Goal: Information Seeking & Learning: Compare options

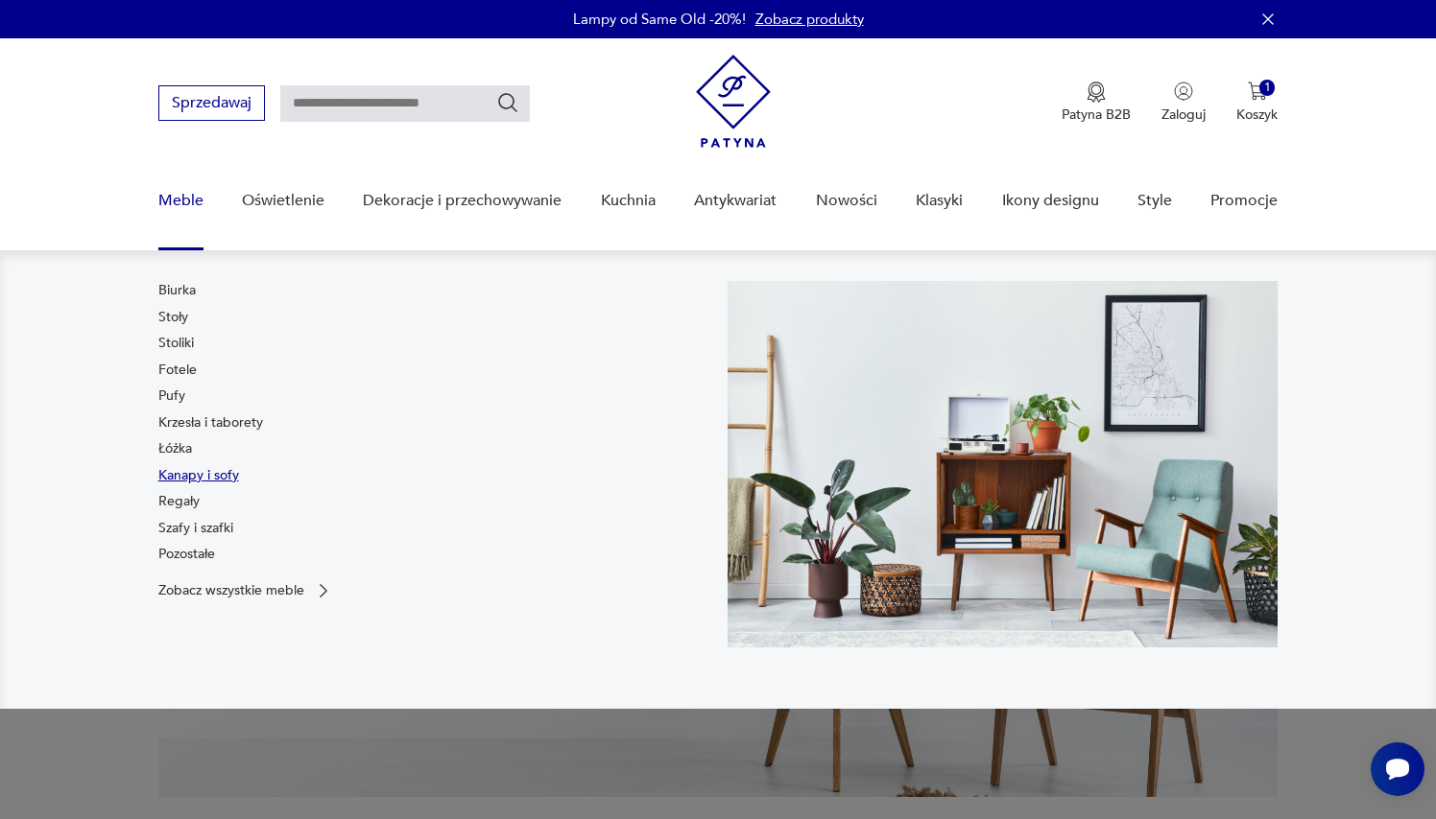
click at [201, 479] on link "Kanapy i sofy" at bounding box center [198, 475] width 81 height 19
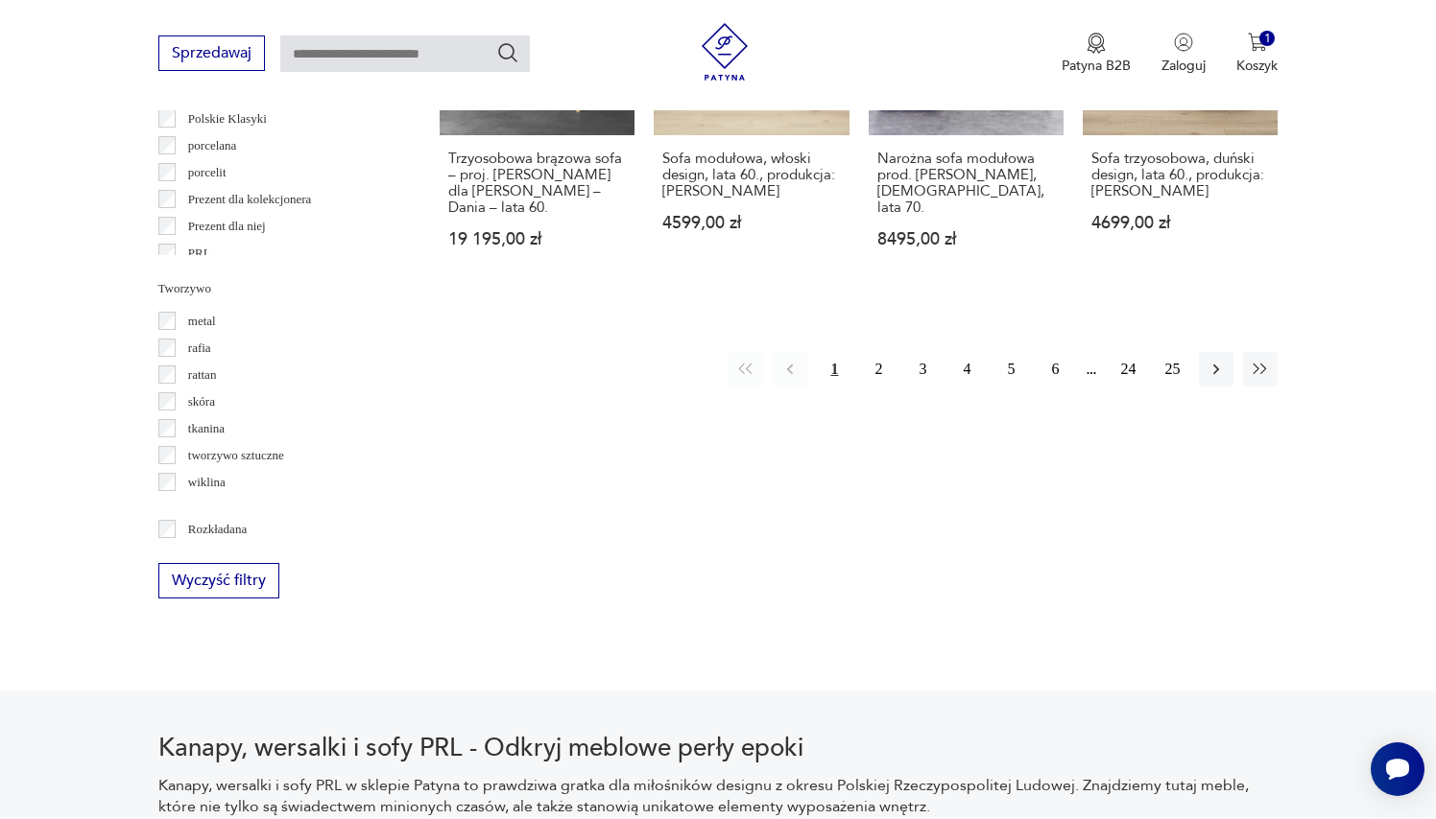
scroll to position [2081, 0]
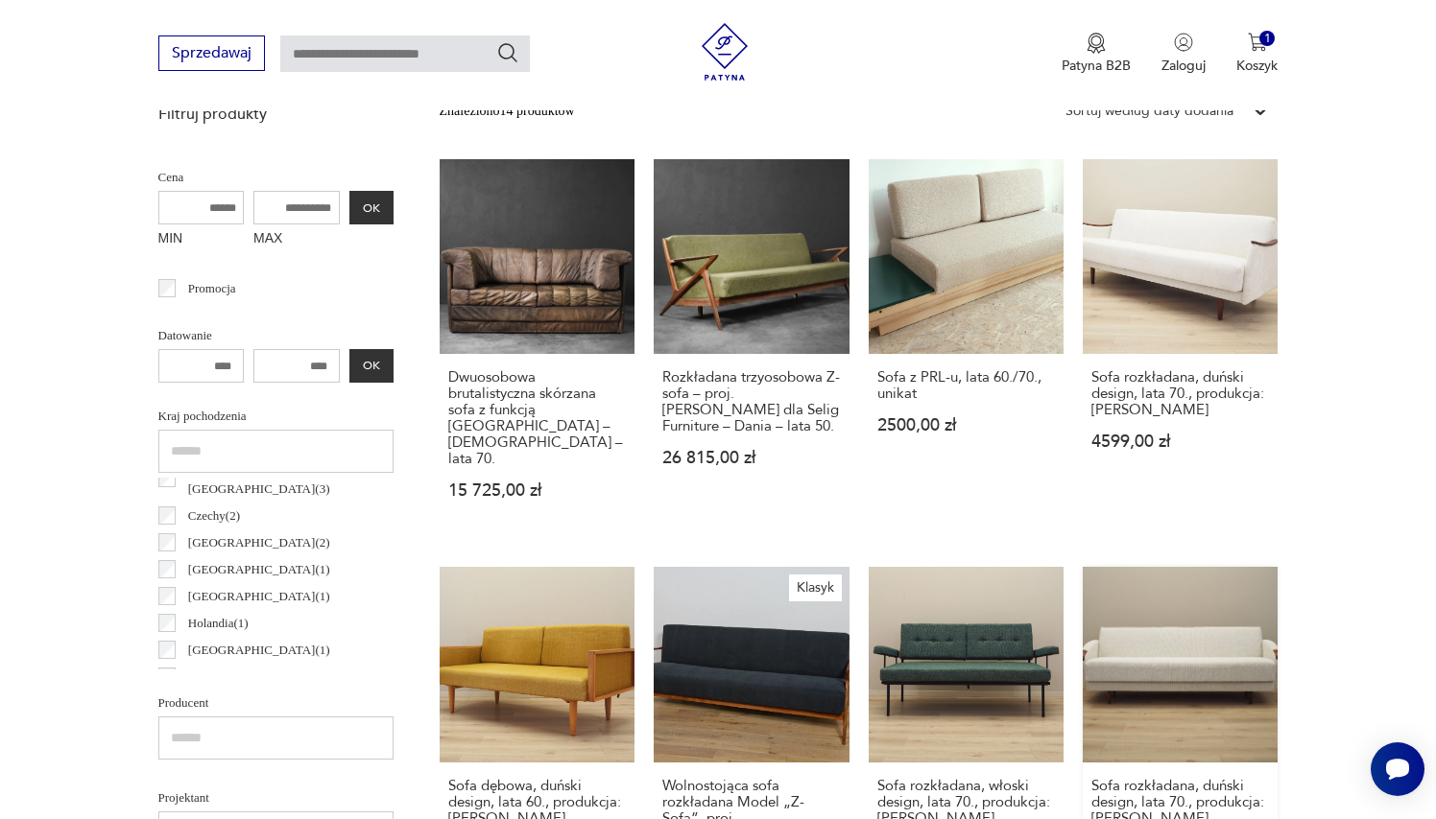
scroll to position [663, 0]
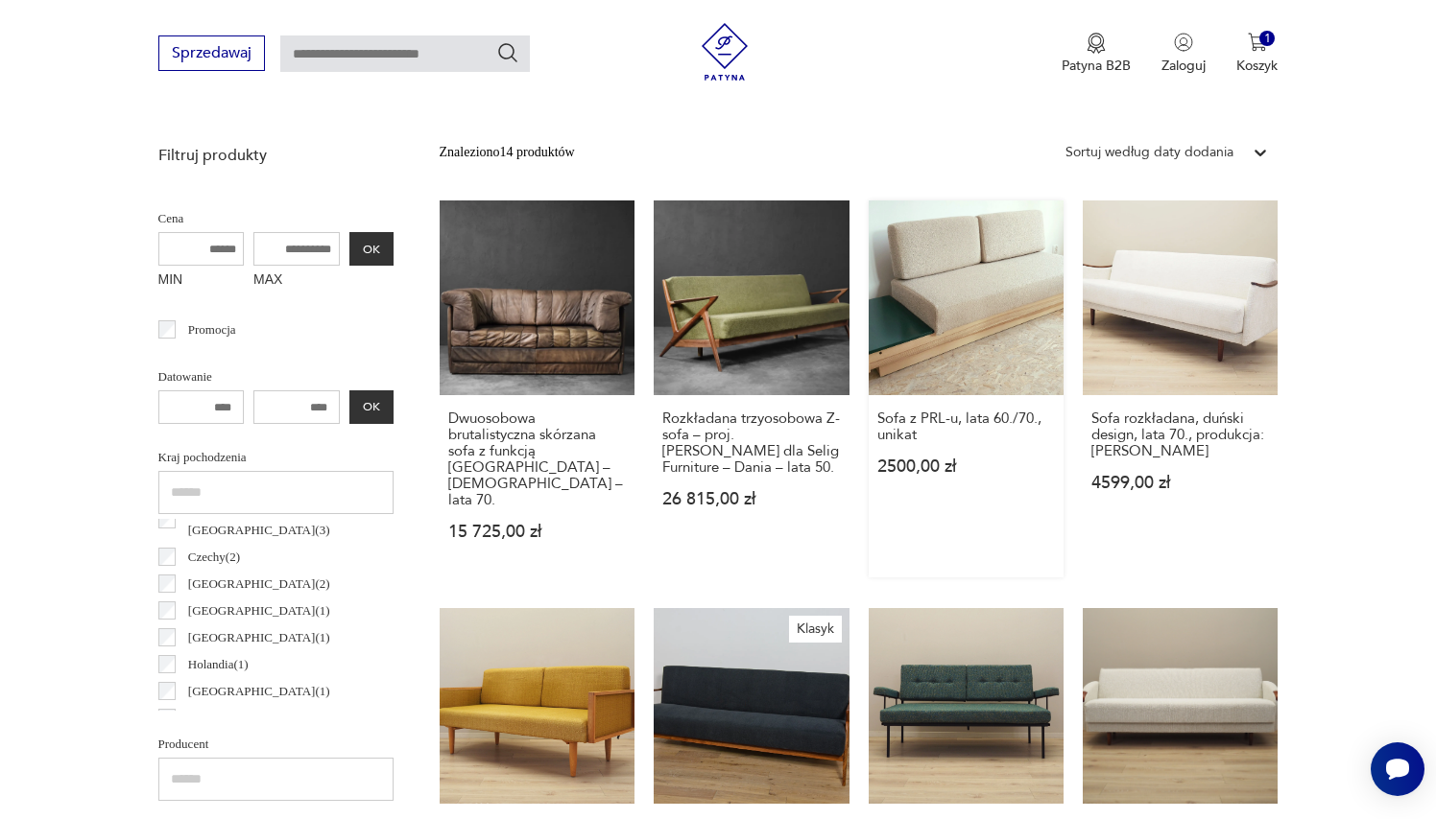
click at [954, 315] on link "Sofa z PRL-u, lata 60./70., unikat 2500,00 zł" at bounding box center [965, 389] width 195 height 377
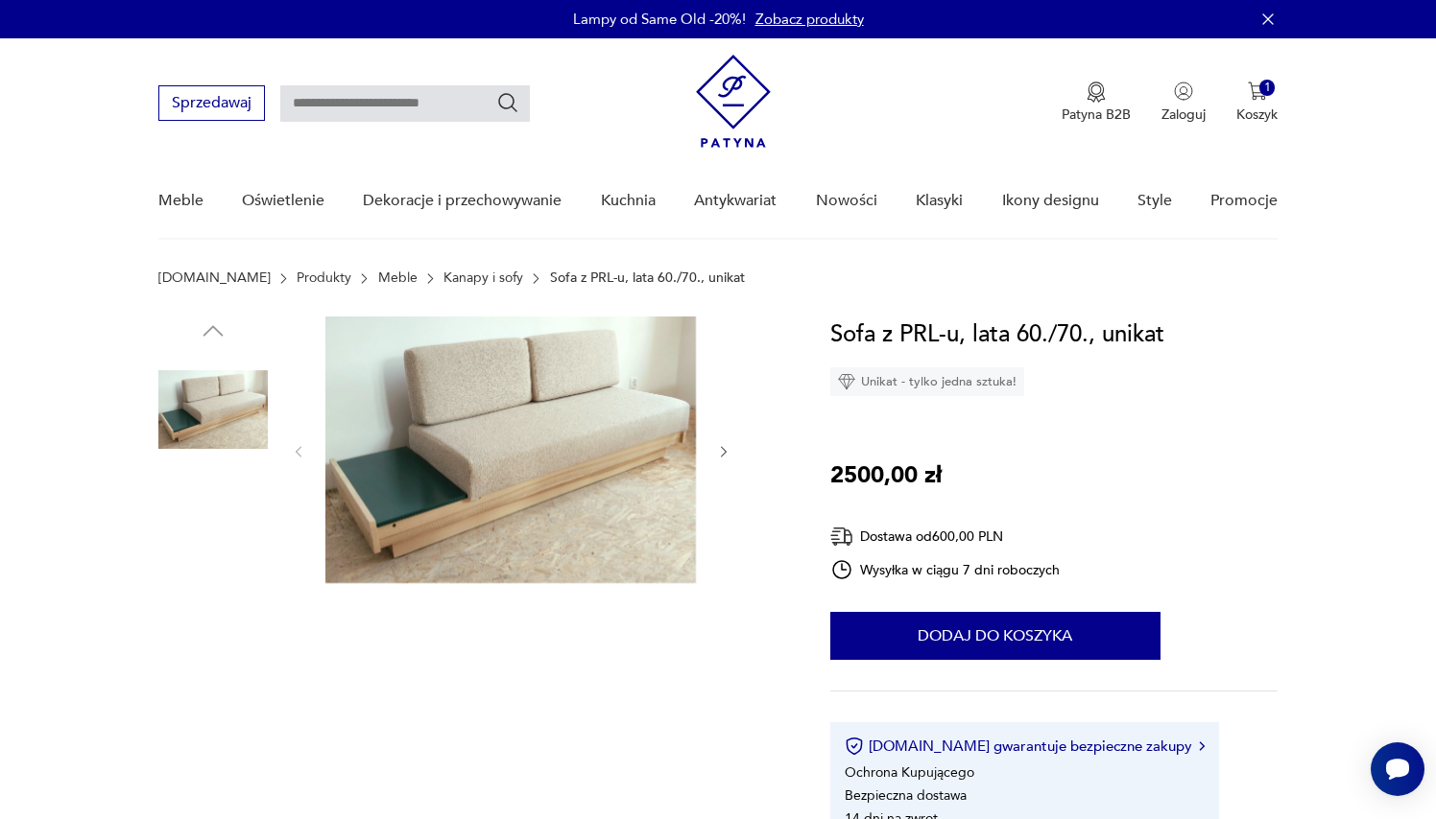
click at [498, 445] on img at bounding box center [510, 450] width 370 height 267
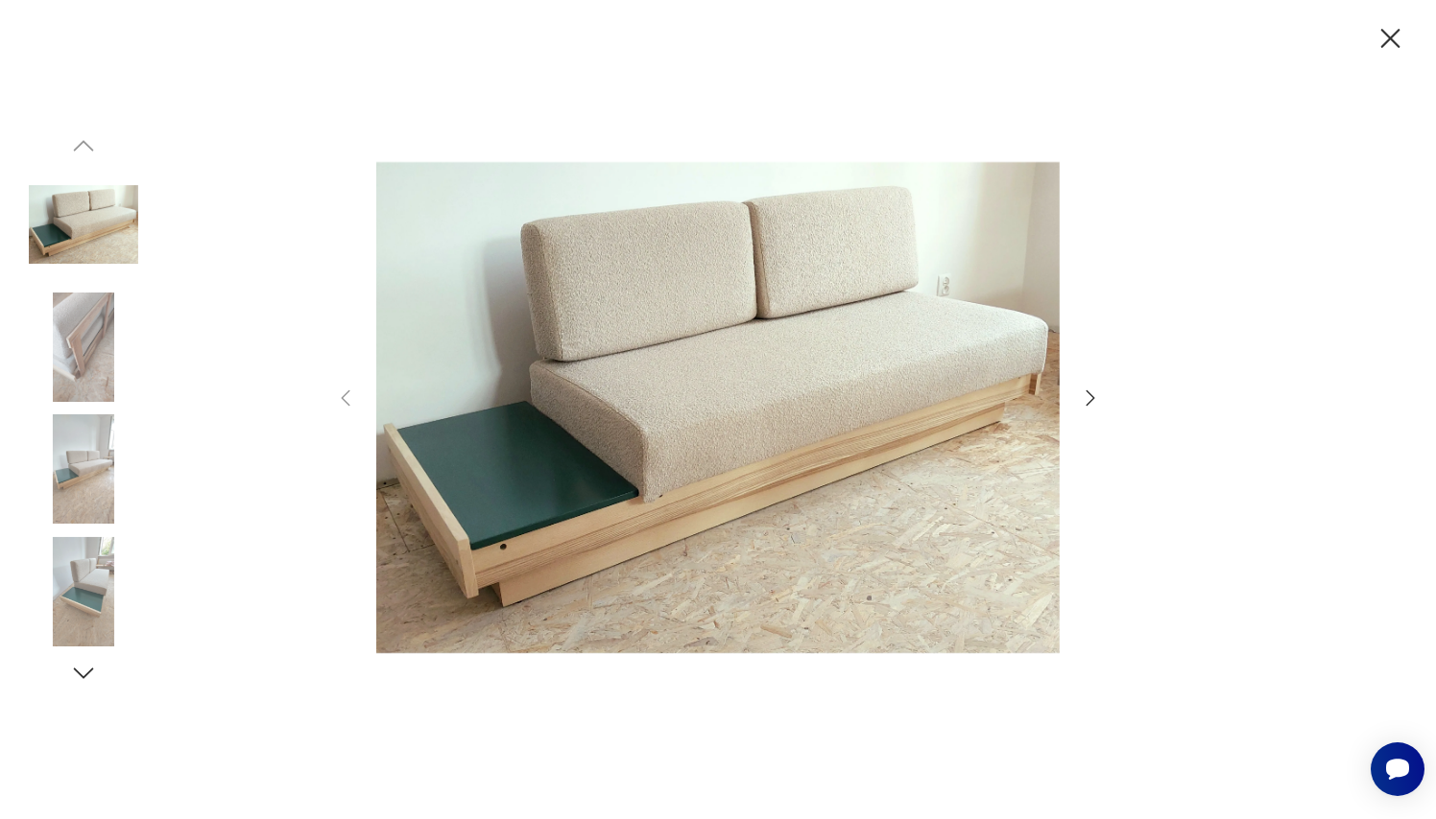
click at [1084, 396] on icon "button" at bounding box center [1090, 398] width 23 height 23
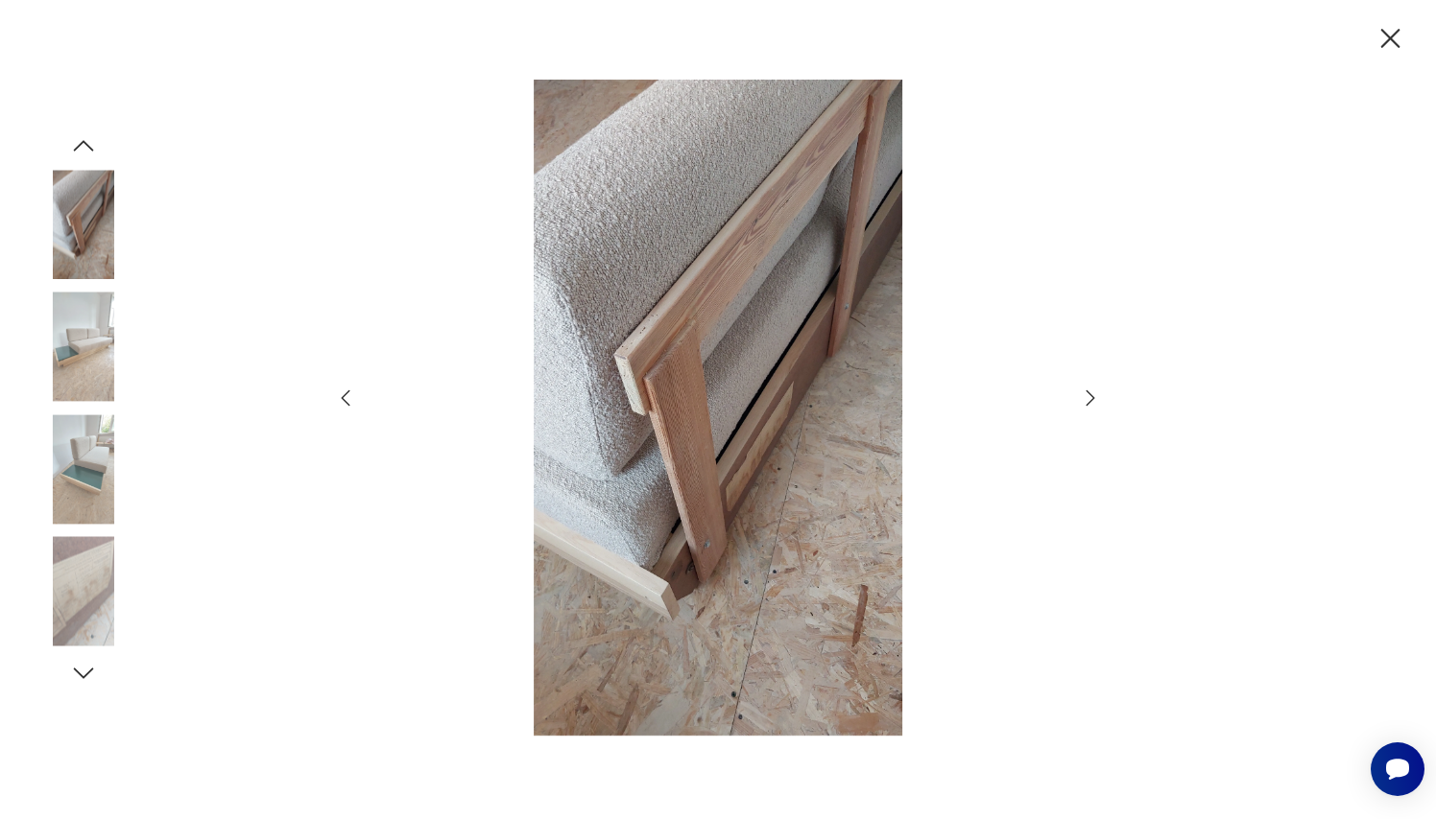
click at [1084, 396] on icon "button" at bounding box center [1090, 398] width 23 height 23
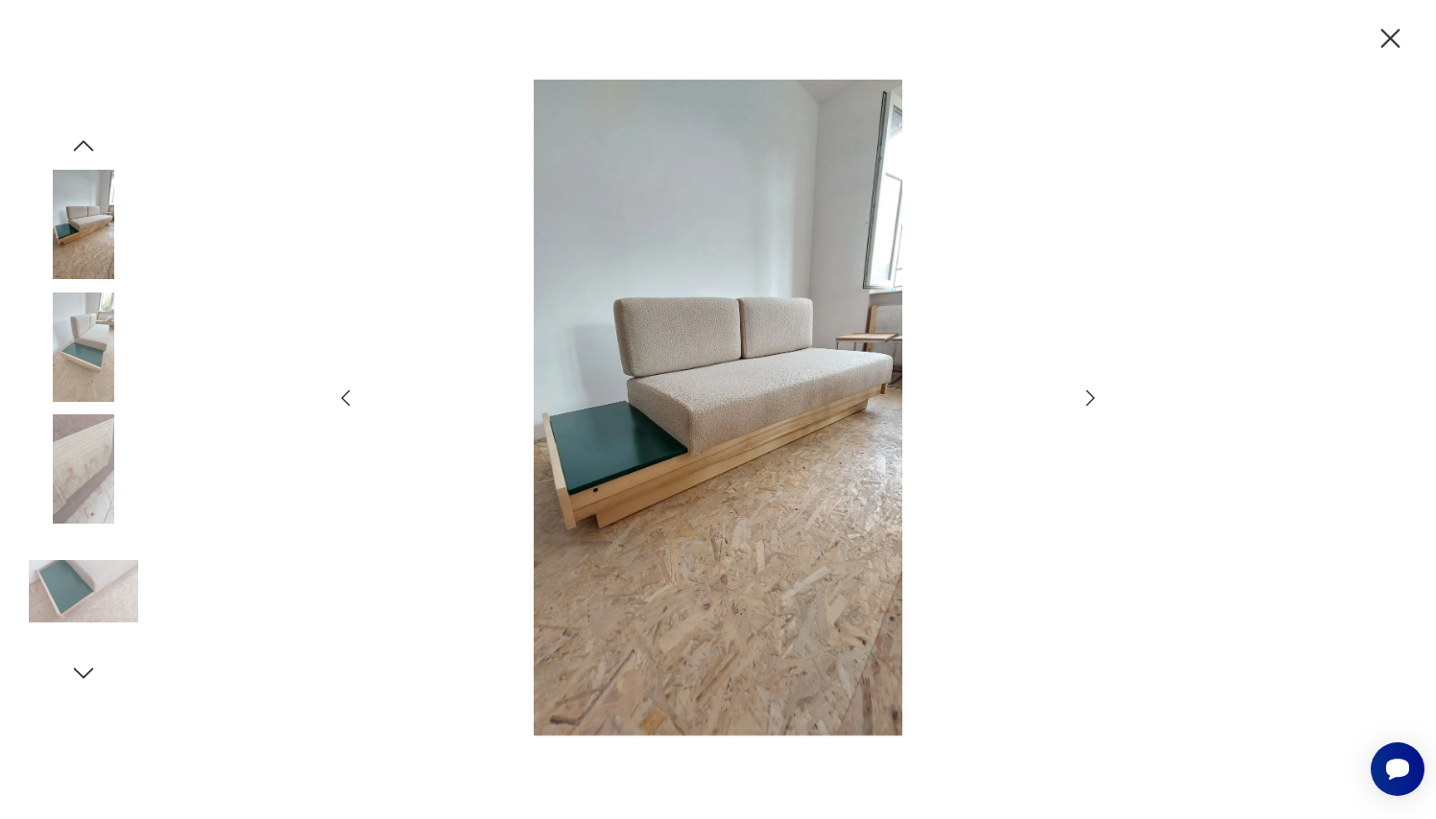
click at [1084, 396] on icon "button" at bounding box center [1090, 398] width 23 height 23
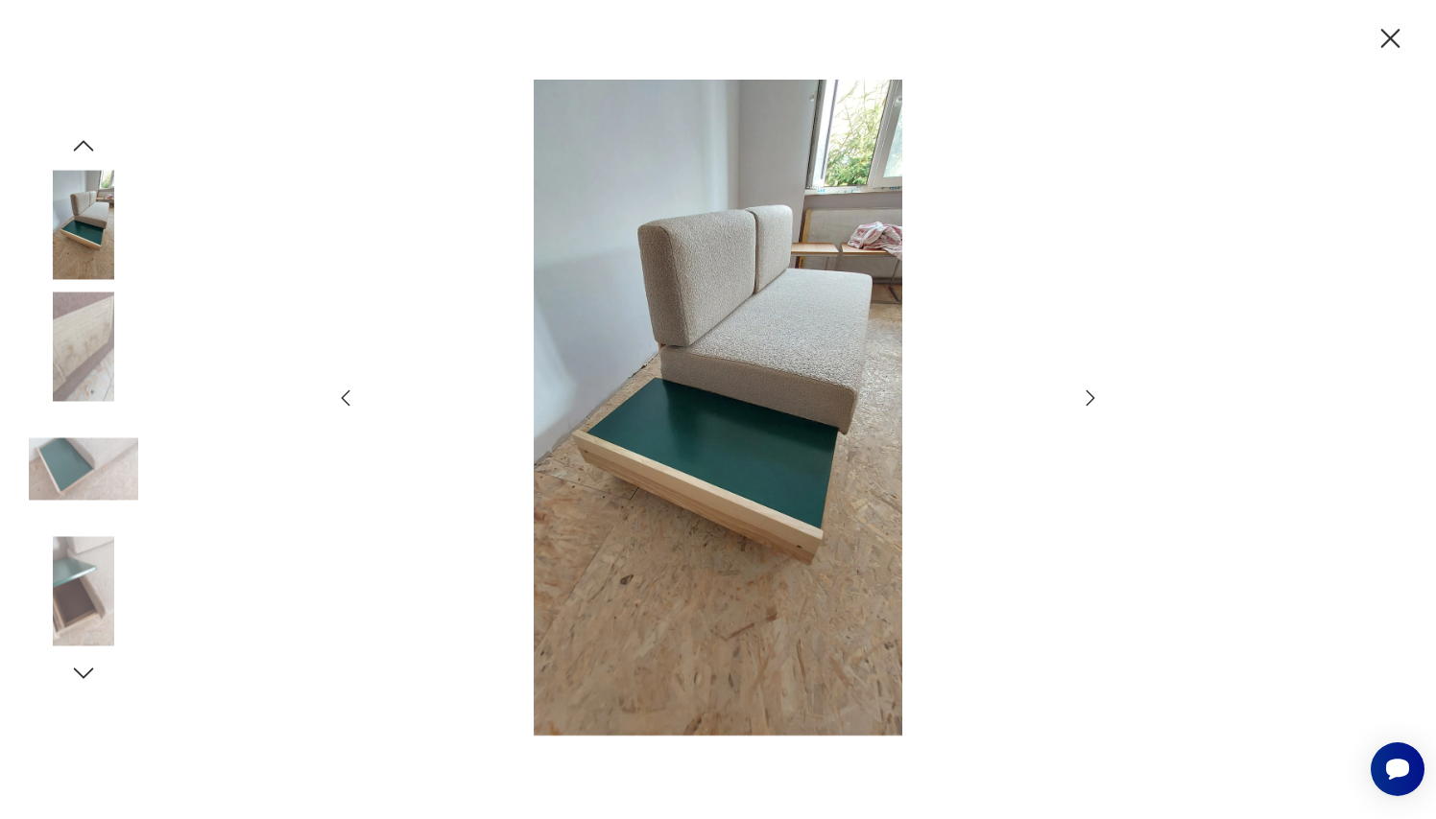
click at [1084, 396] on icon "button" at bounding box center [1090, 398] width 23 height 23
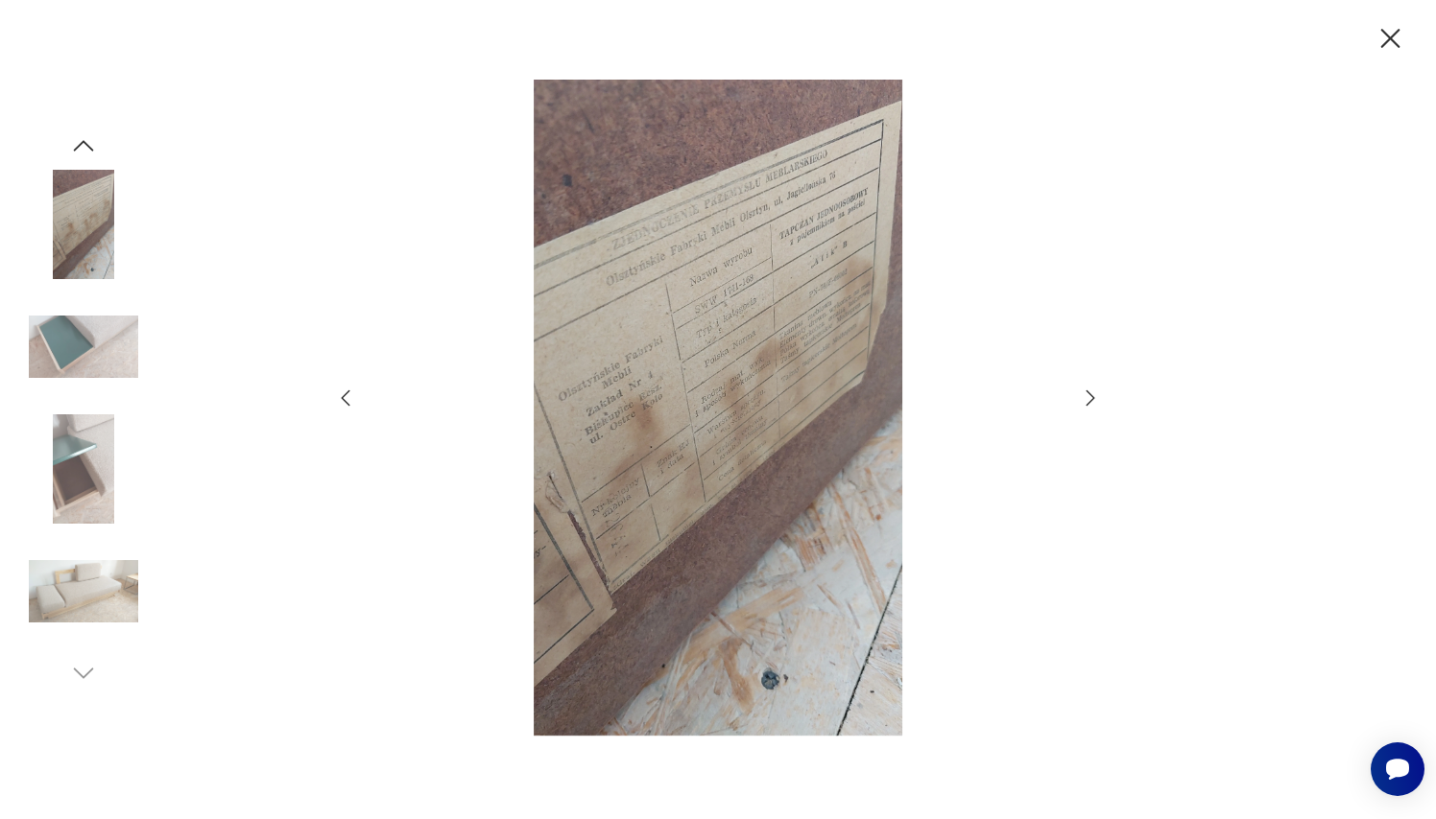
click at [1084, 396] on icon "button" at bounding box center [1090, 398] width 23 height 23
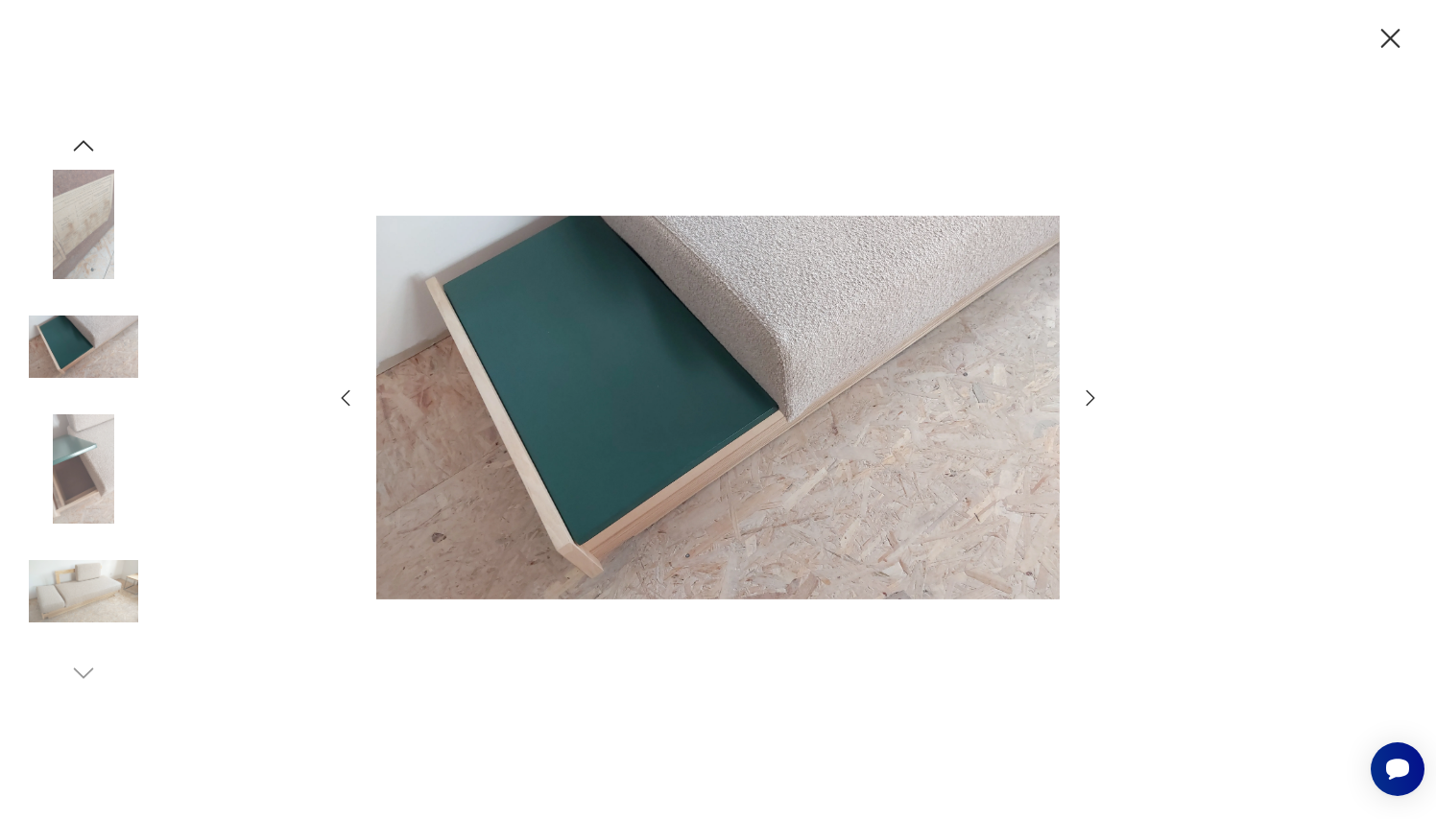
click at [1084, 396] on icon "button" at bounding box center [1090, 398] width 23 height 23
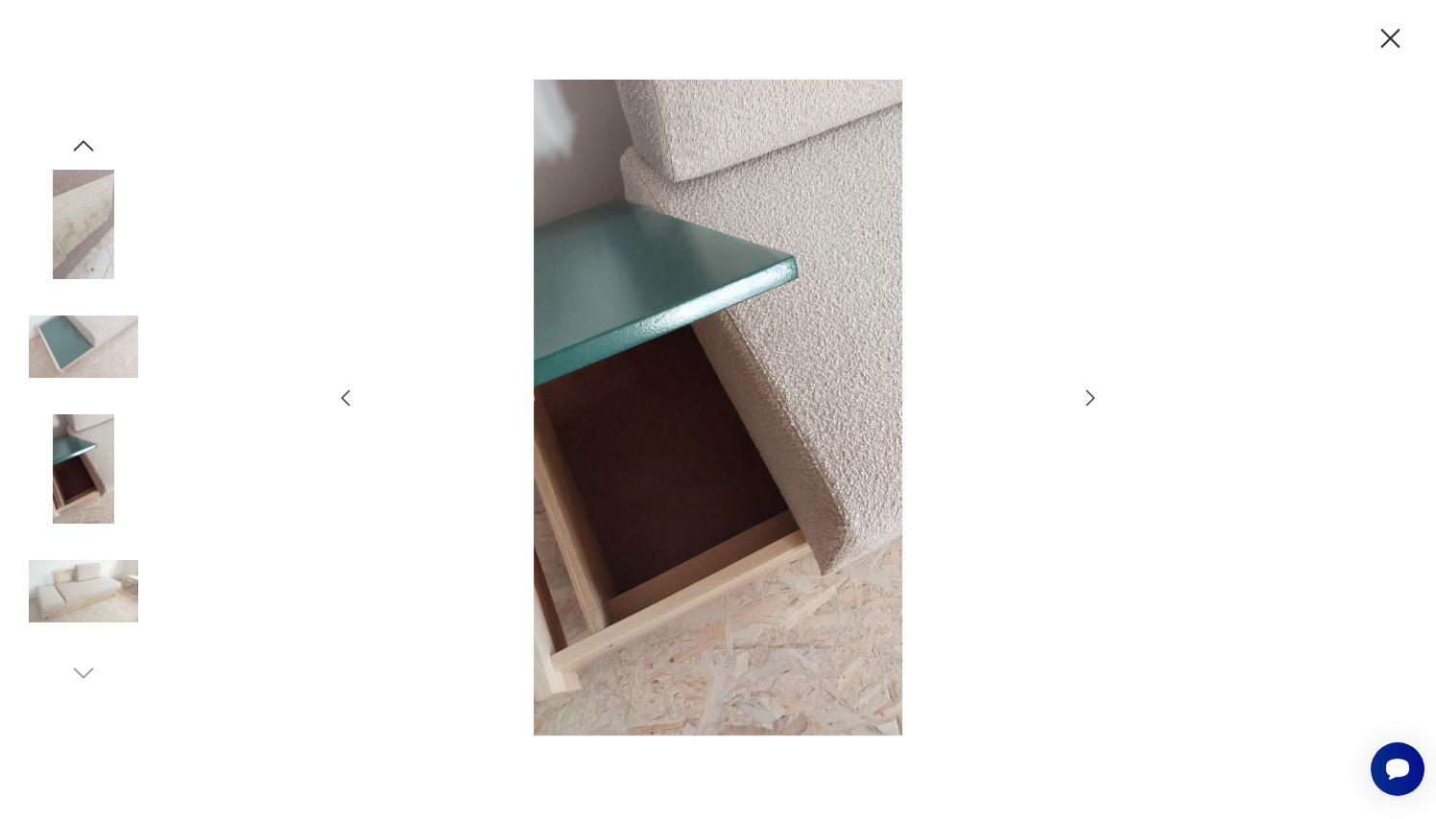
click at [1084, 396] on icon "button" at bounding box center [1090, 398] width 23 height 23
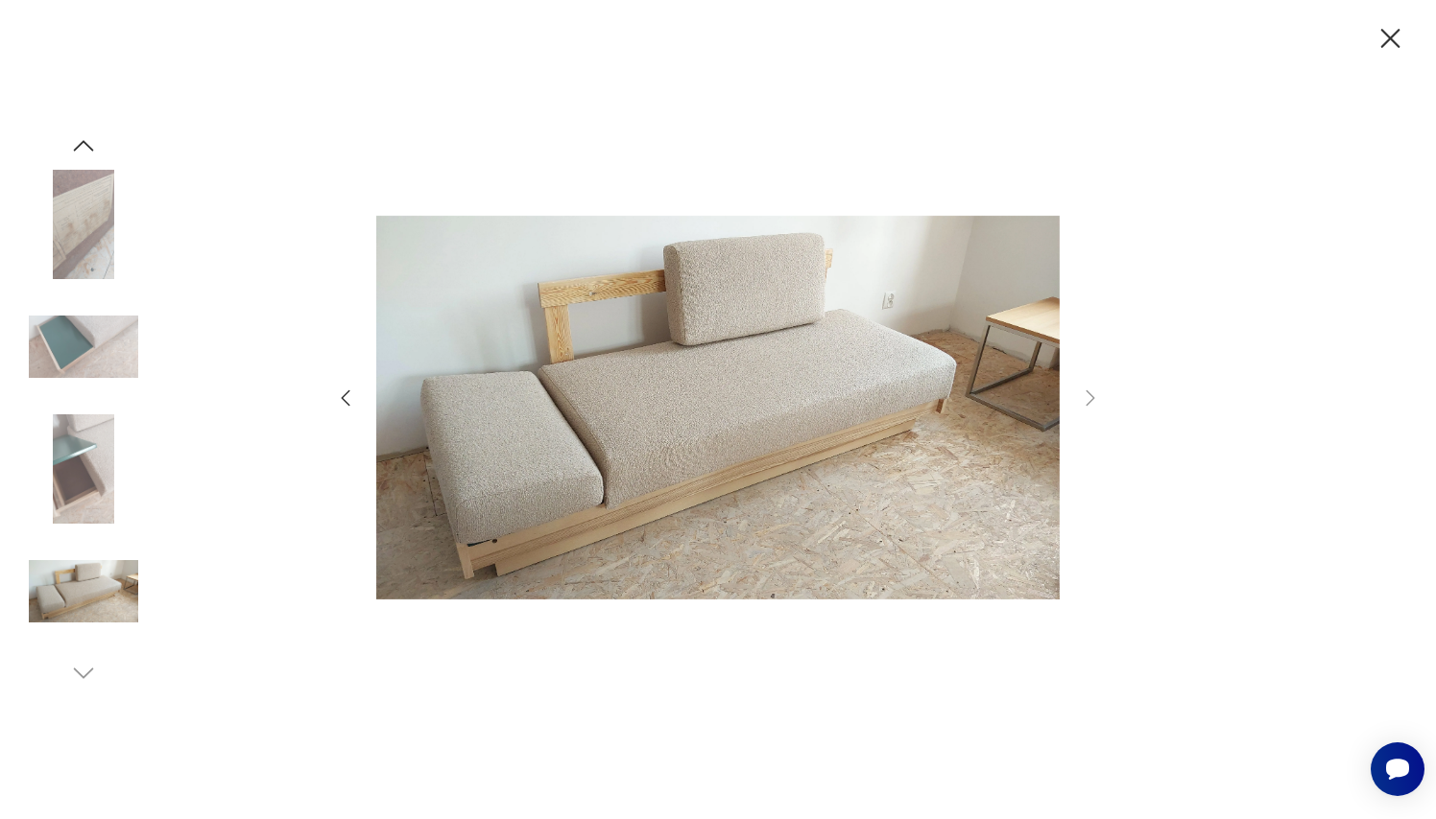
click at [103, 364] on img at bounding box center [83, 347] width 109 height 109
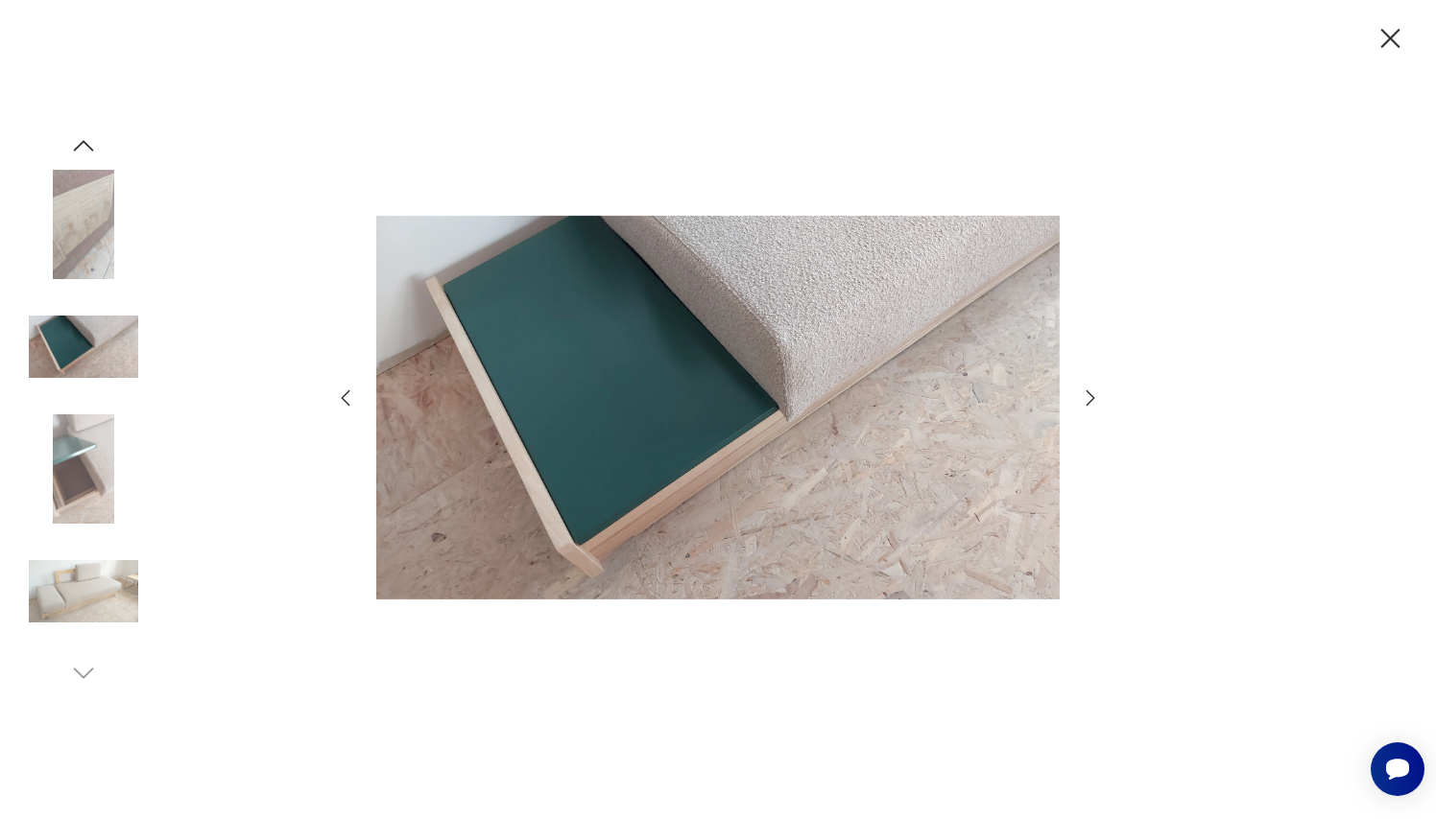
click at [108, 503] on img at bounding box center [83, 469] width 109 height 109
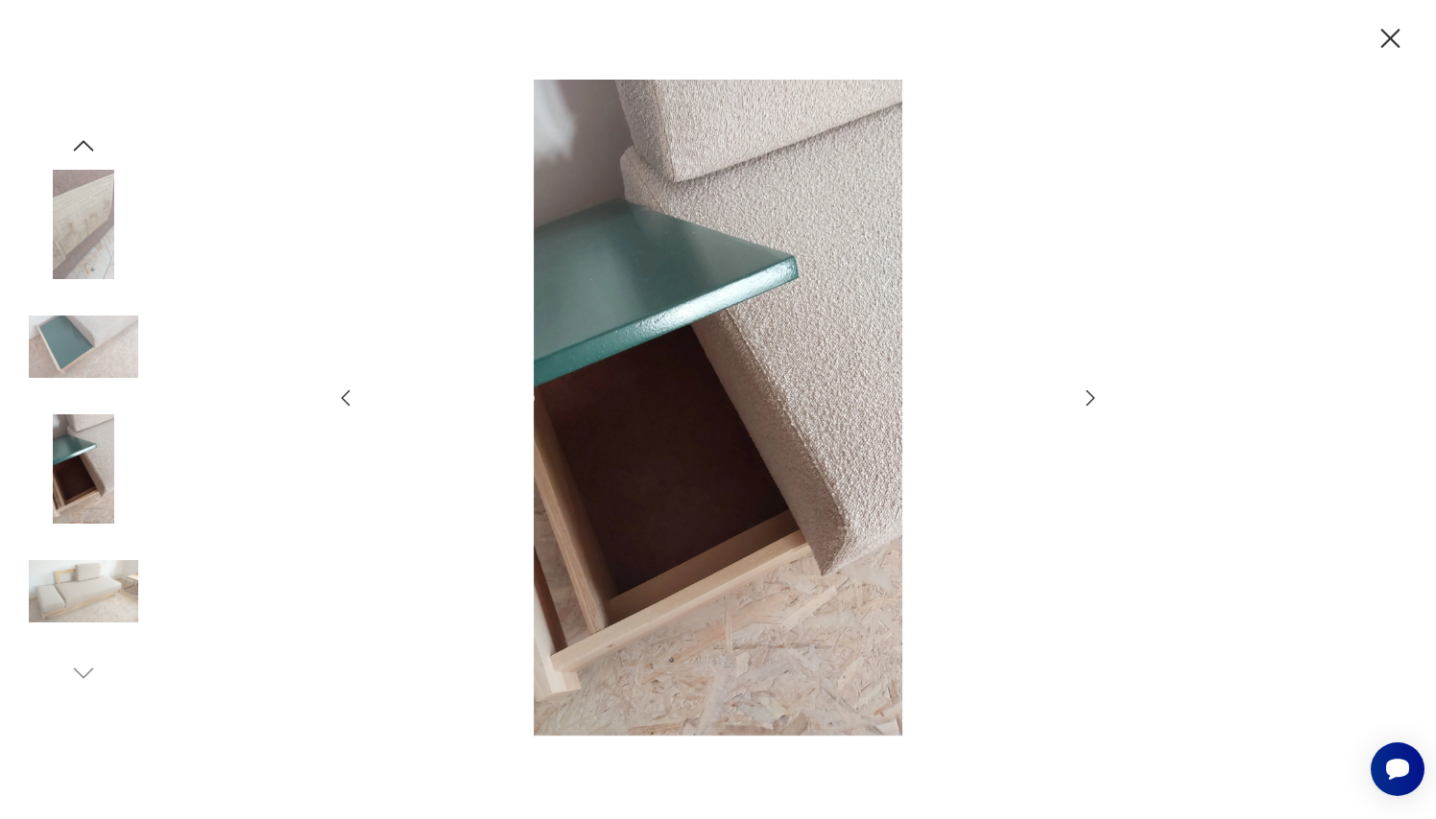
click at [1384, 38] on icon "button" at bounding box center [1390, 39] width 34 height 34
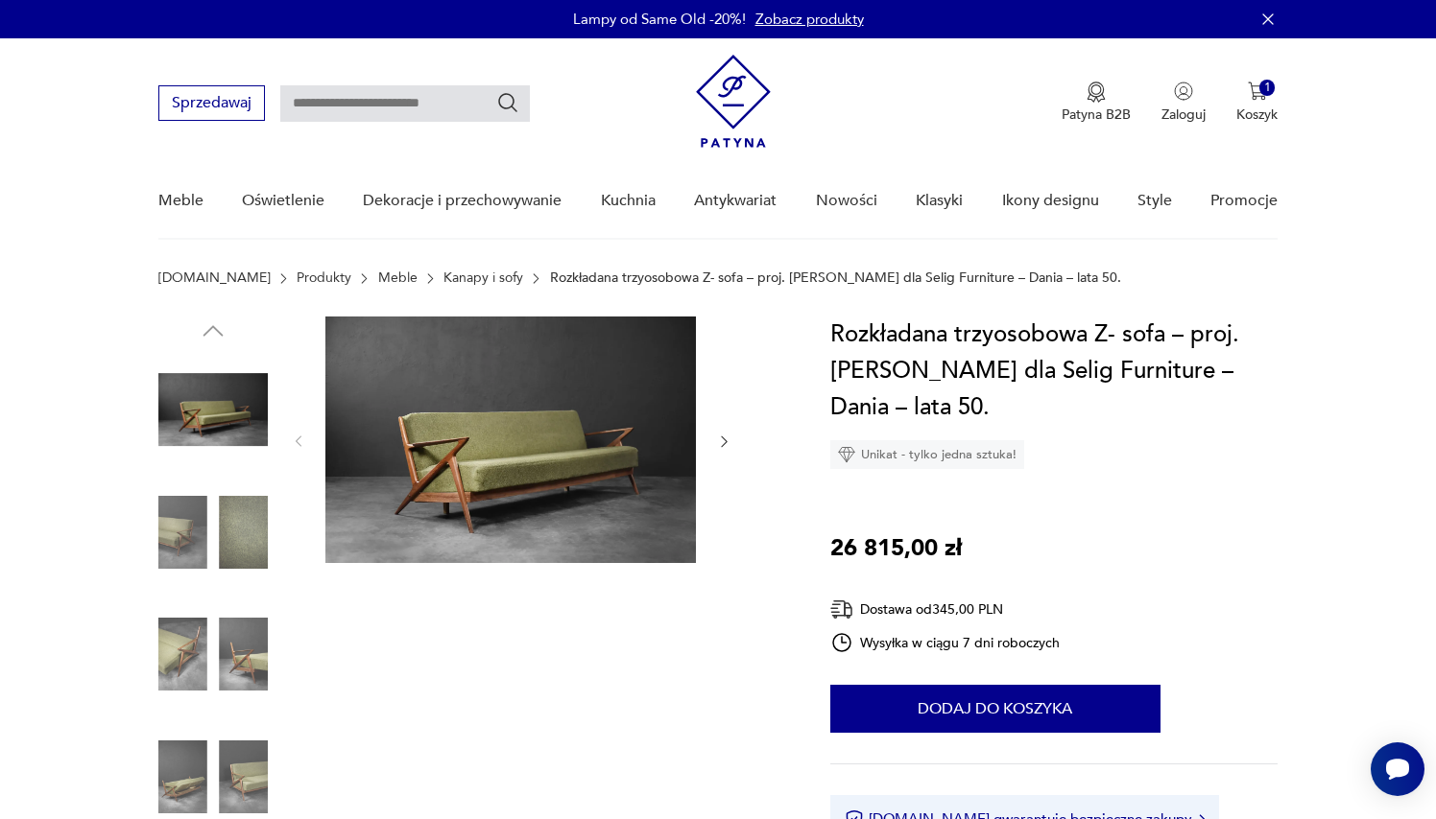
click at [243, 659] on img at bounding box center [212, 654] width 109 height 109
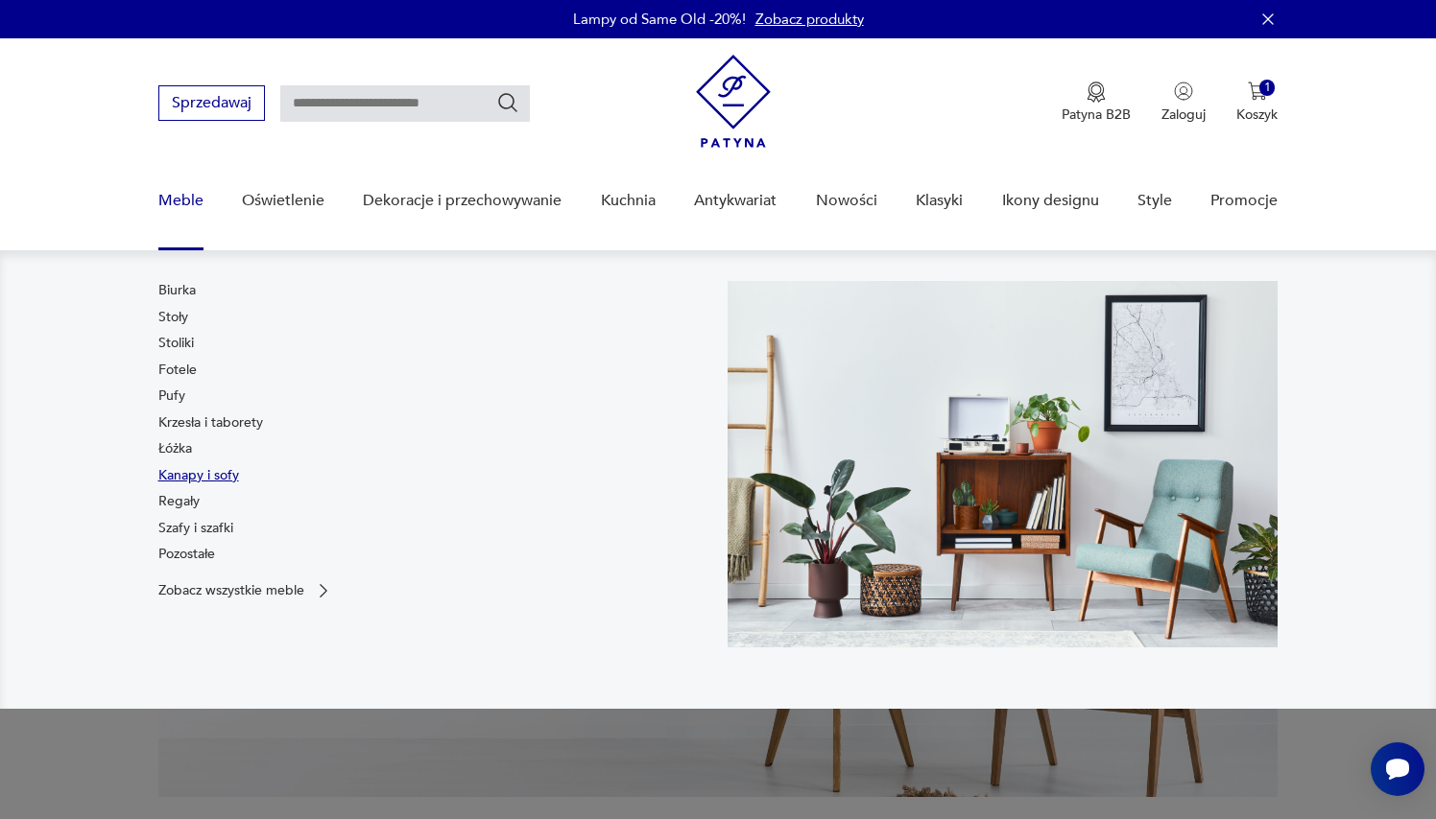
click at [196, 482] on link "Kanapy i sofy" at bounding box center [198, 475] width 81 height 19
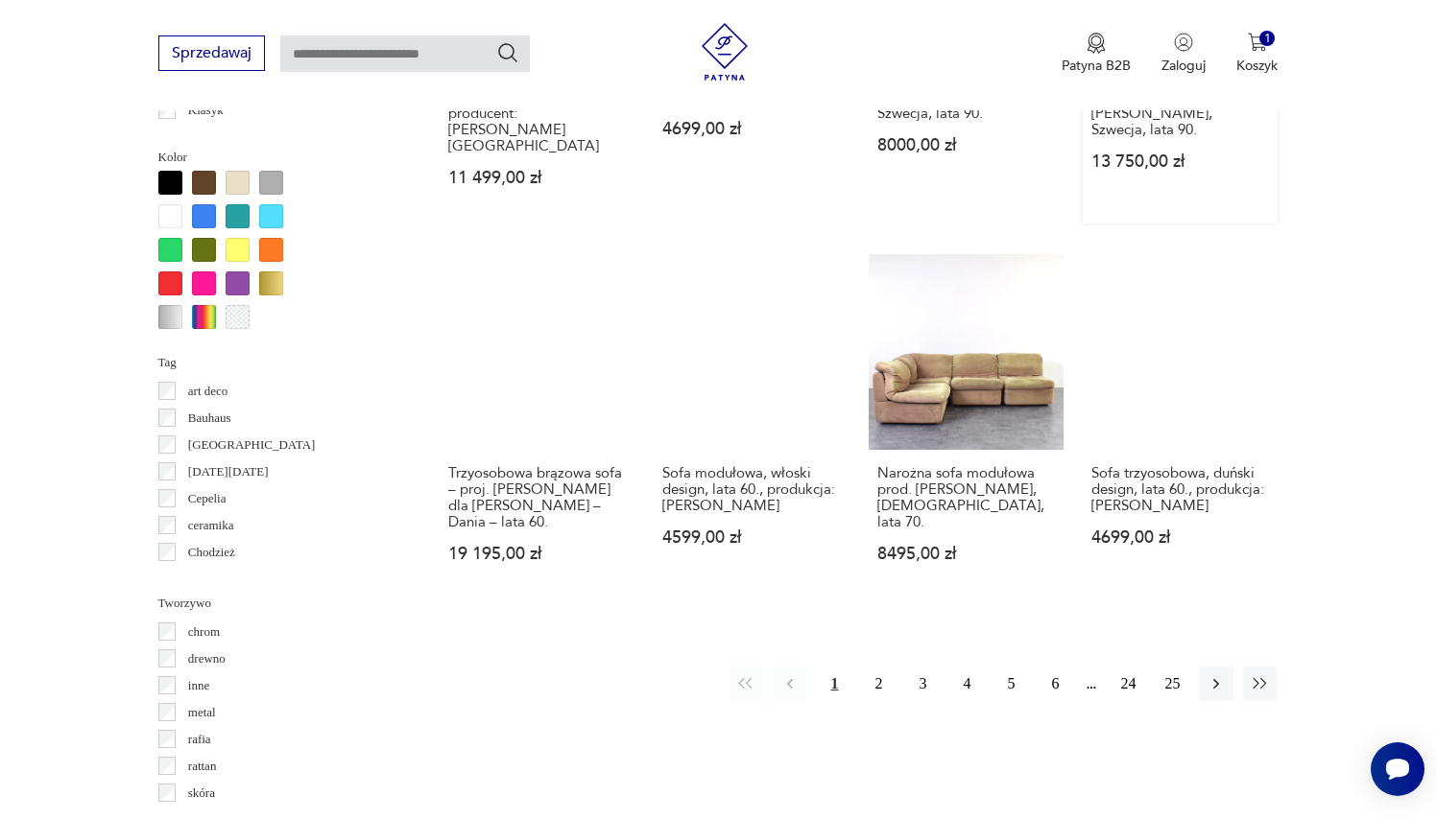
scroll to position [1769, 0]
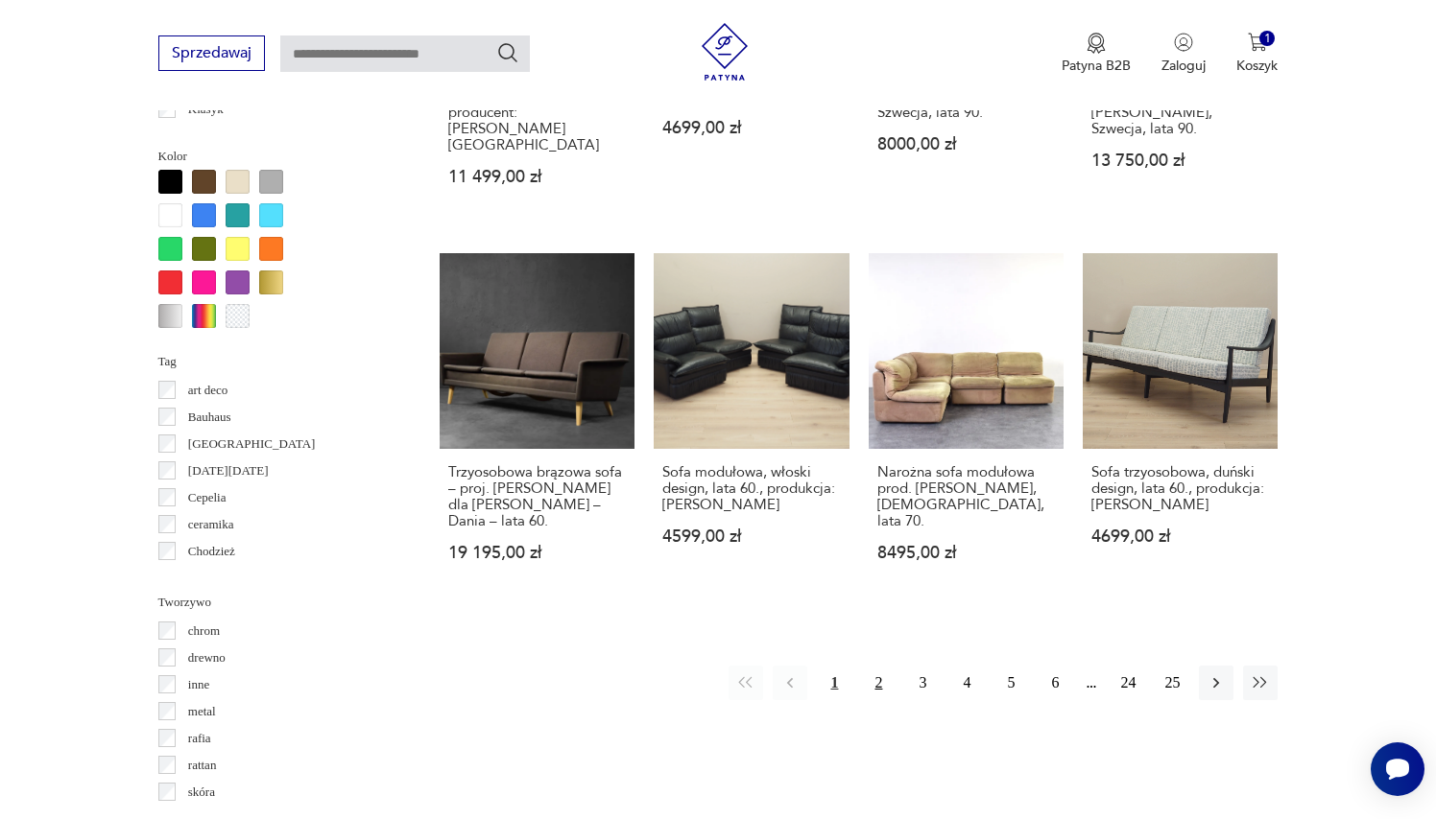
click at [880, 666] on button "2" at bounding box center [878, 683] width 35 height 35
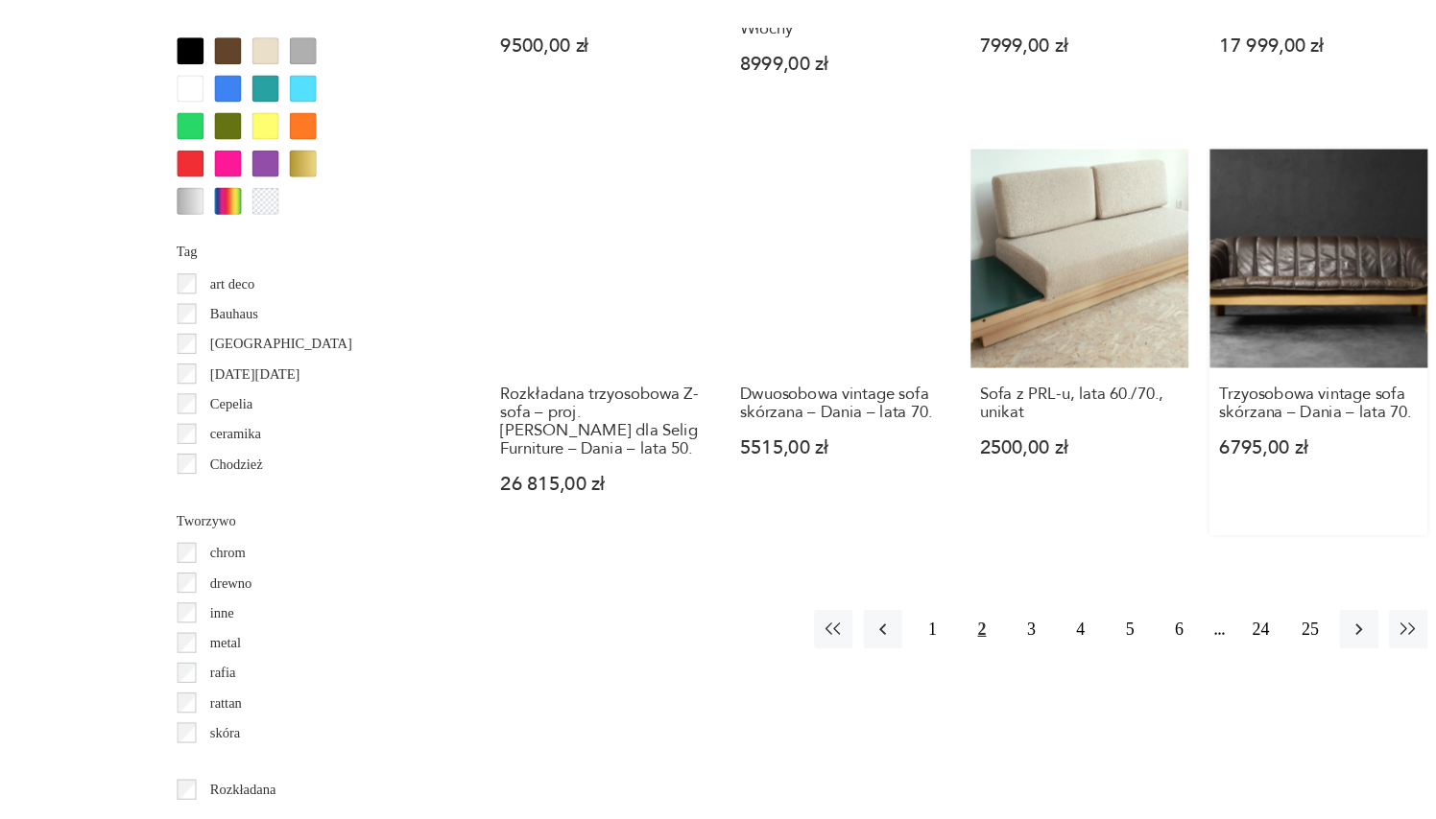
scroll to position [1834, 0]
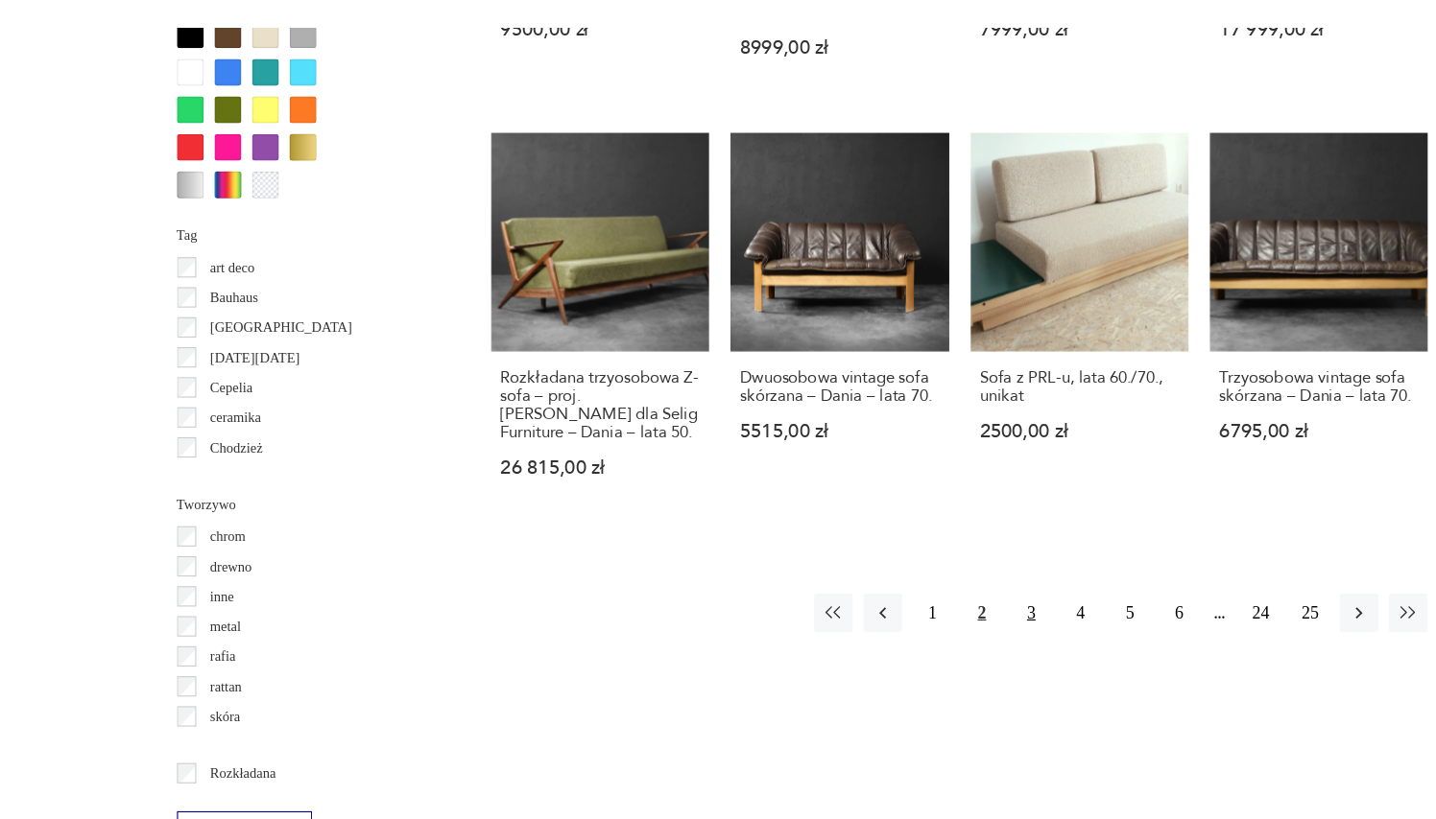
click at [919, 618] on button "3" at bounding box center [922, 635] width 35 height 35
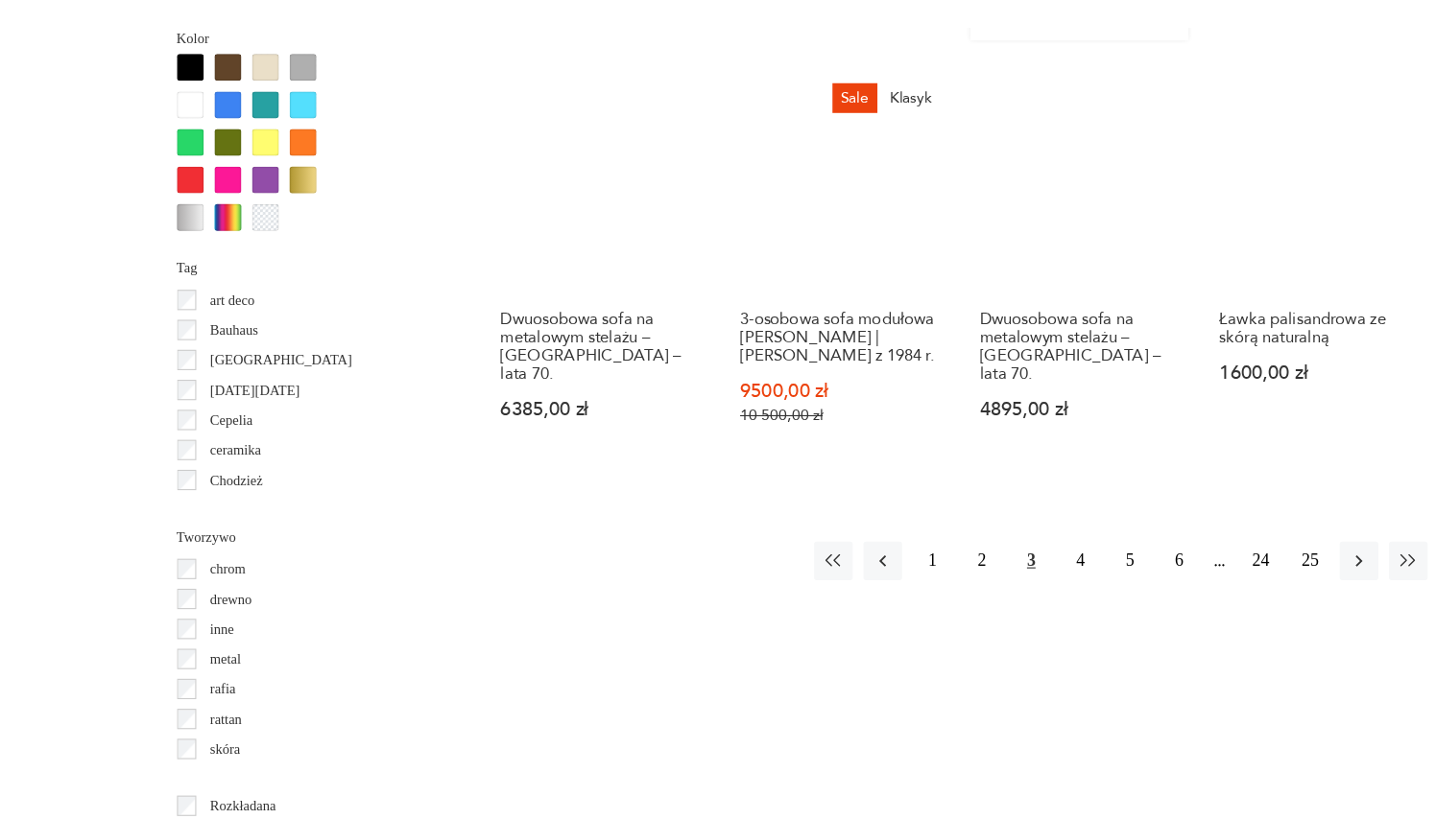
scroll to position [1831, 0]
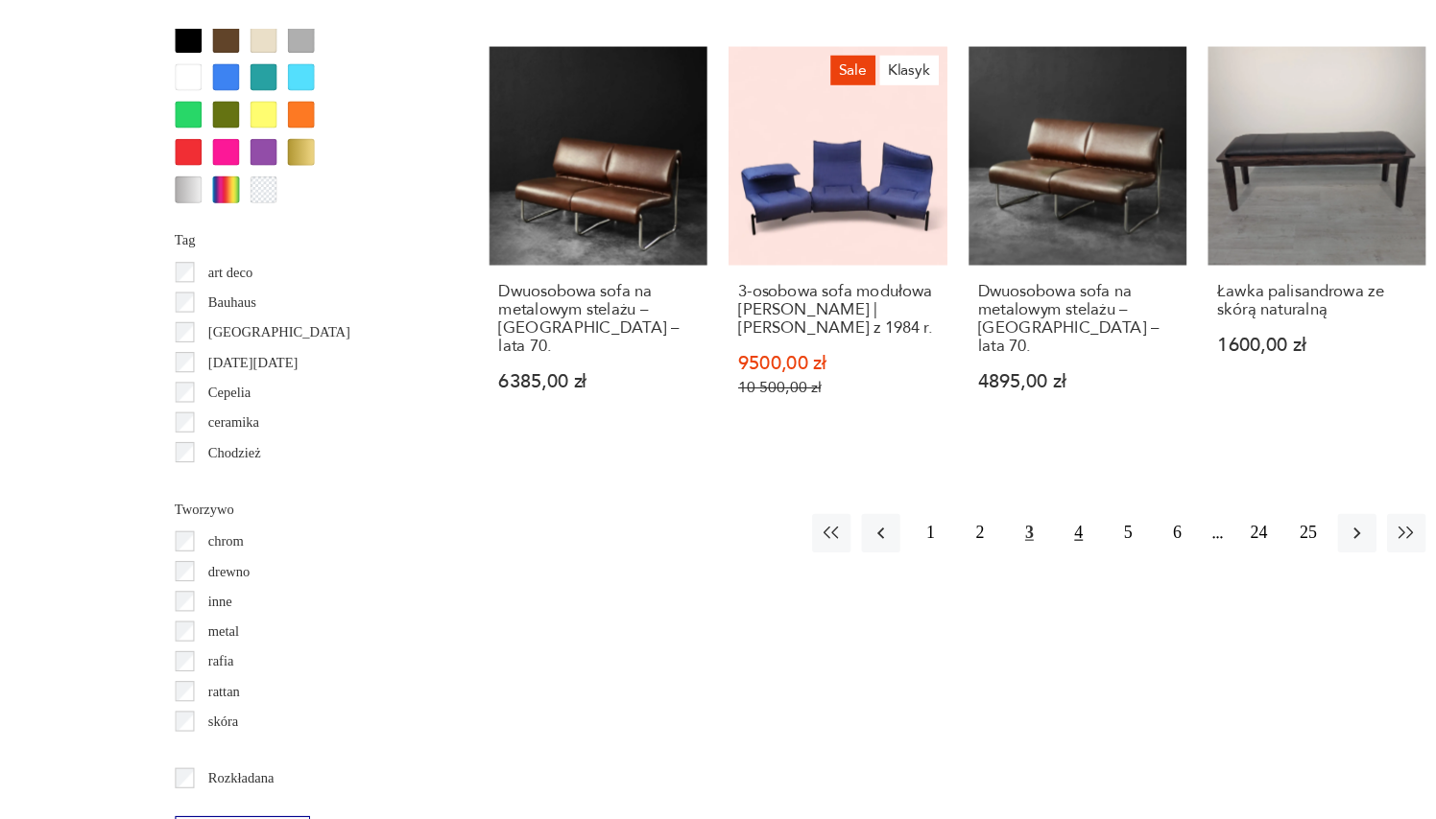
click at [958, 545] on button "4" at bounding box center [966, 562] width 35 height 35
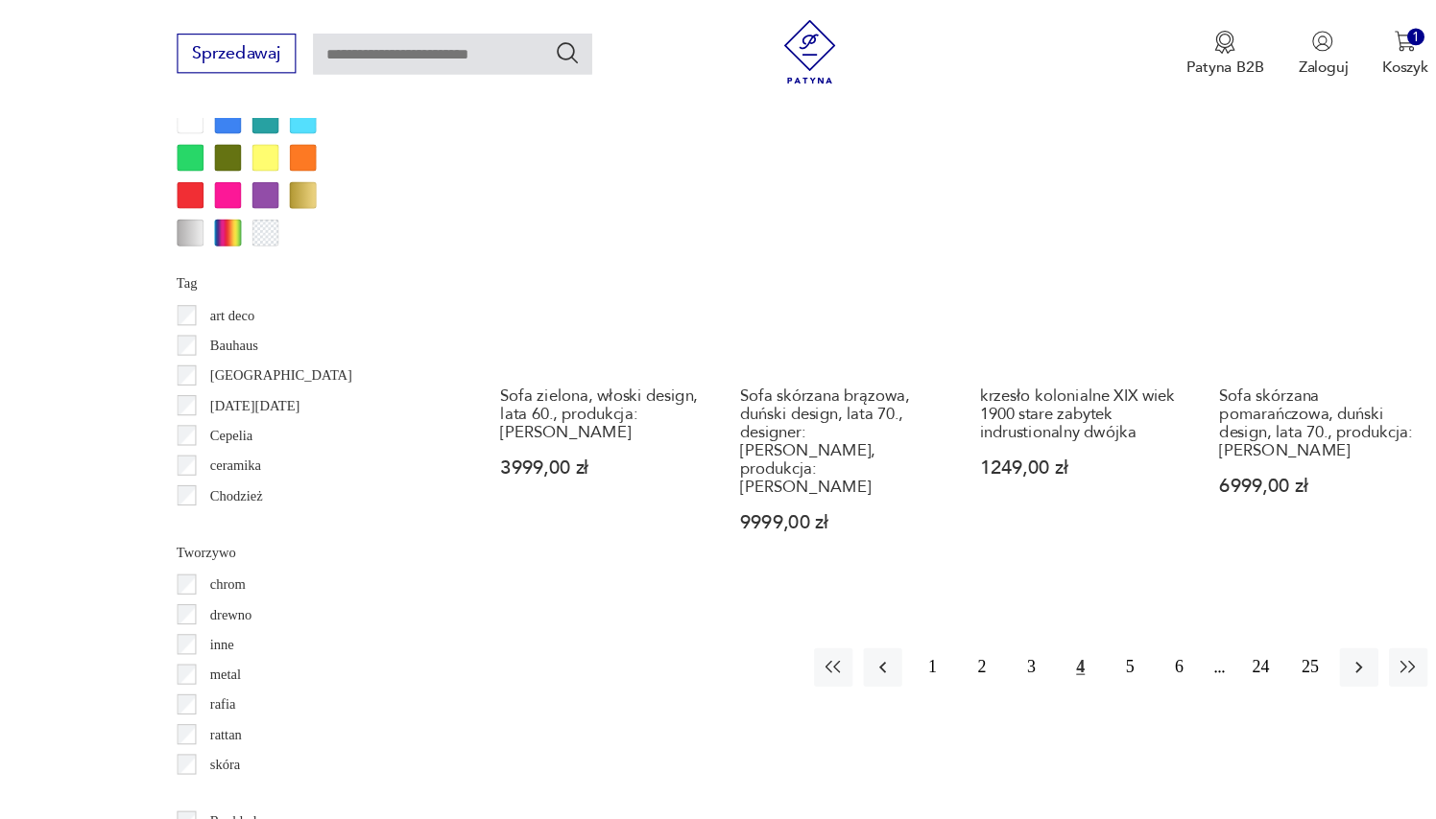
scroll to position [1855, 0]
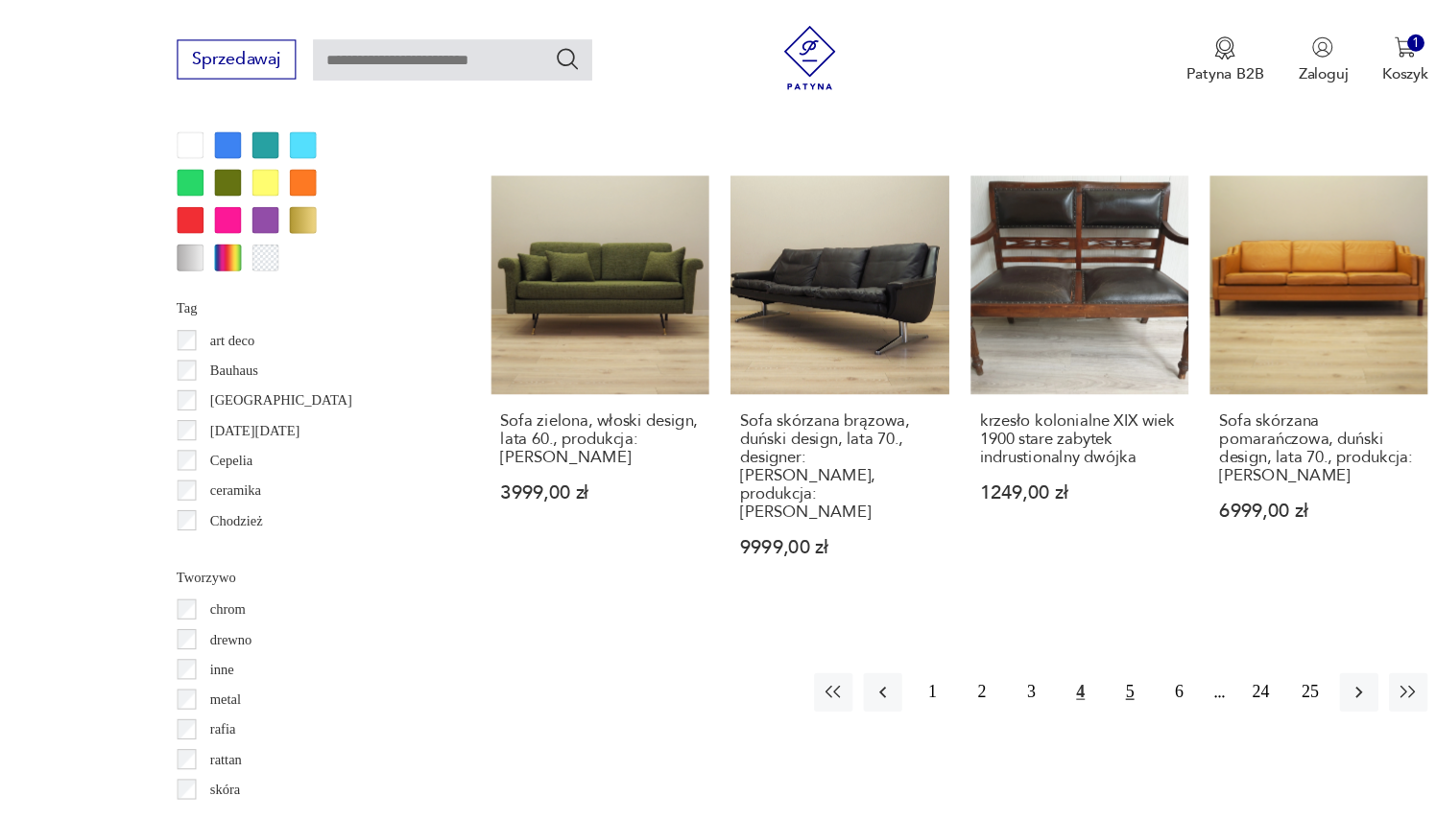
click at [1009, 603] on button "5" at bounding box center [1010, 620] width 35 height 35
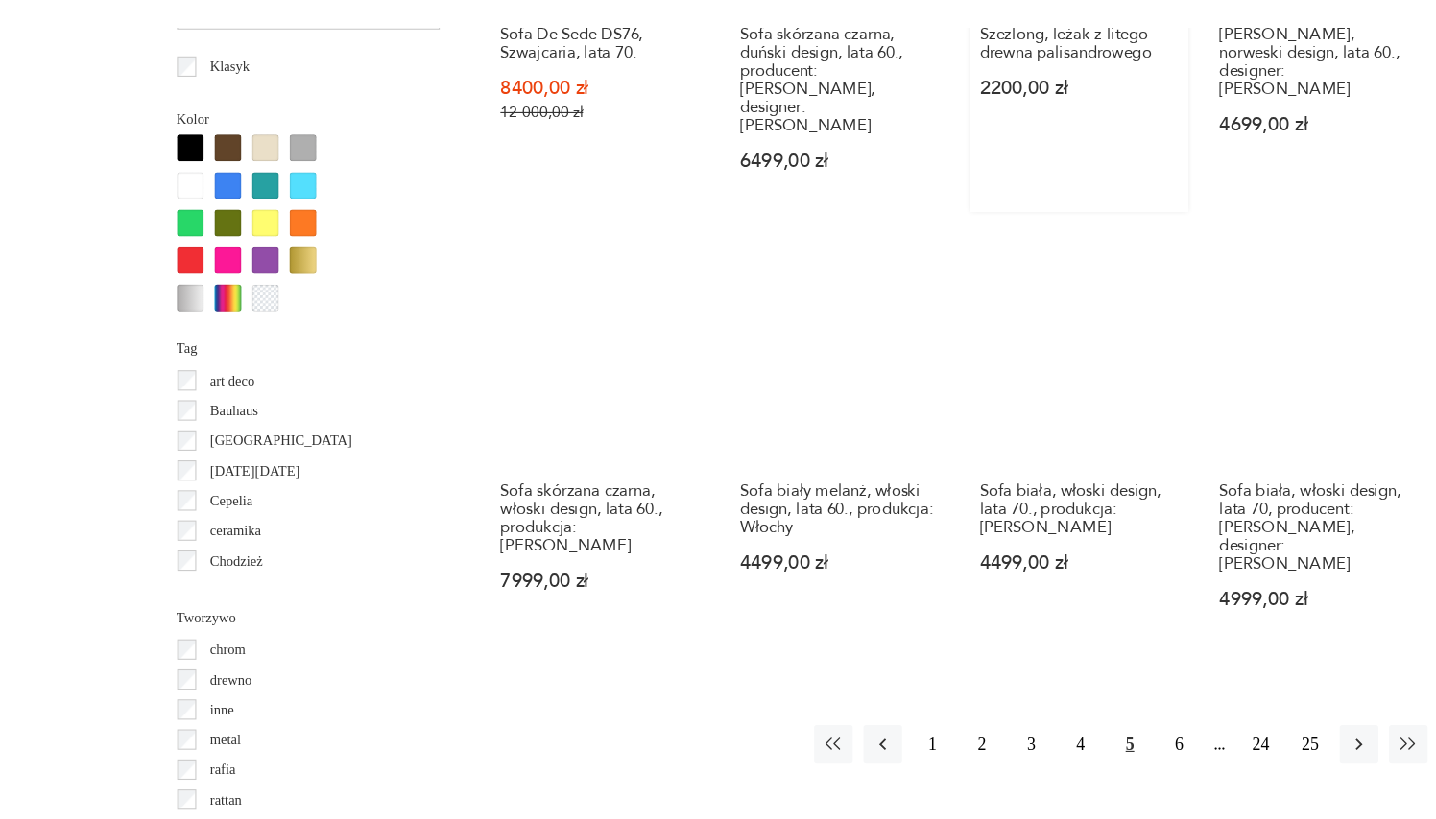
scroll to position [1738, 0]
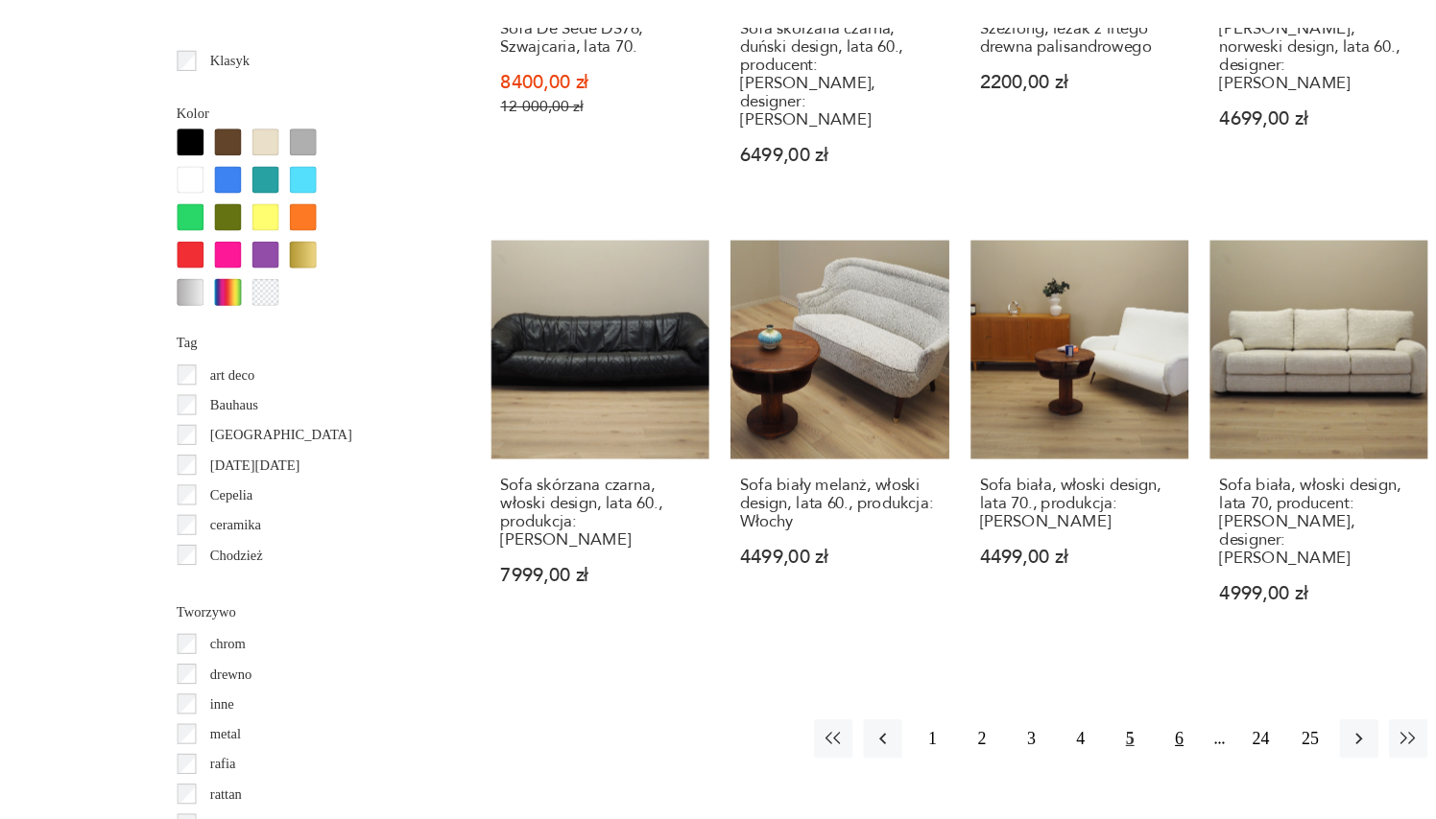
click at [1056, 730] on button "6" at bounding box center [1054, 747] width 35 height 35
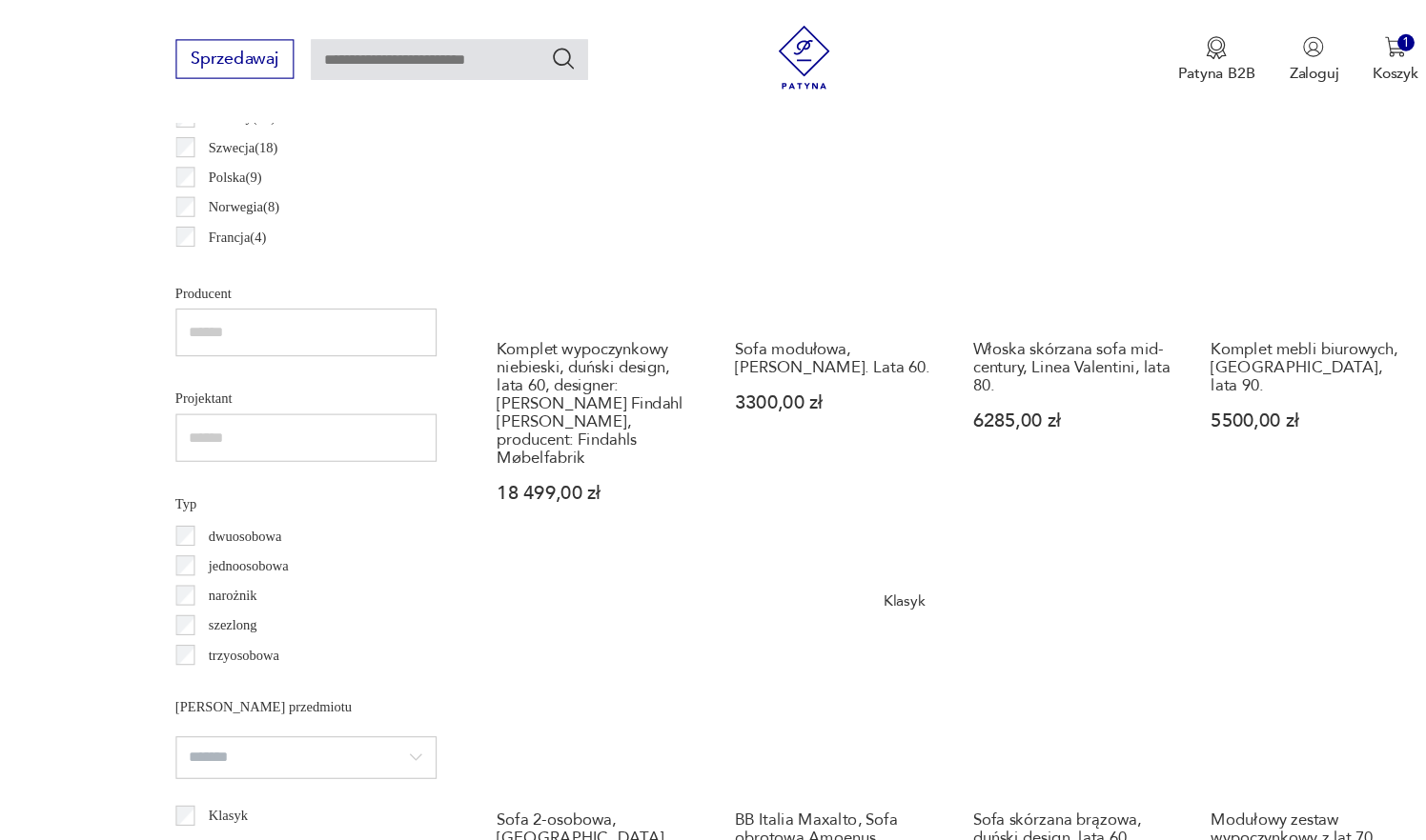
scroll to position [908, 0]
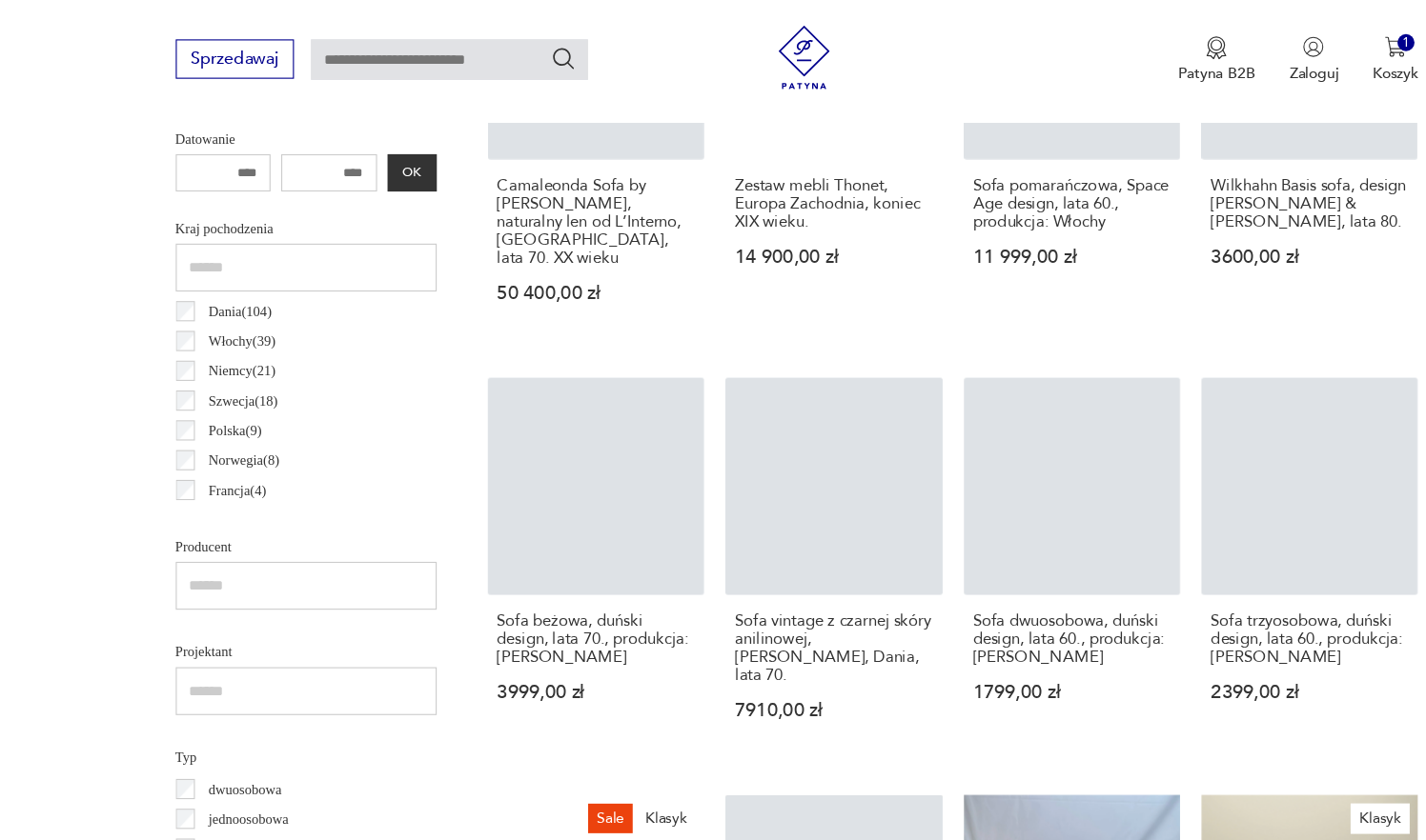
scroll to position [1723, 0]
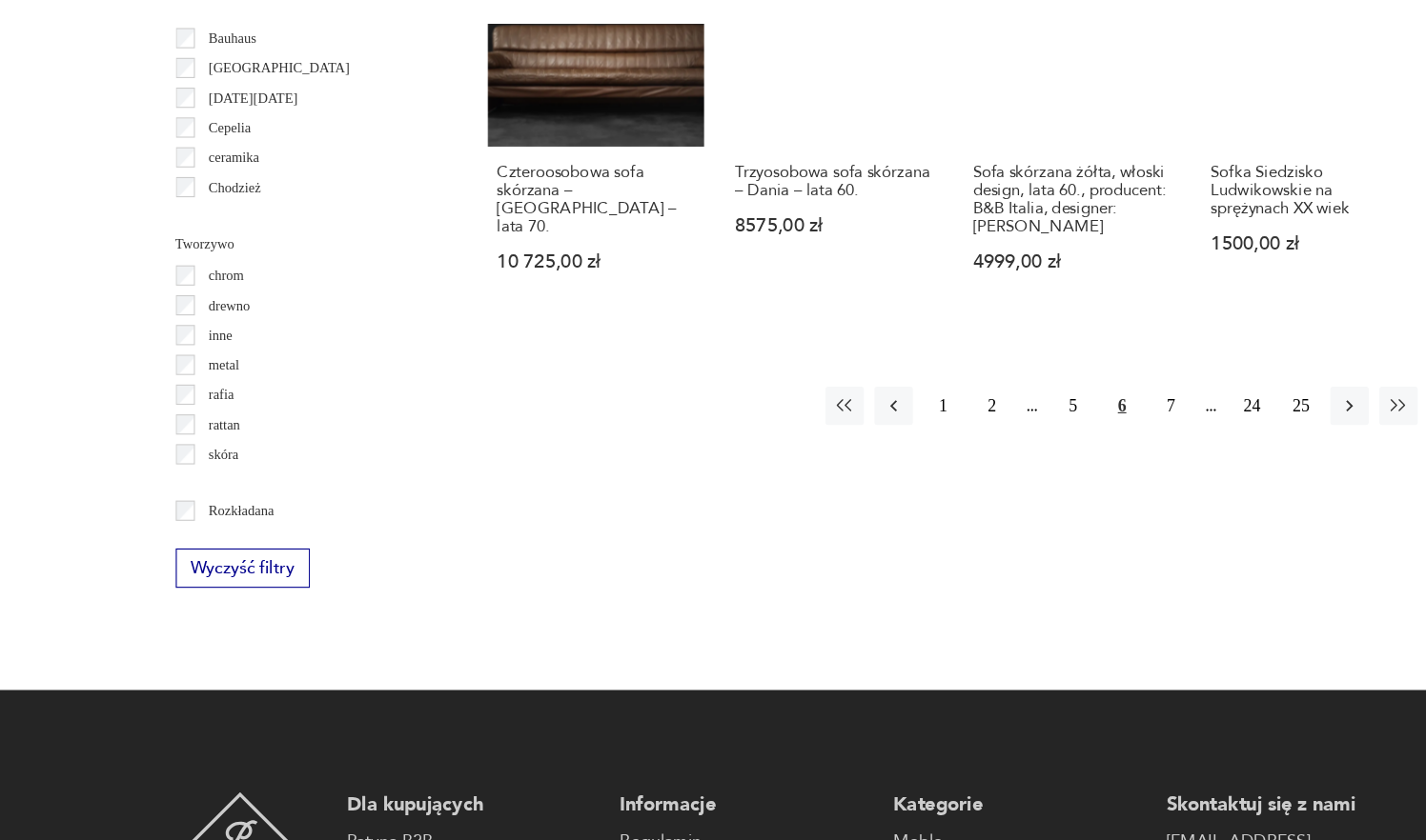
scroll to position [2049, 0]
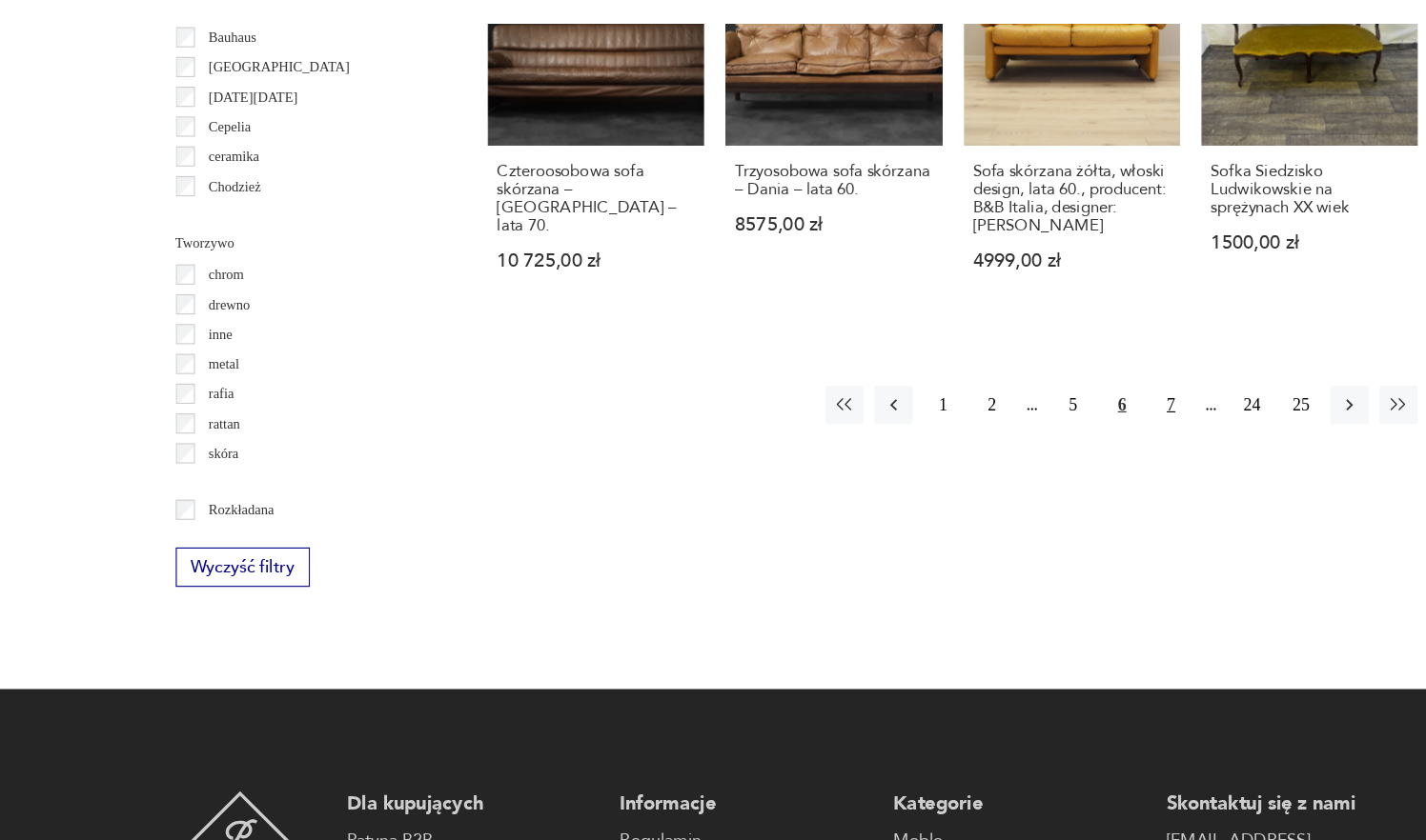
click at [1049, 434] on button "7" at bounding box center [1047, 451] width 35 height 35
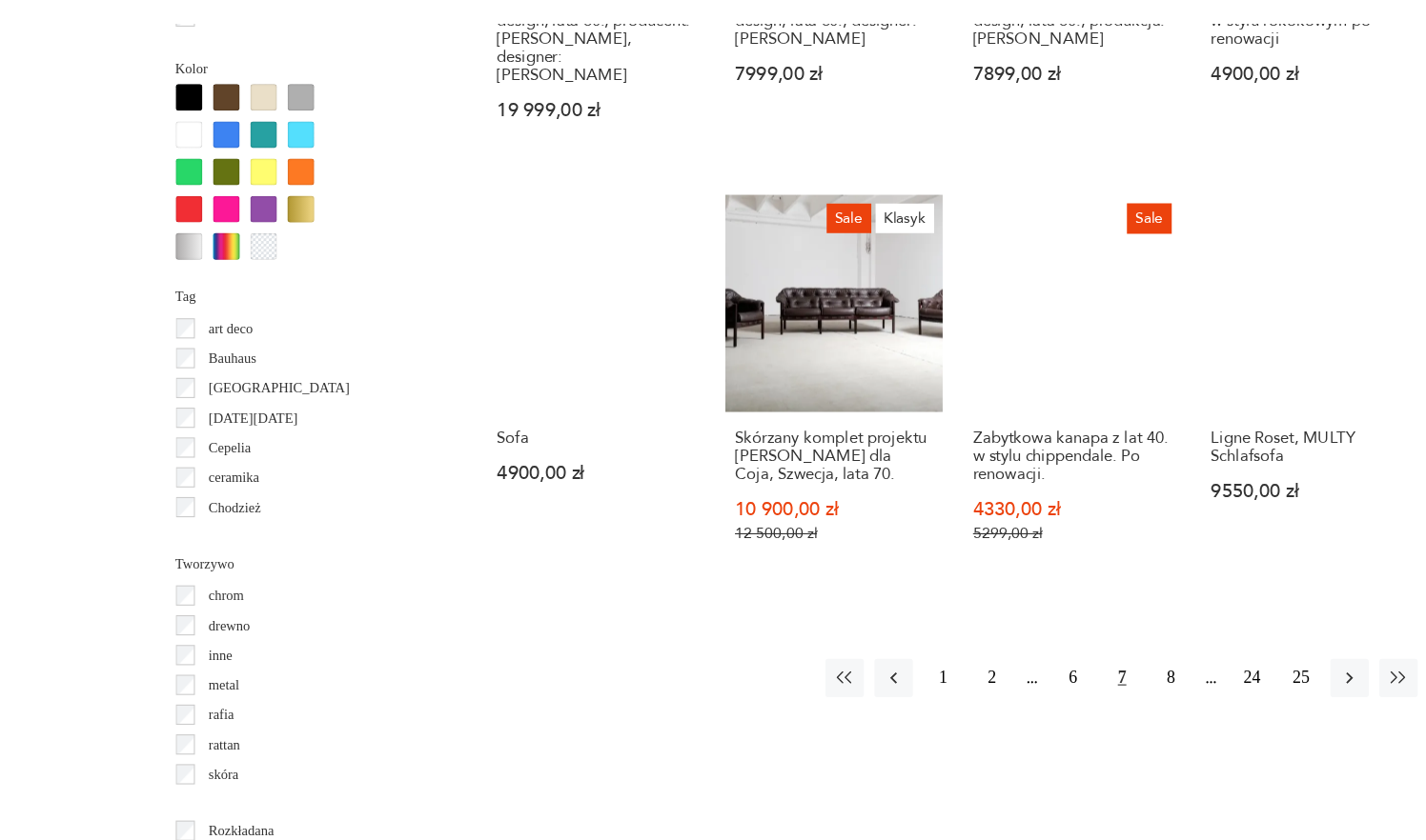
scroll to position [1817, 0]
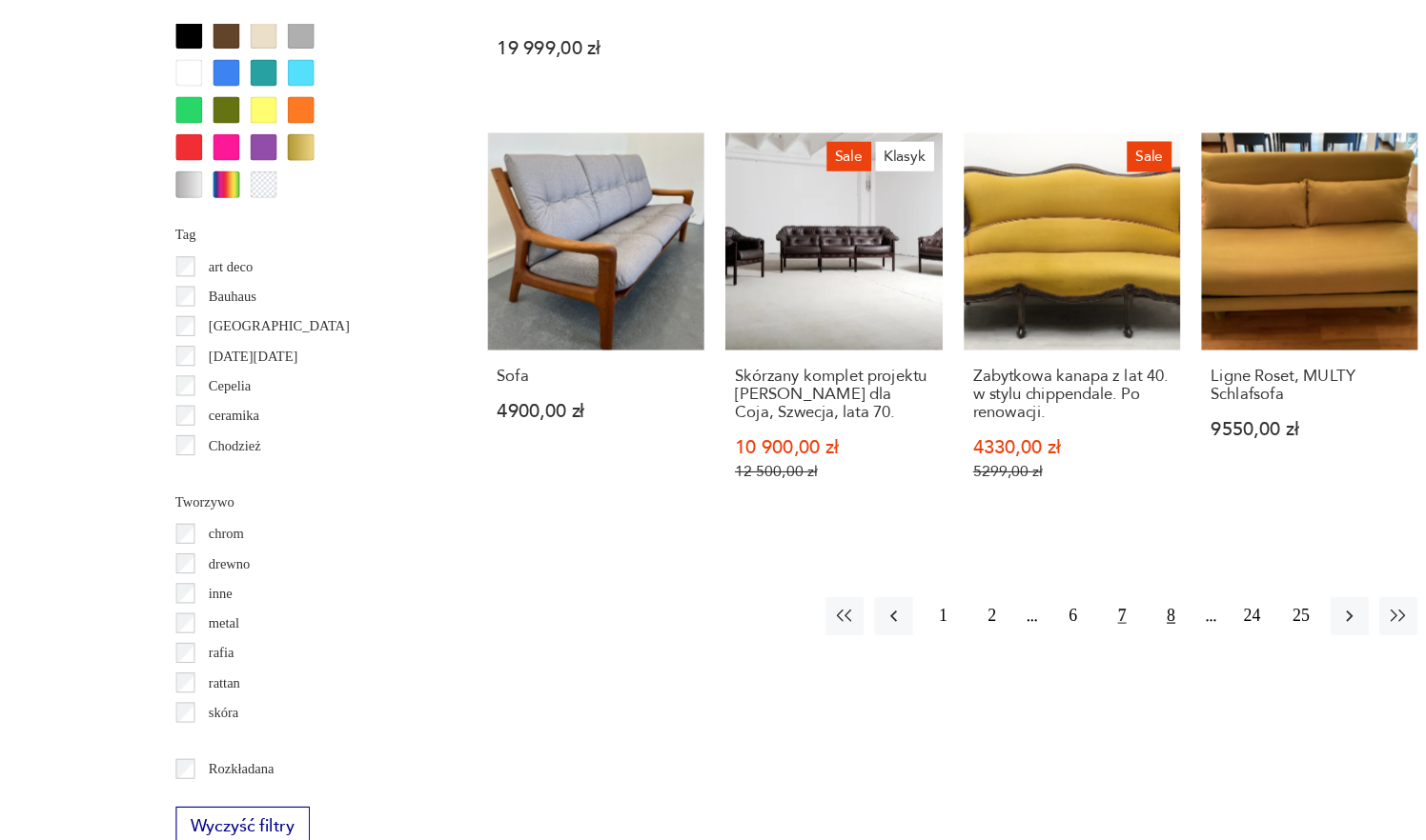
click at [1047, 624] on button "8" at bounding box center [1047, 640] width 35 height 35
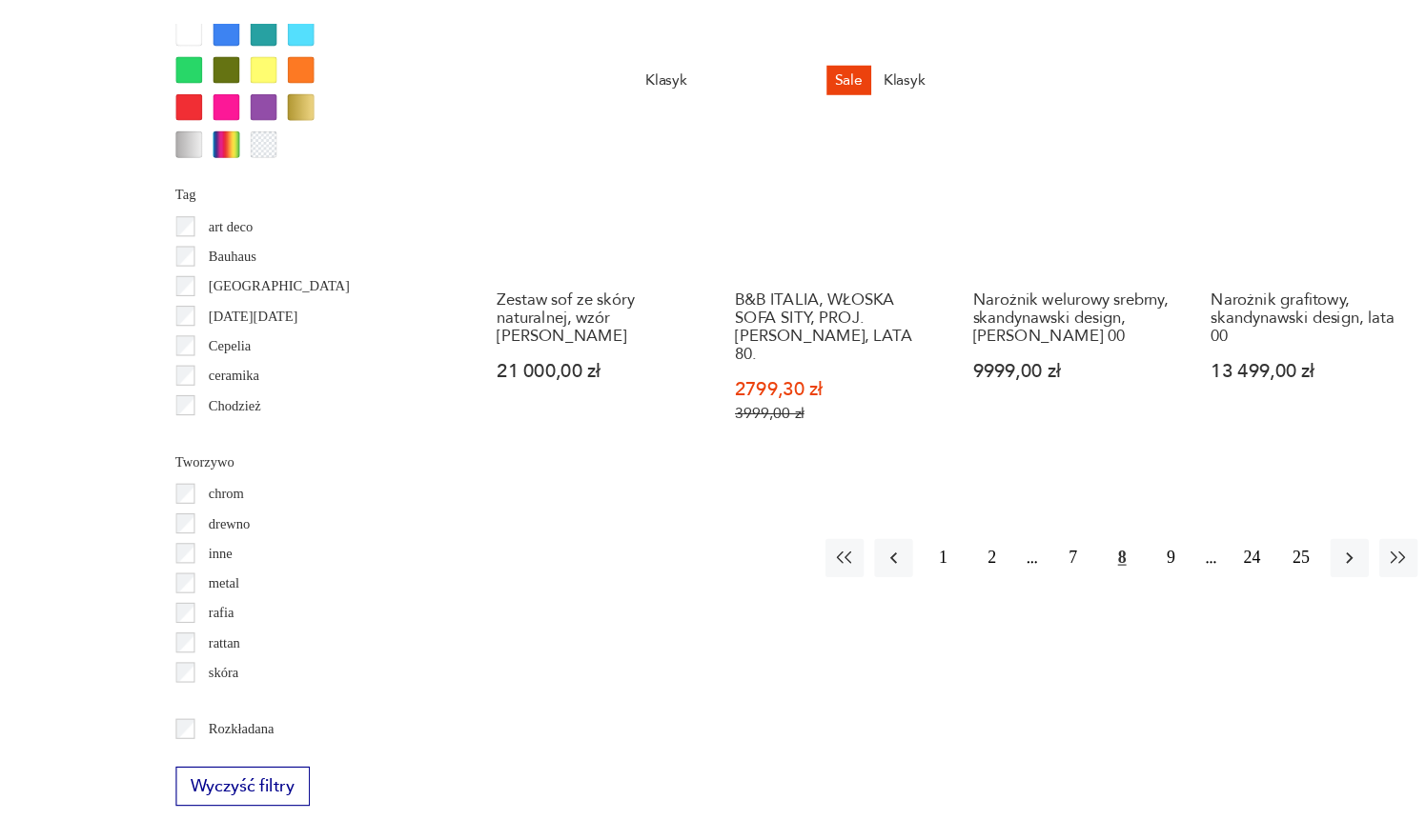
scroll to position [1860, 0]
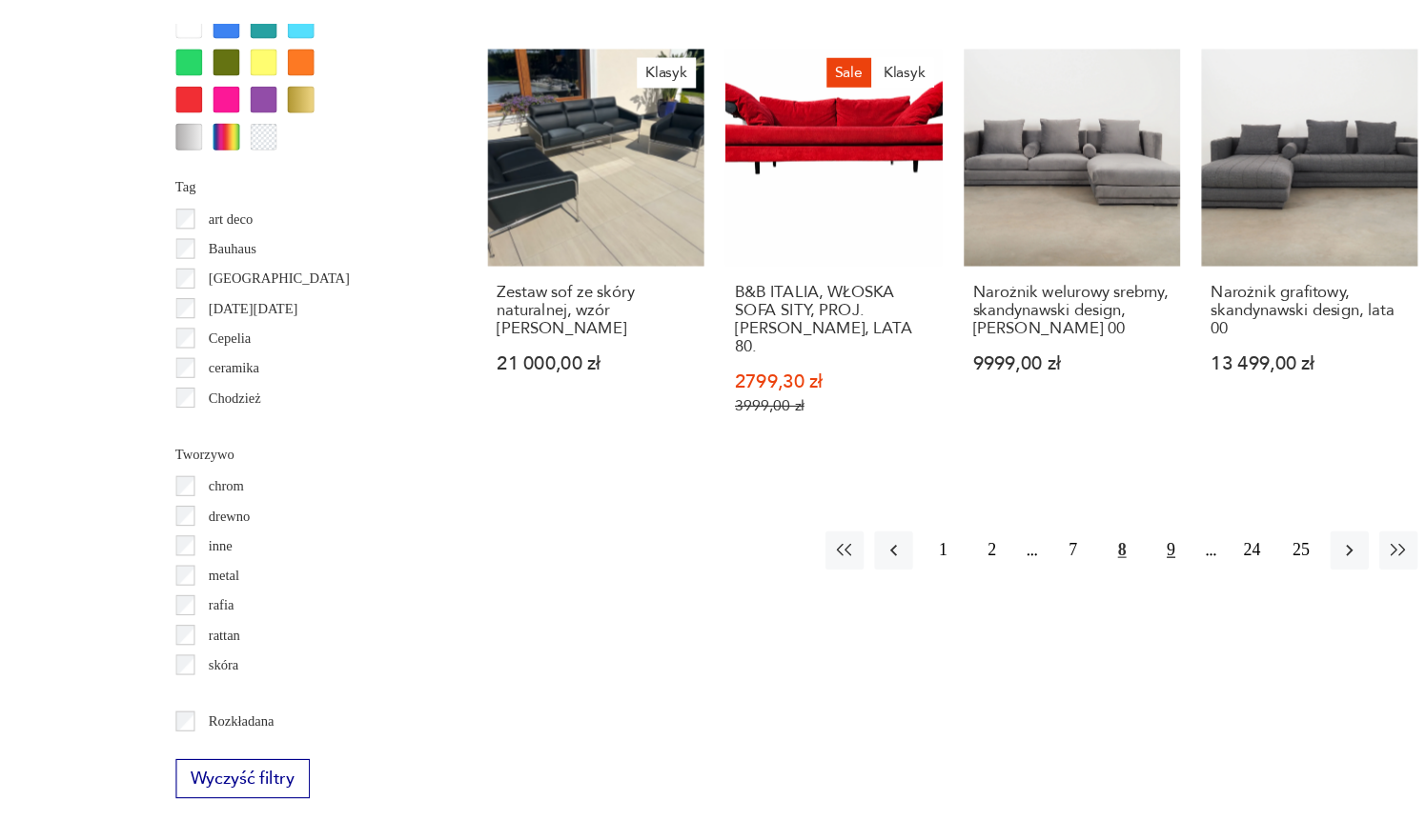
click at [1047, 564] on button "9" at bounding box center [1047, 581] width 35 height 35
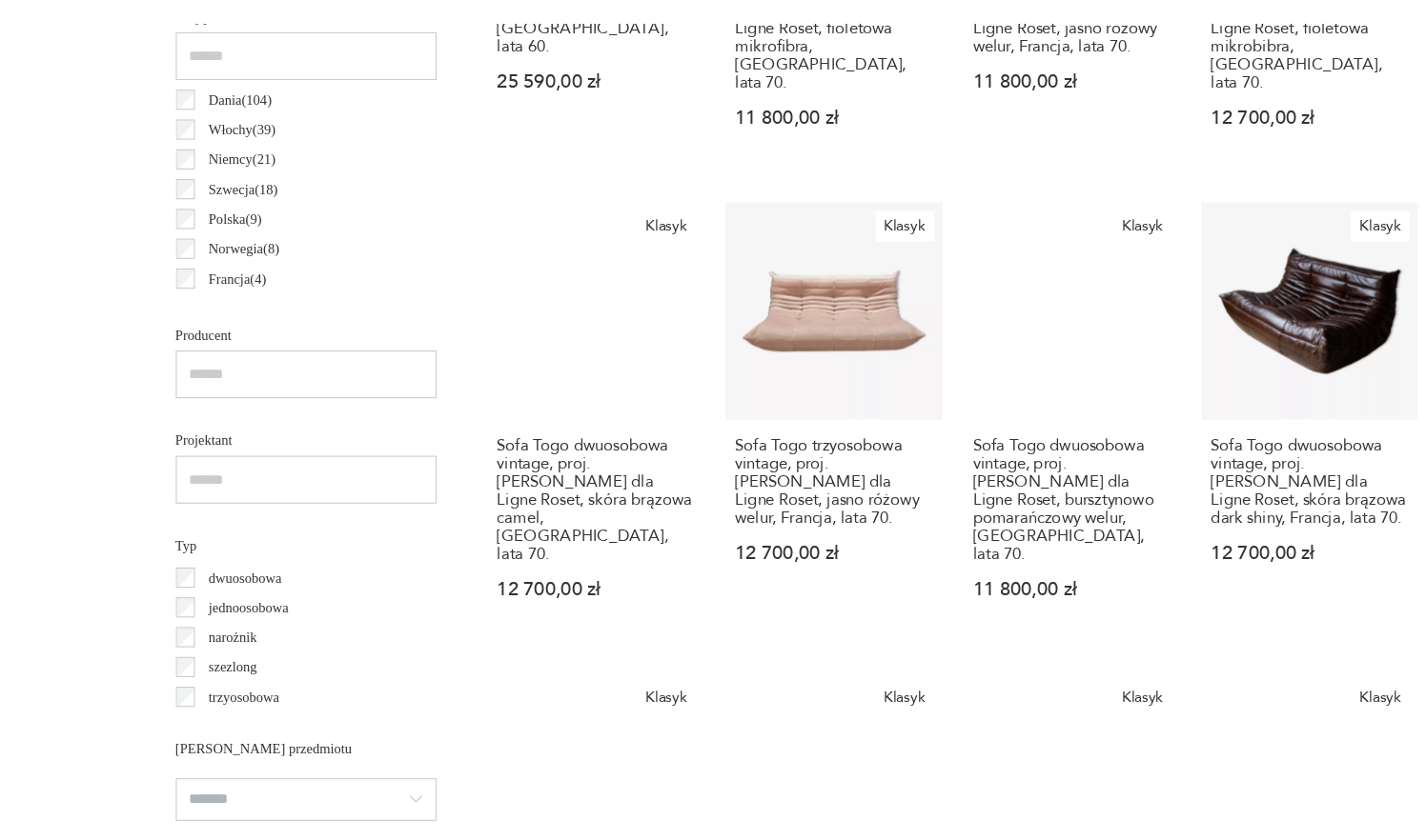
scroll to position [1014, 0]
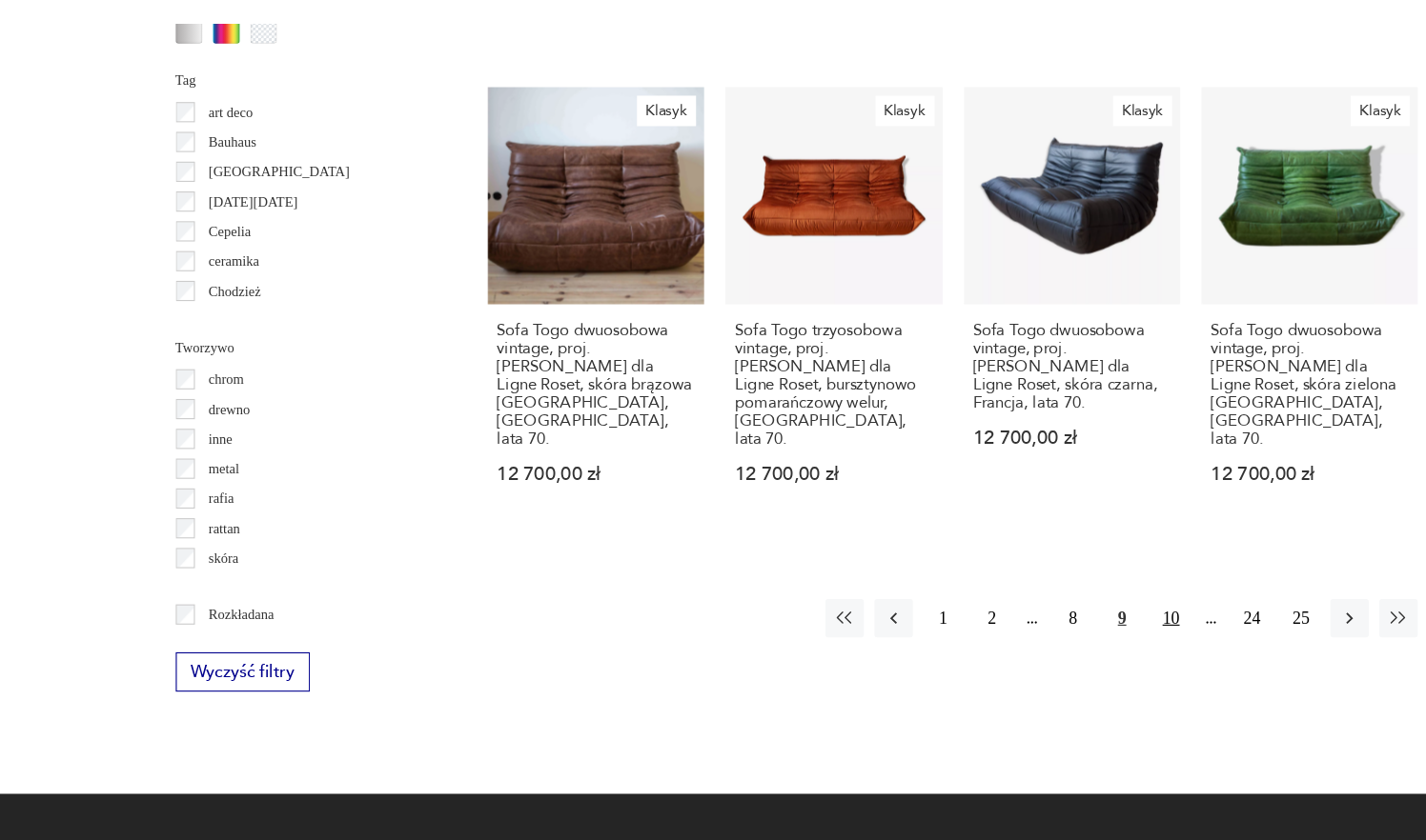
click at [1047, 625] on button "10" at bounding box center [1047, 641] width 35 height 35
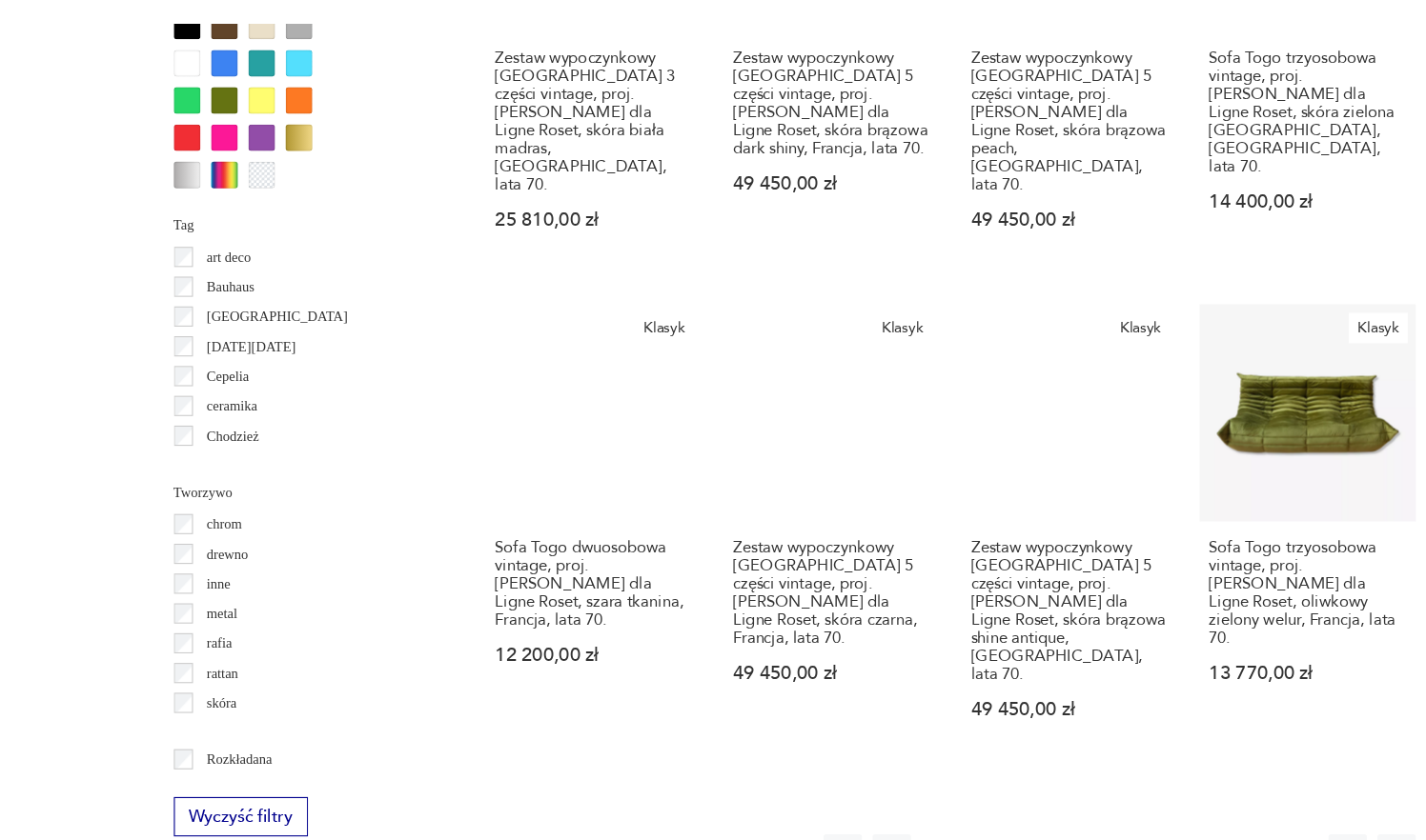
scroll to position [1862, 0]
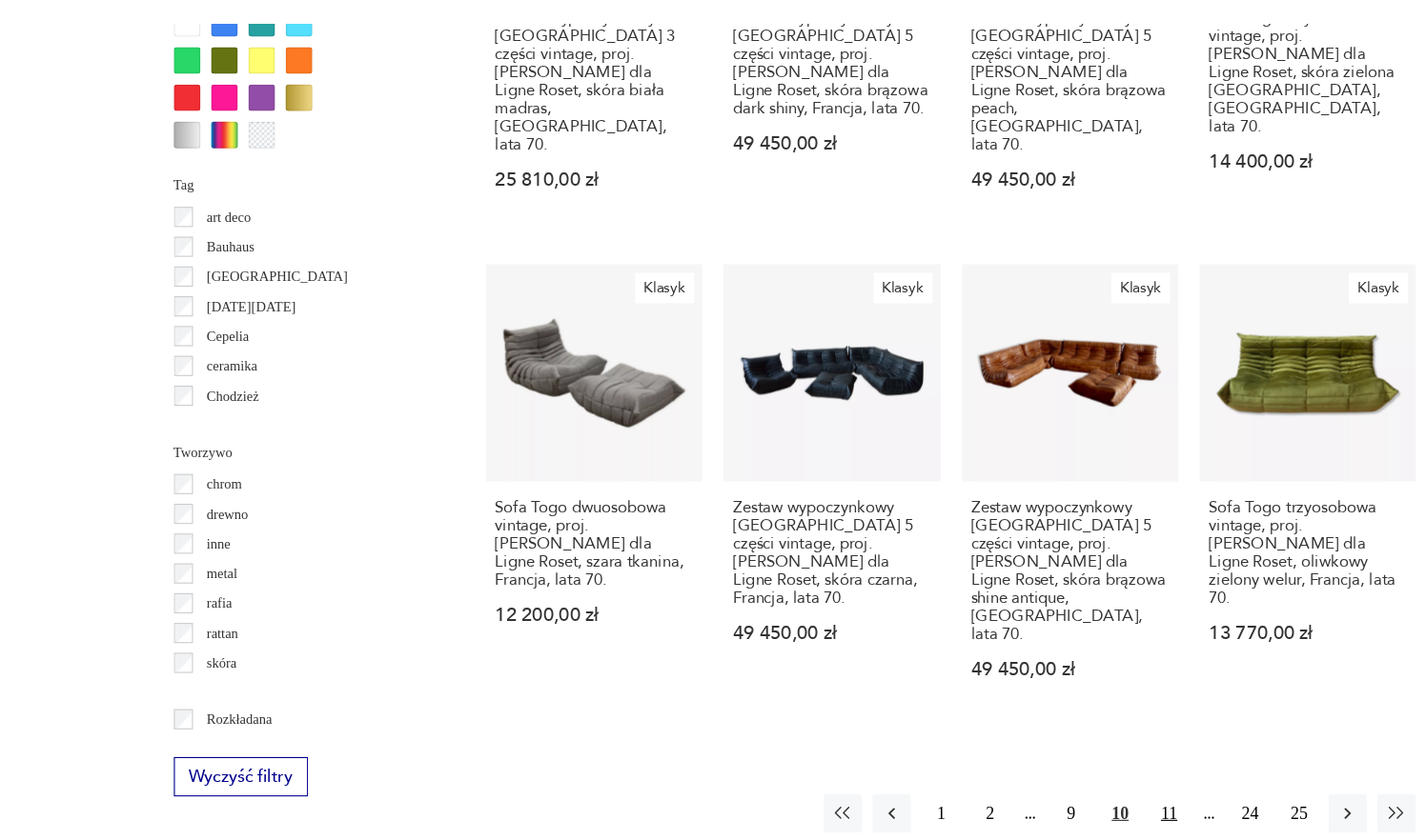
click at [1049, 799] on button "11" at bounding box center [1047, 816] width 35 height 35
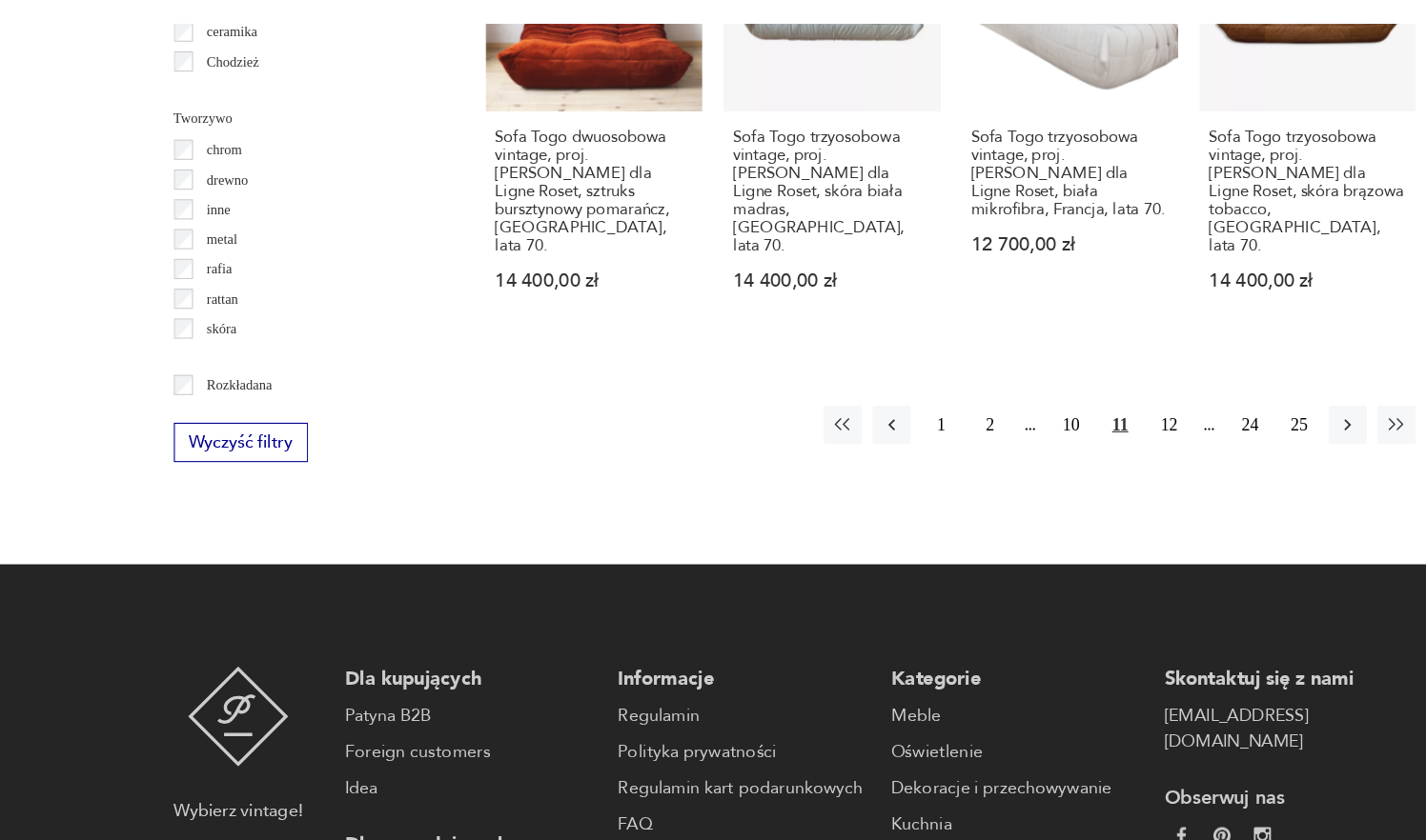
scroll to position [2188, 0]
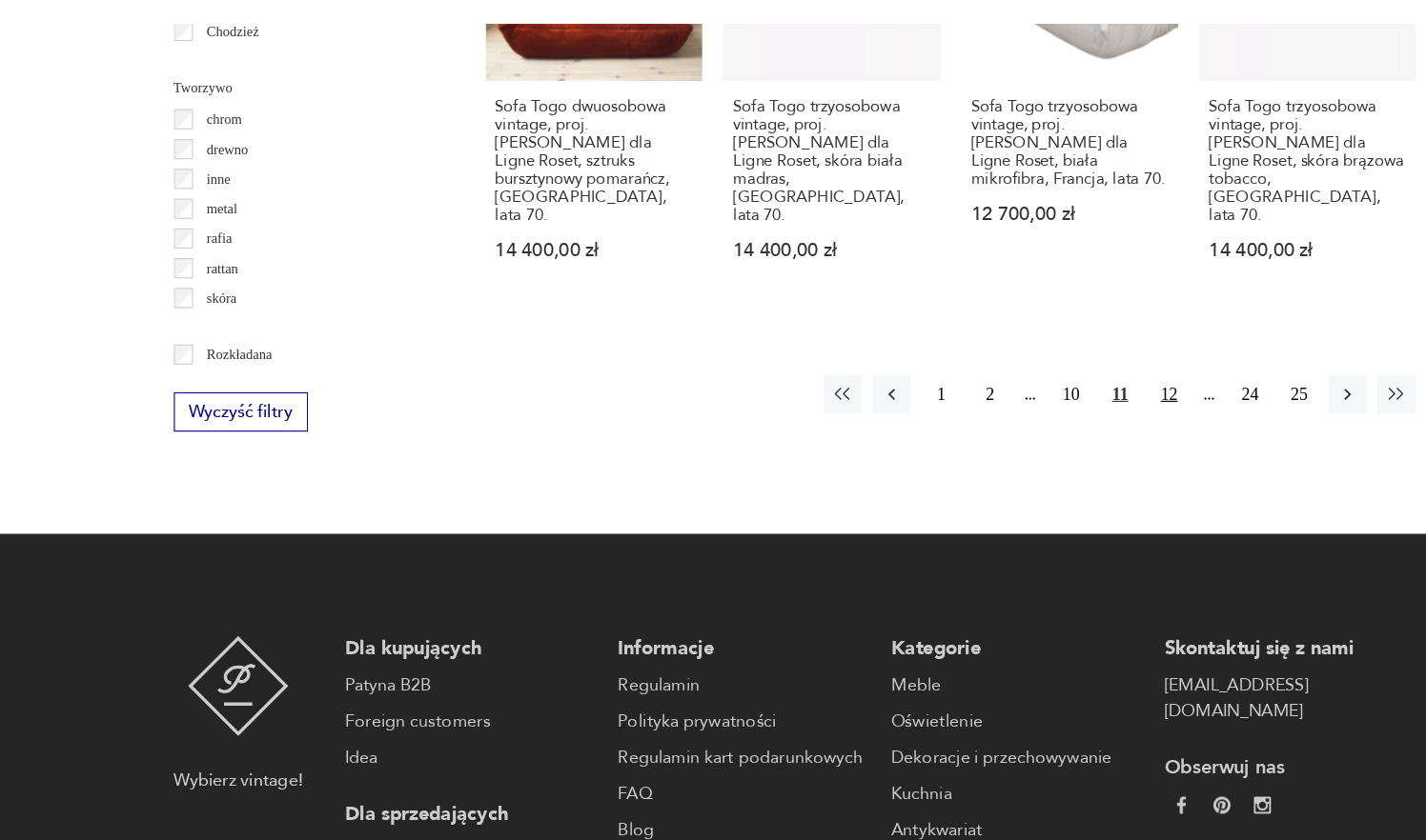
click at [1050, 424] on button "12" at bounding box center [1047, 441] width 35 height 35
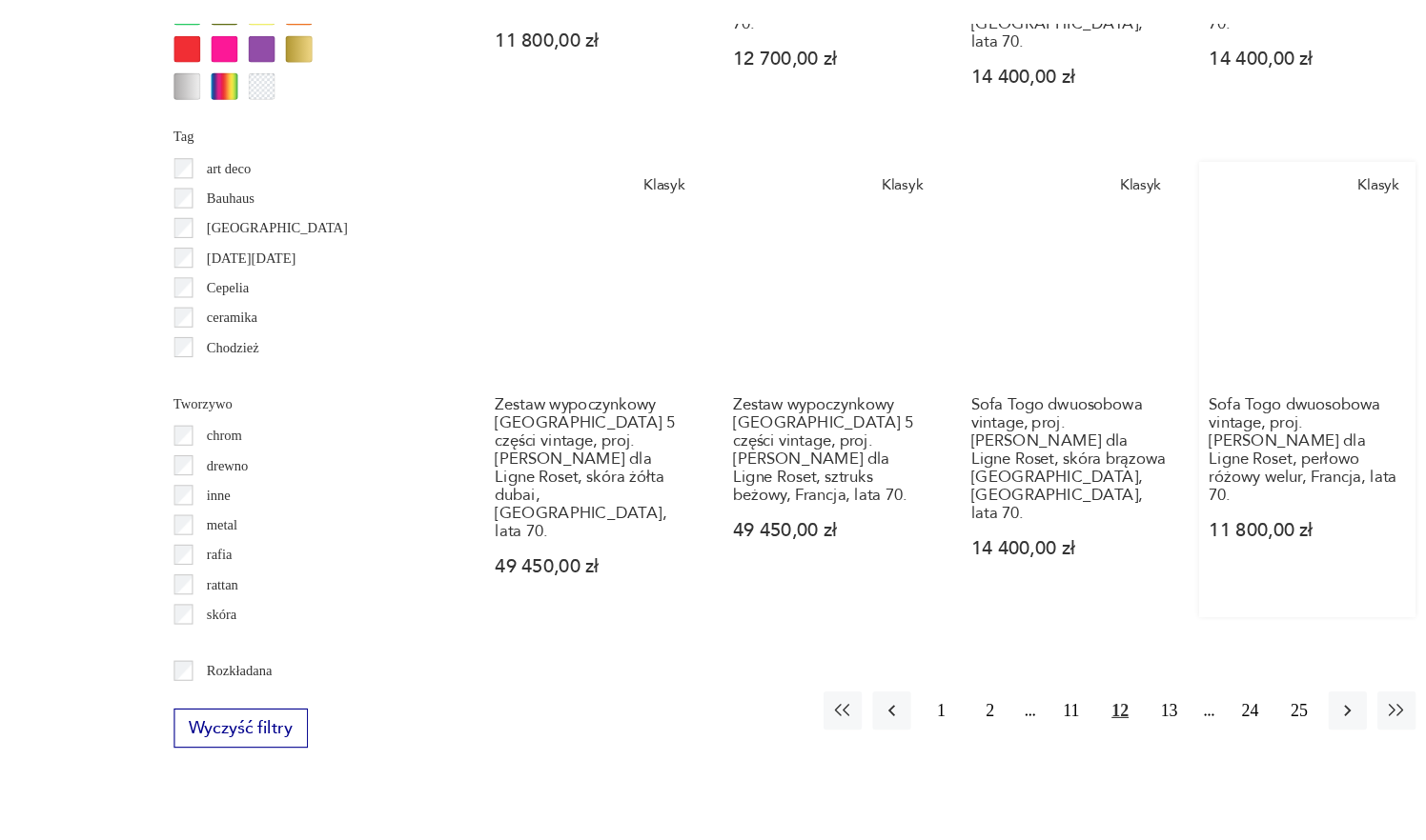
scroll to position [1910, 0]
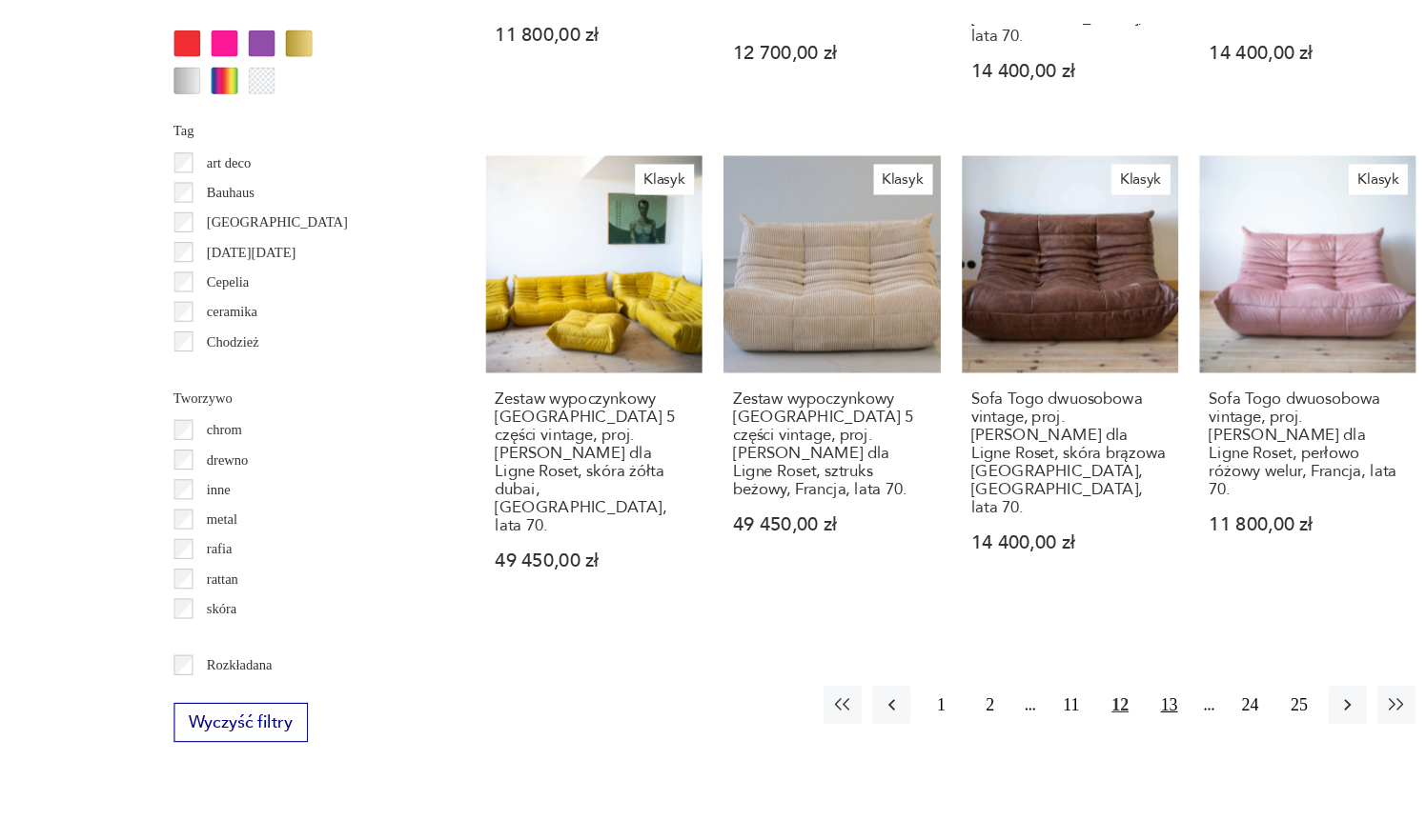
click at [1048, 702] on button "13" at bounding box center [1047, 719] width 35 height 35
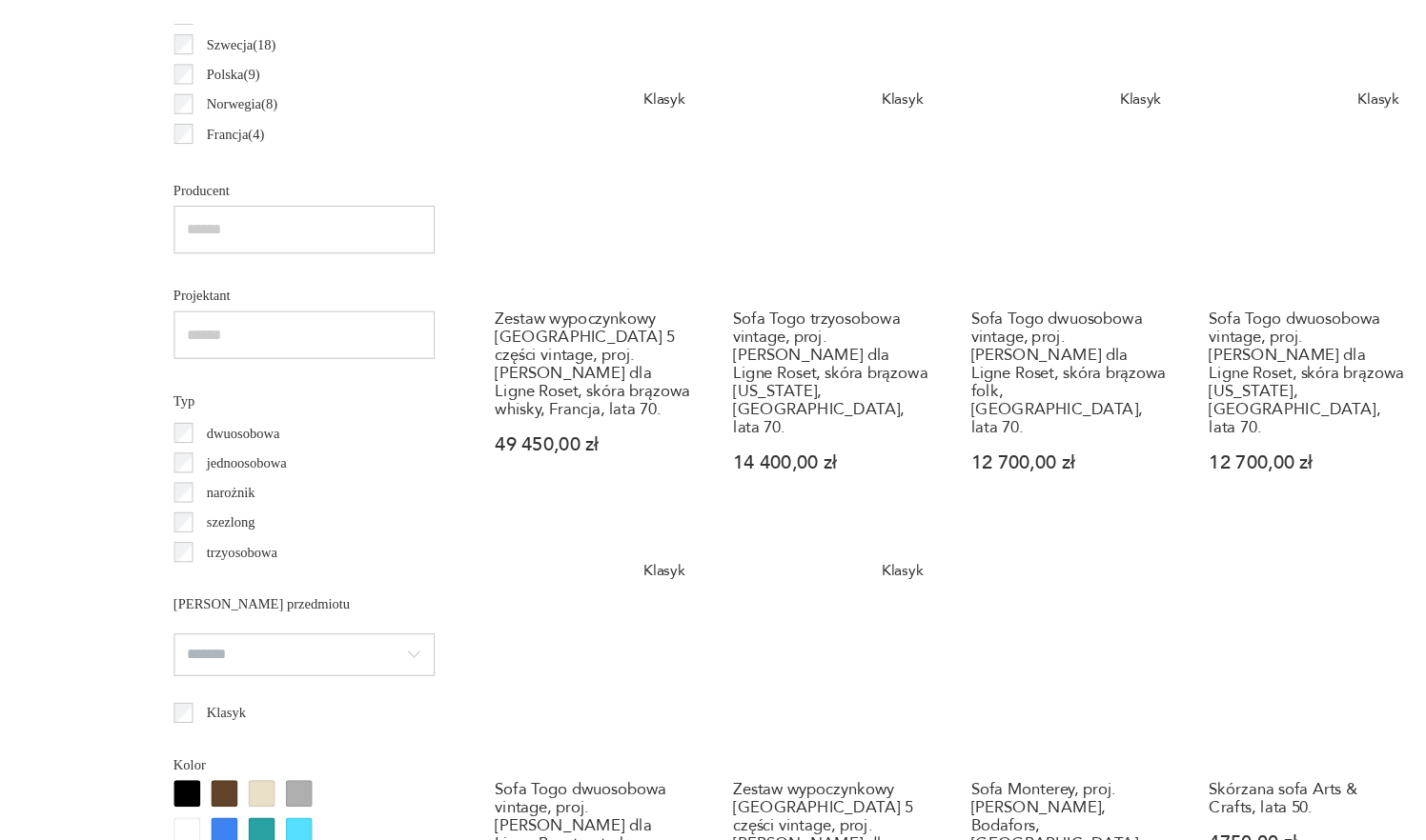
scroll to position [1142, 0]
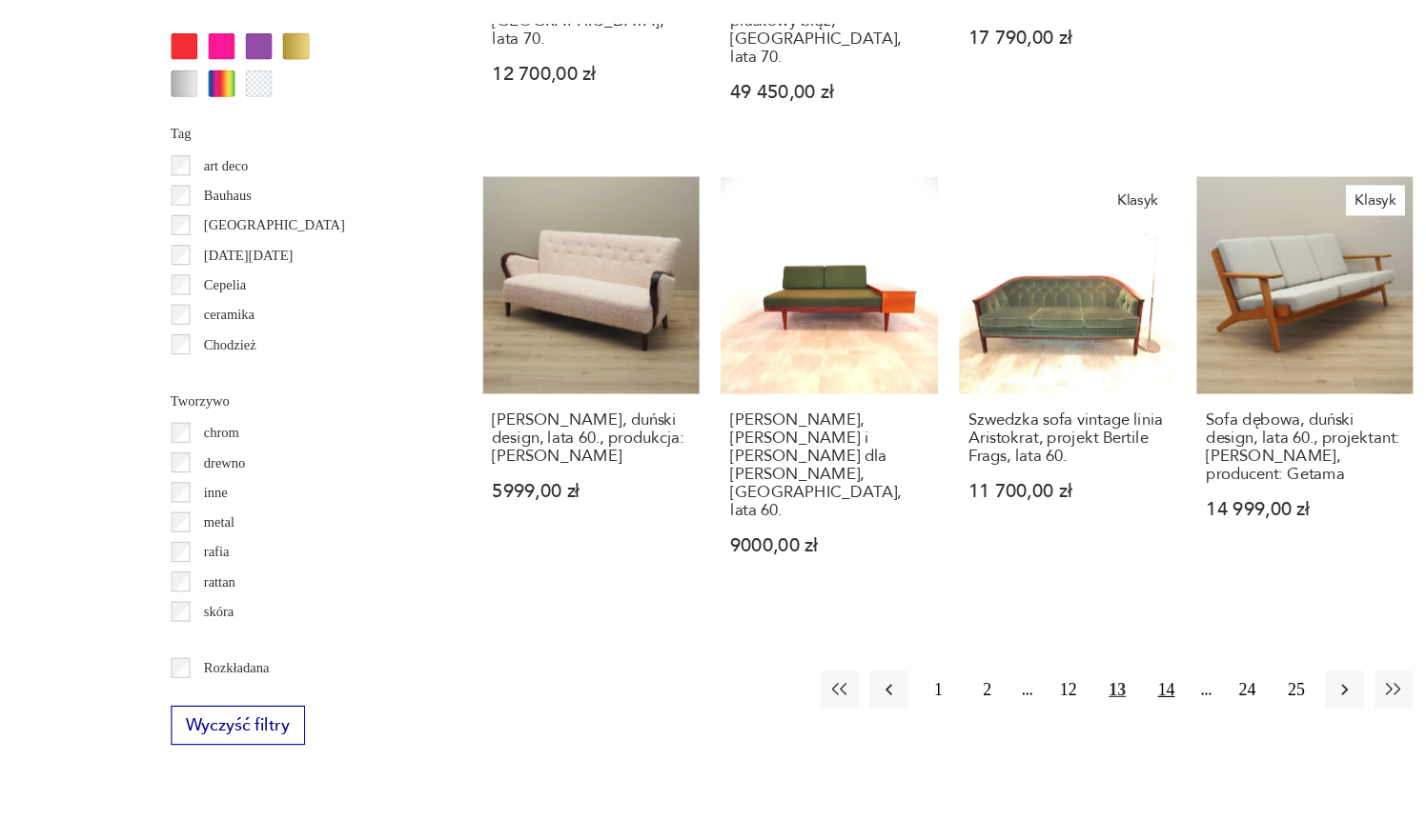
click at [1042, 689] on button "14" at bounding box center [1047, 706] width 35 height 35
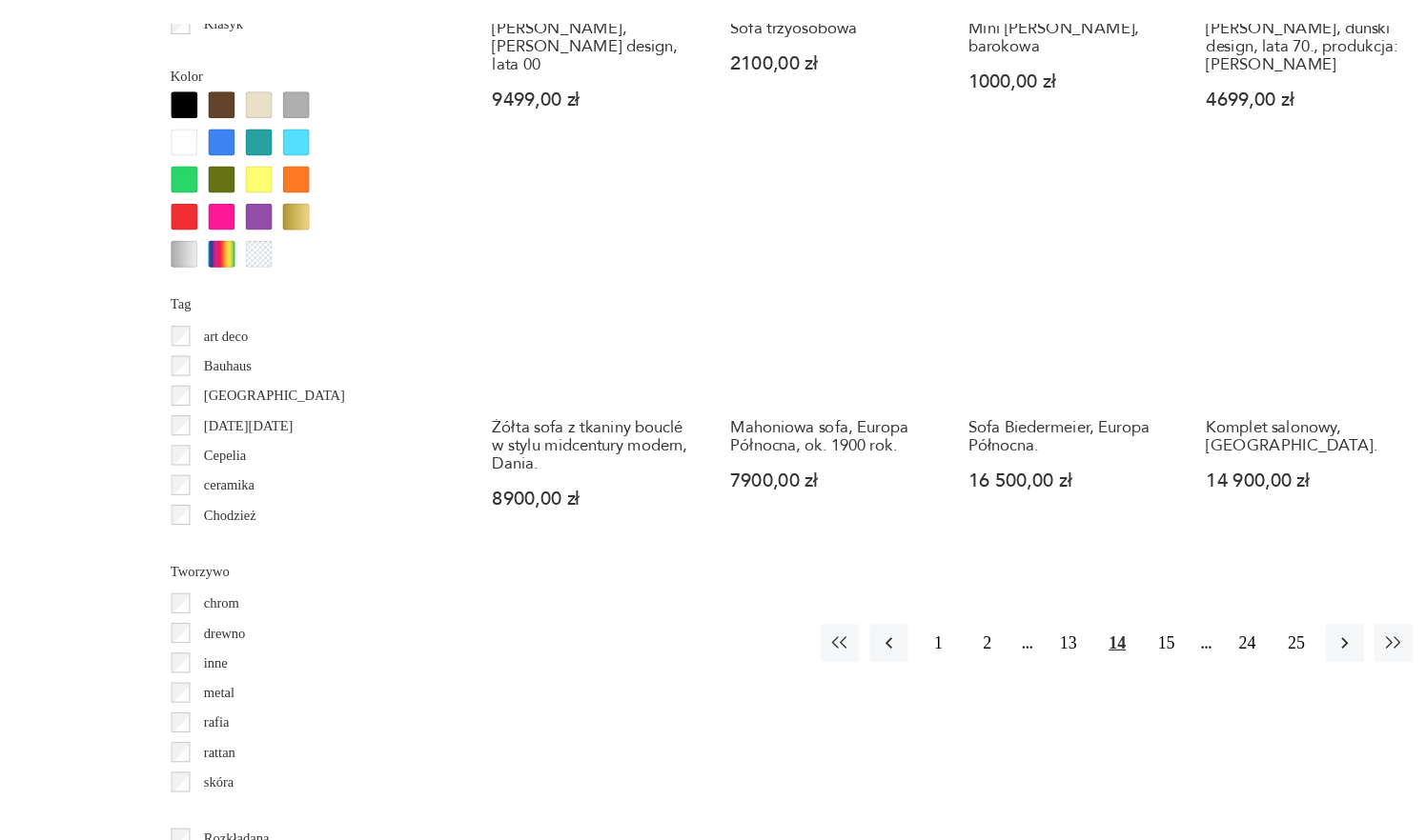
scroll to position [1823, 0]
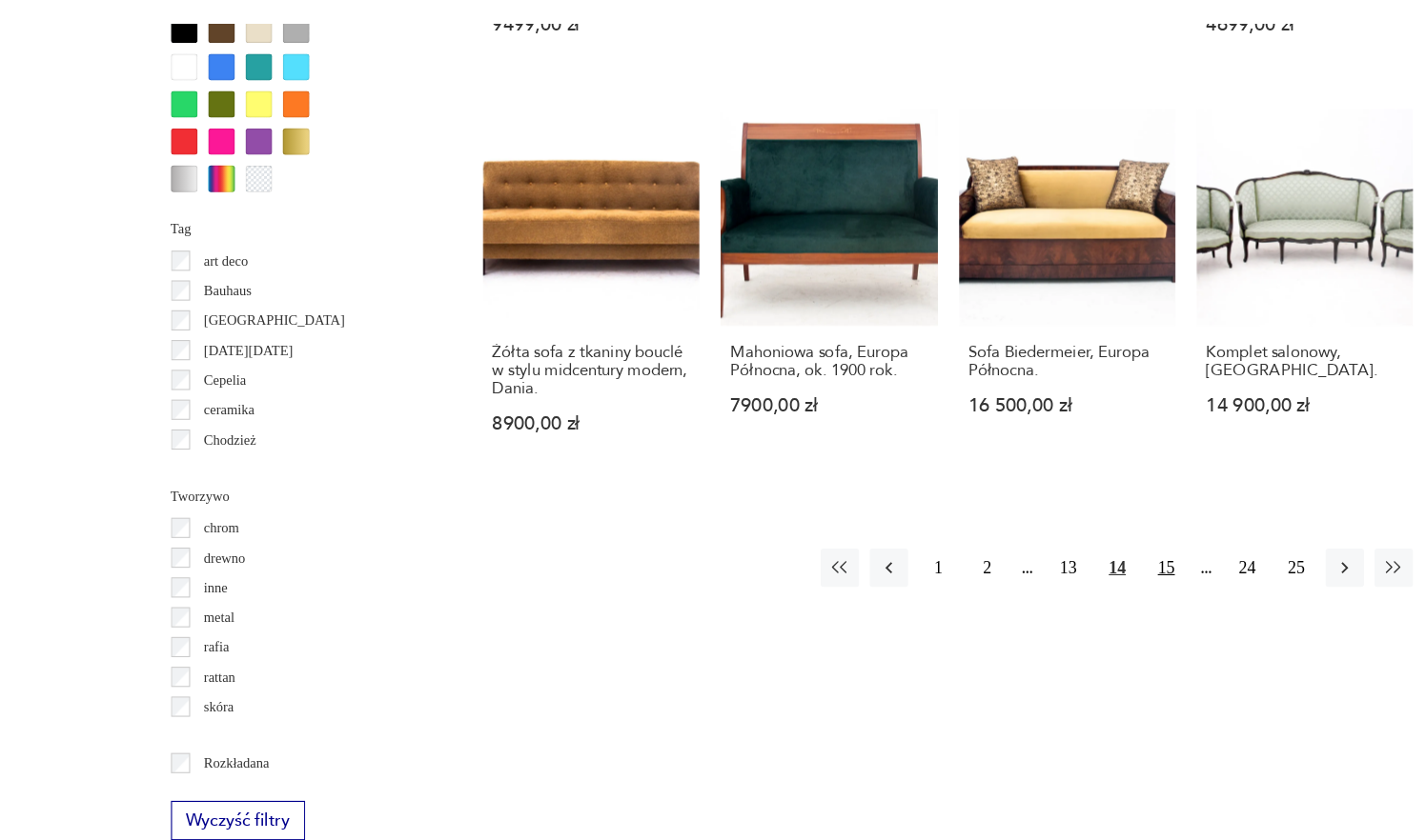
click at [1038, 579] on button "15" at bounding box center [1047, 596] width 35 height 35
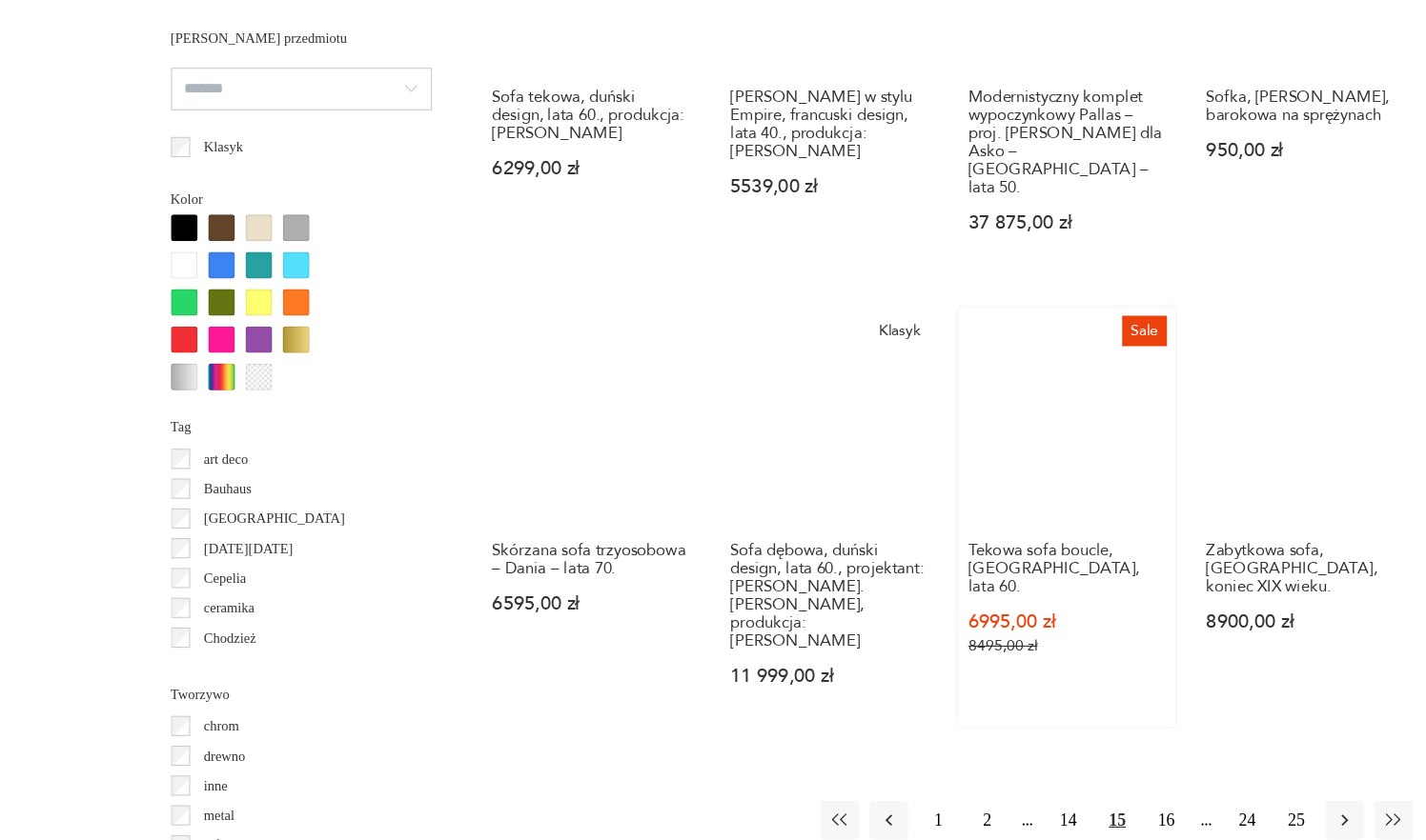
scroll to position [1646, 0]
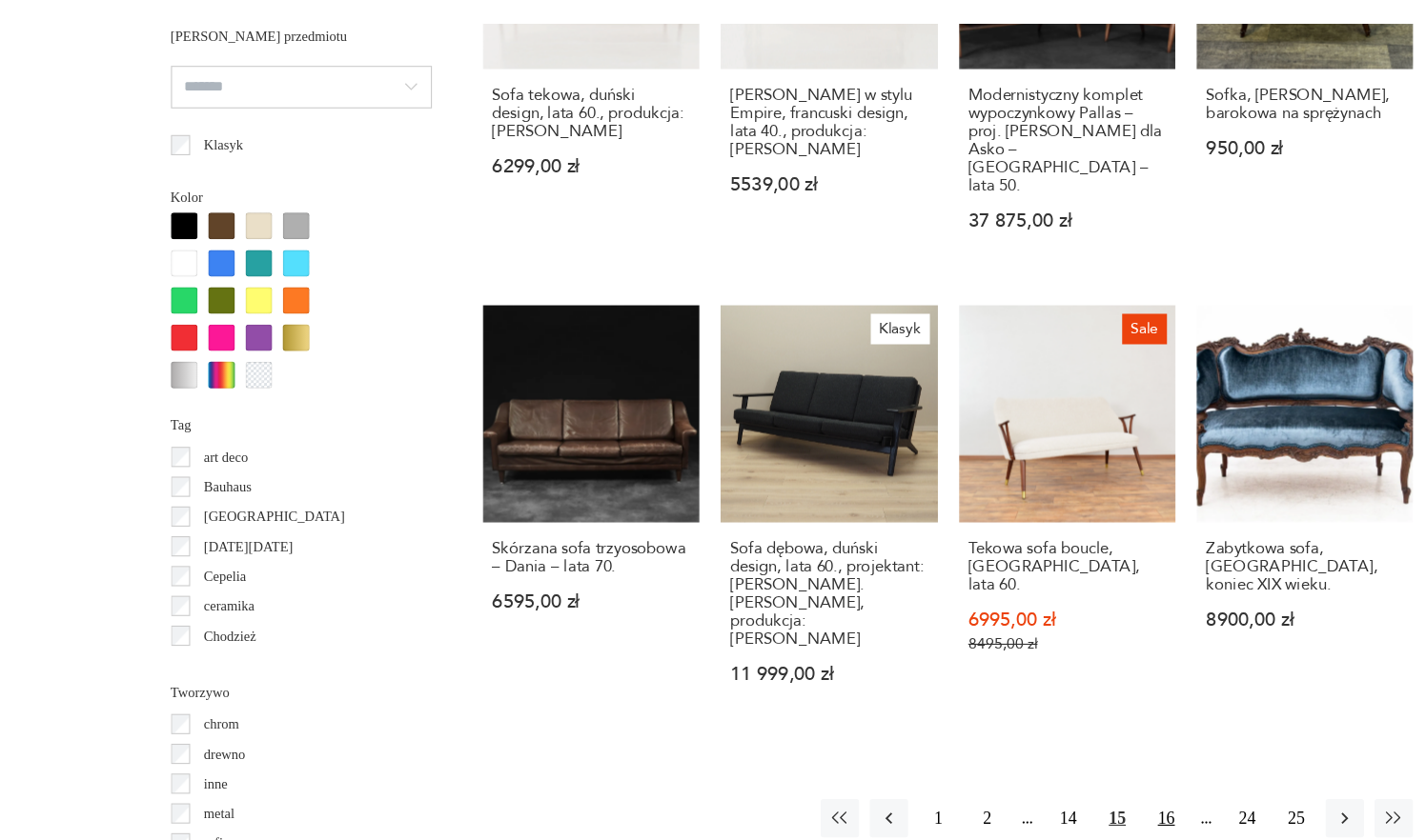
click at [1043, 804] on button "16" at bounding box center [1047, 821] width 35 height 35
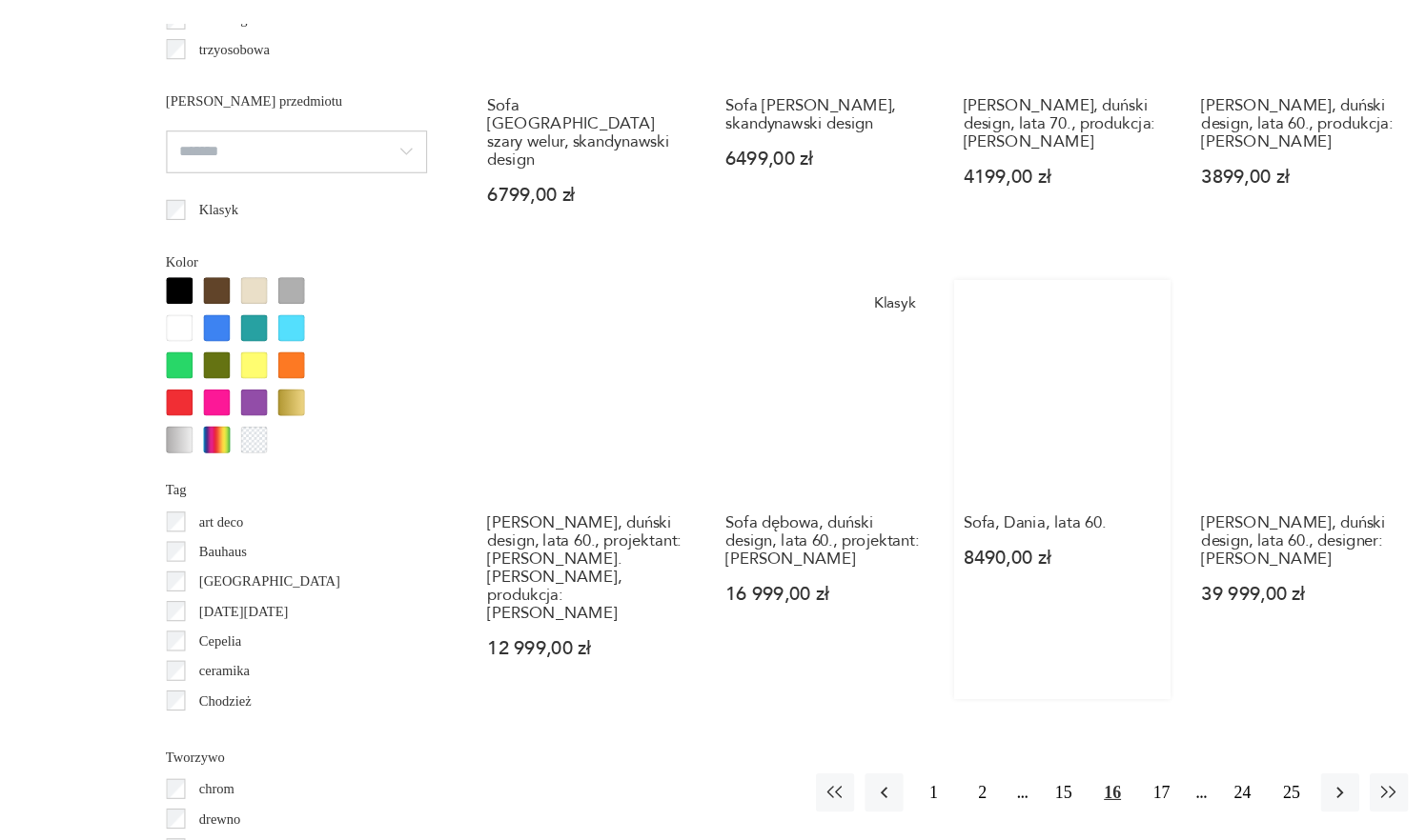
scroll to position [1607, 0]
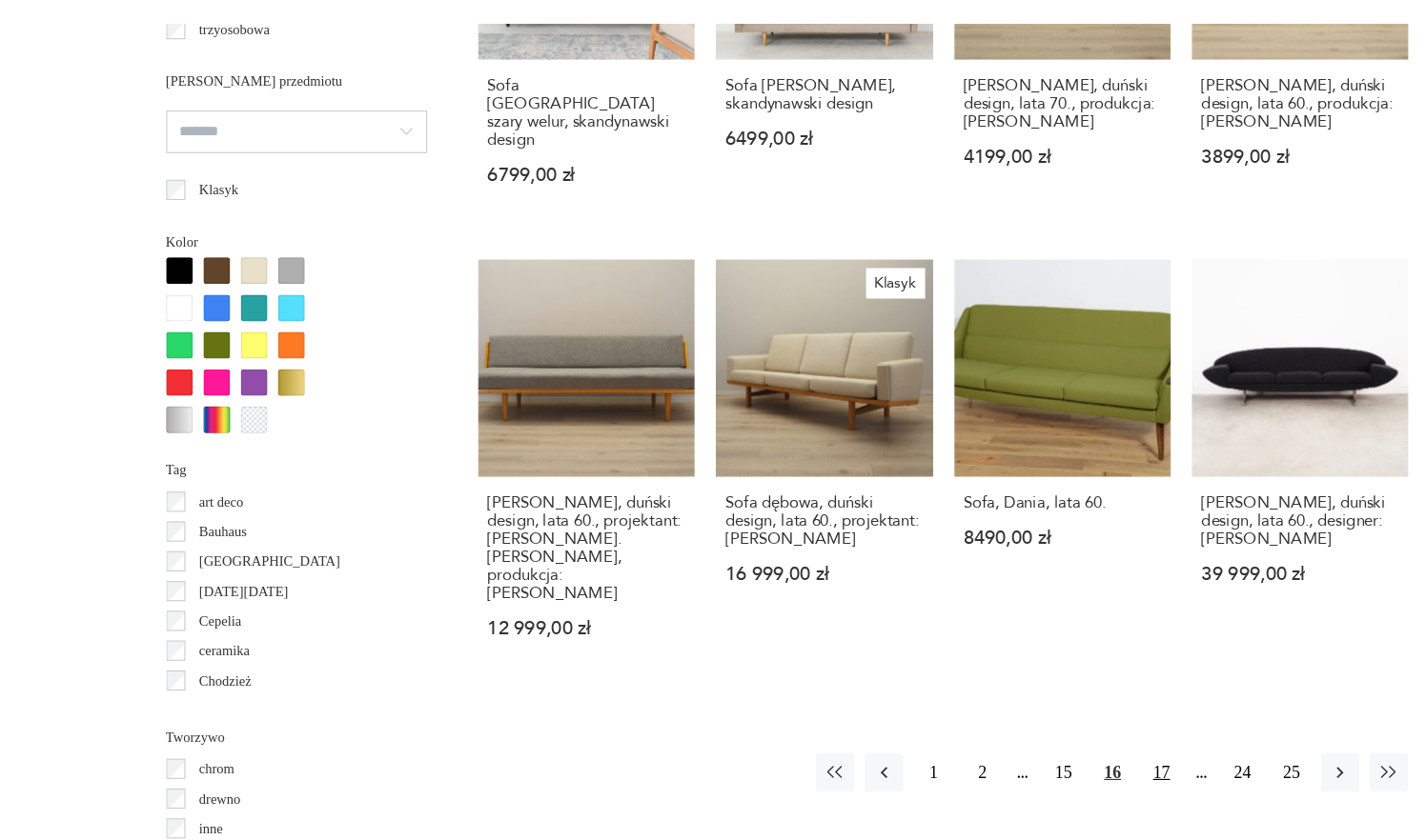
click at [1041, 764] on button "17" at bounding box center [1047, 780] width 35 height 35
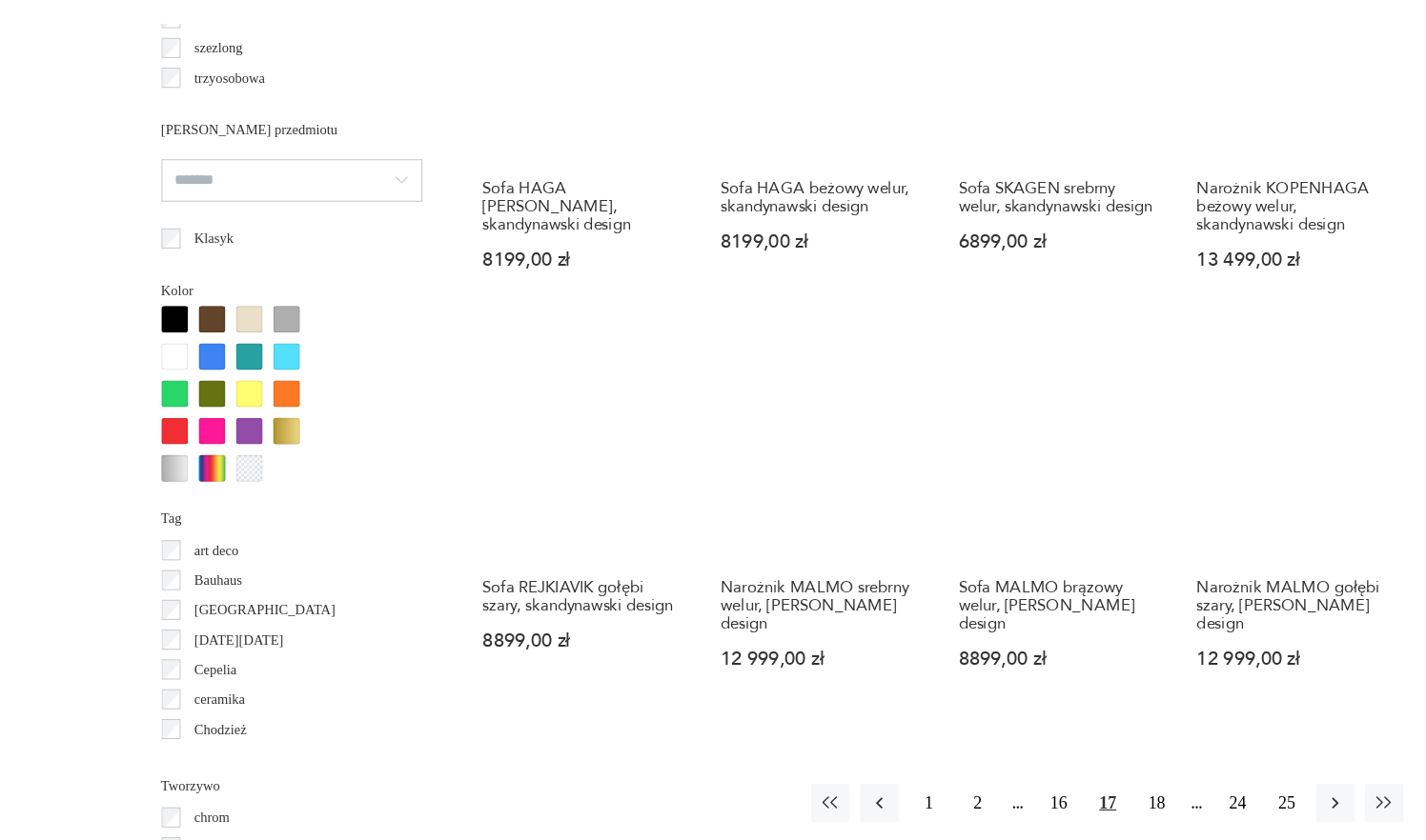
scroll to position [1571, 0]
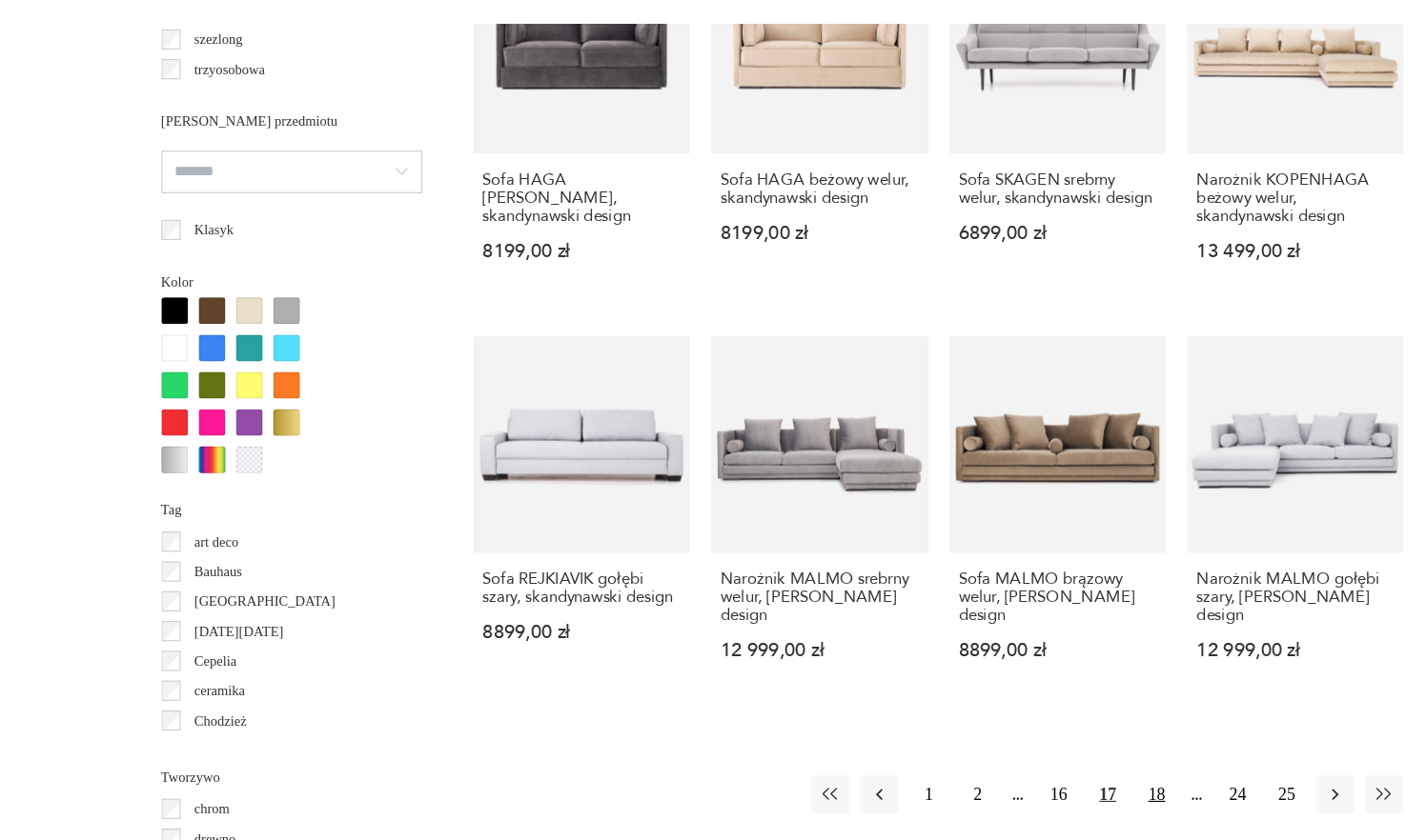
click at [1037, 782] on button "18" at bounding box center [1047, 799] width 35 height 35
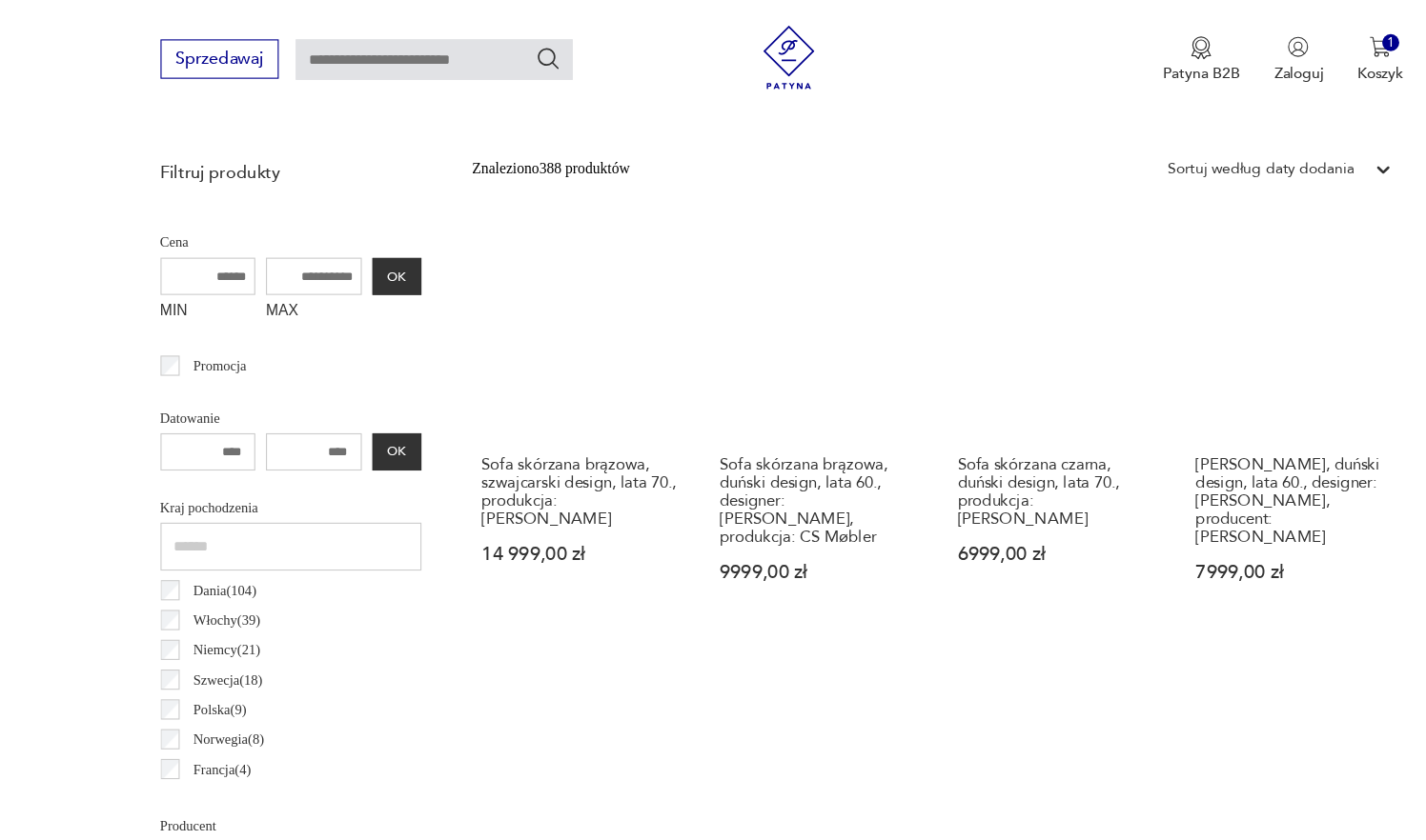
scroll to position [505, 0]
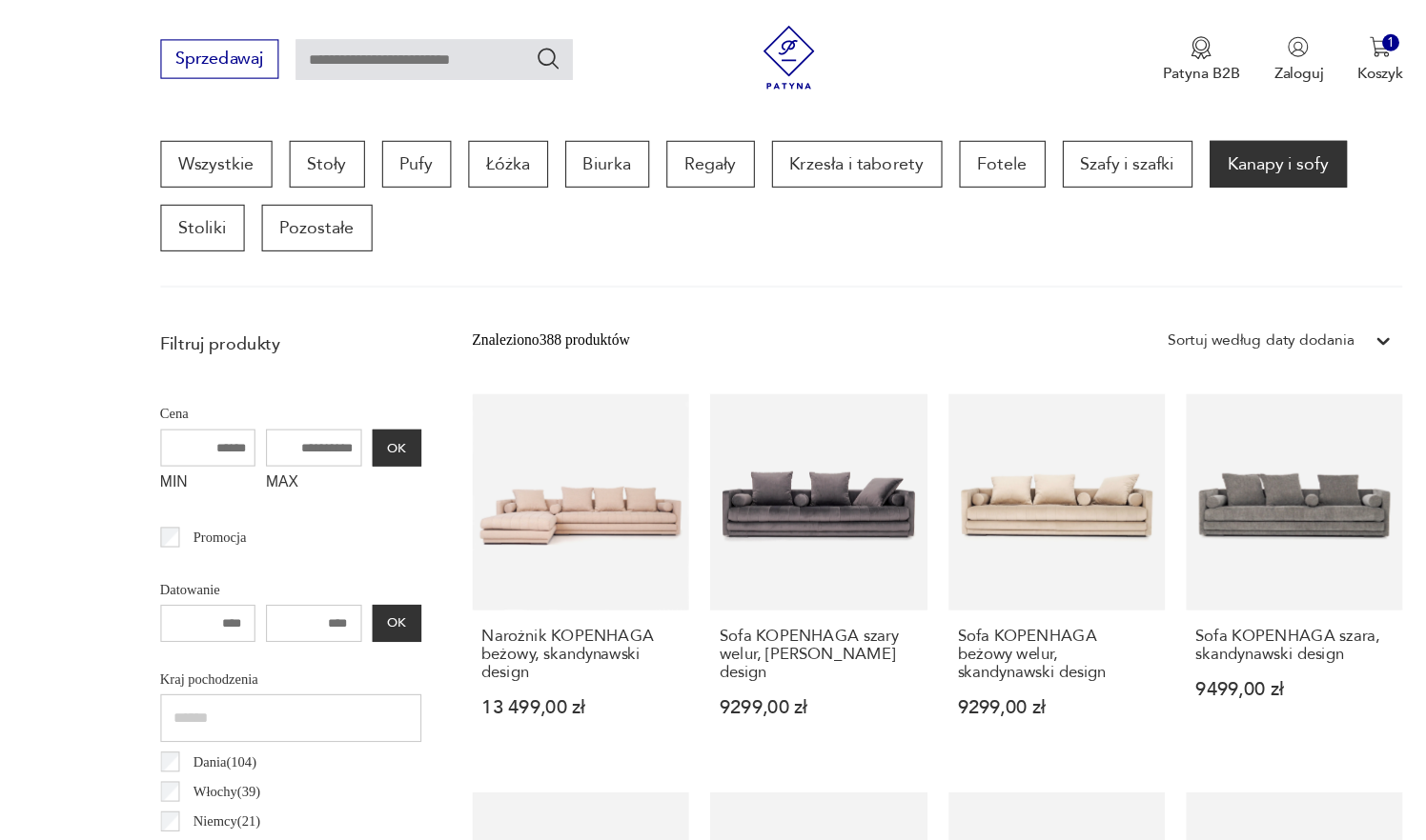
click at [251, 396] on input "MAX" at bounding box center [294, 401] width 85 height 34
type input "****"
click at [347, 397] on button "OK" at bounding box center [368, 401] width 44 height 34
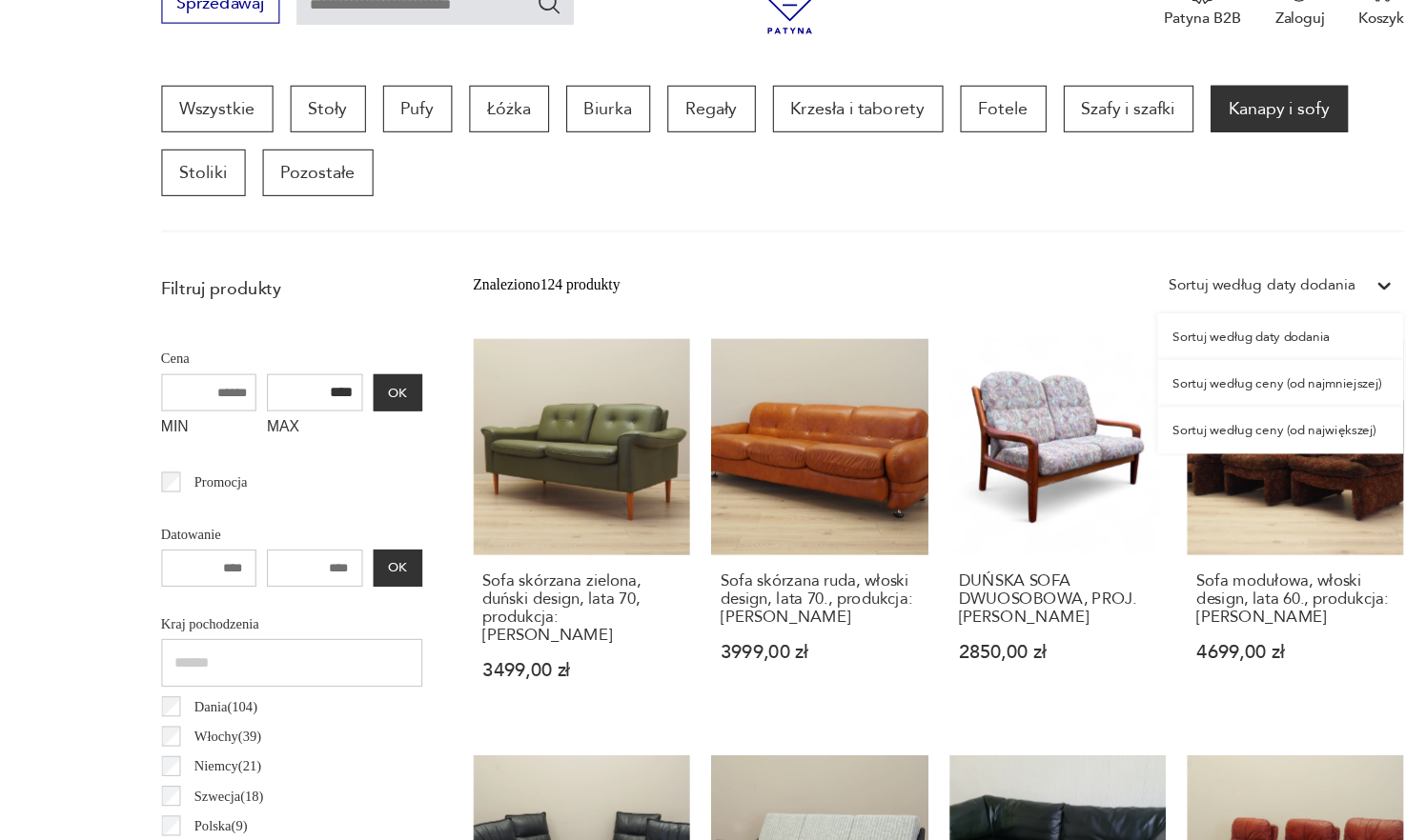
click at [1145, 295] on div "Sortuj według daty dodania" at bounding box center [1141, 305] width 167 height 21
click at [1142, 371] on div "Sortuj według ceny (od najmniejszej)" at bounding box center [1159, 392] width 220 height 42
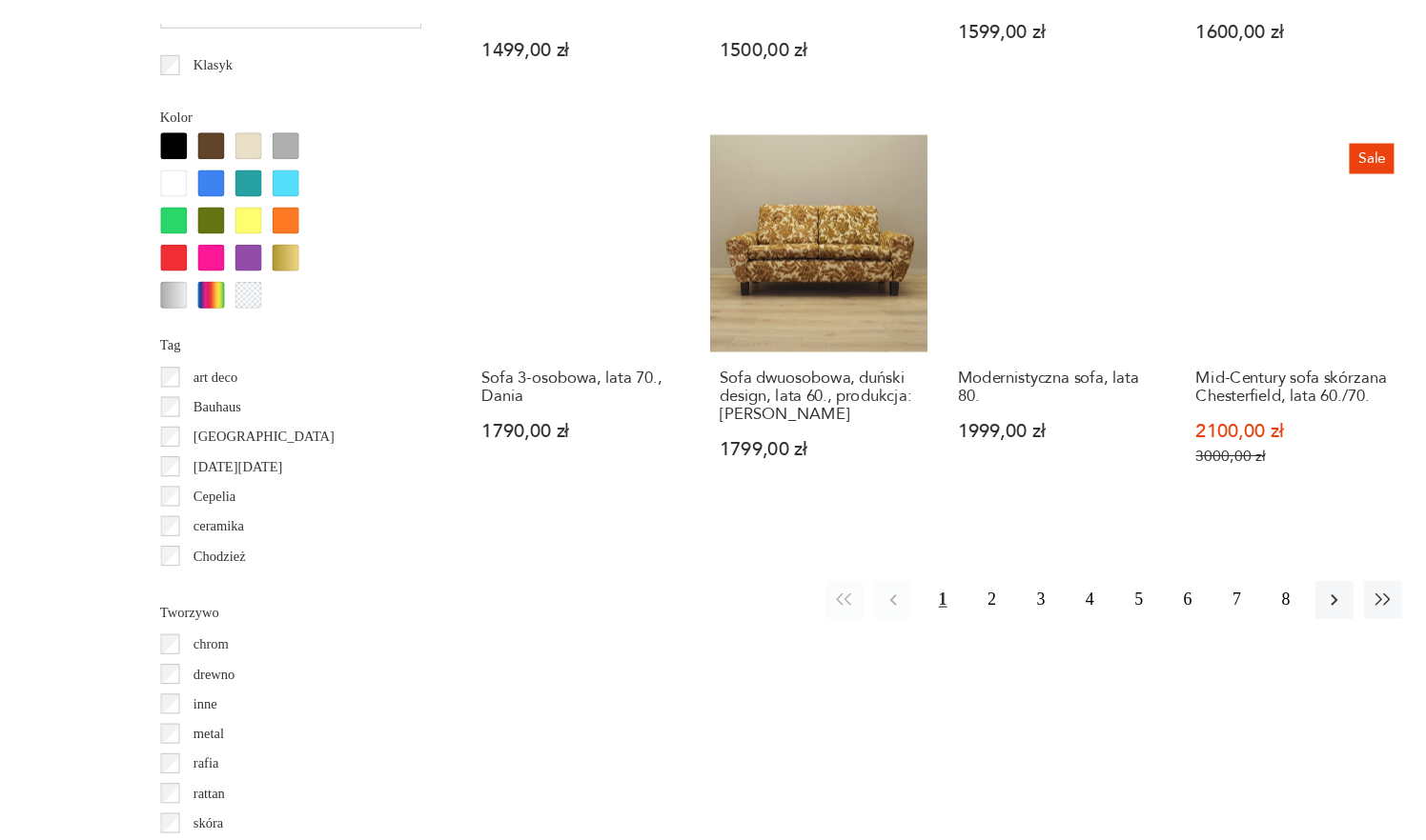
scroll to position [1723, 0]
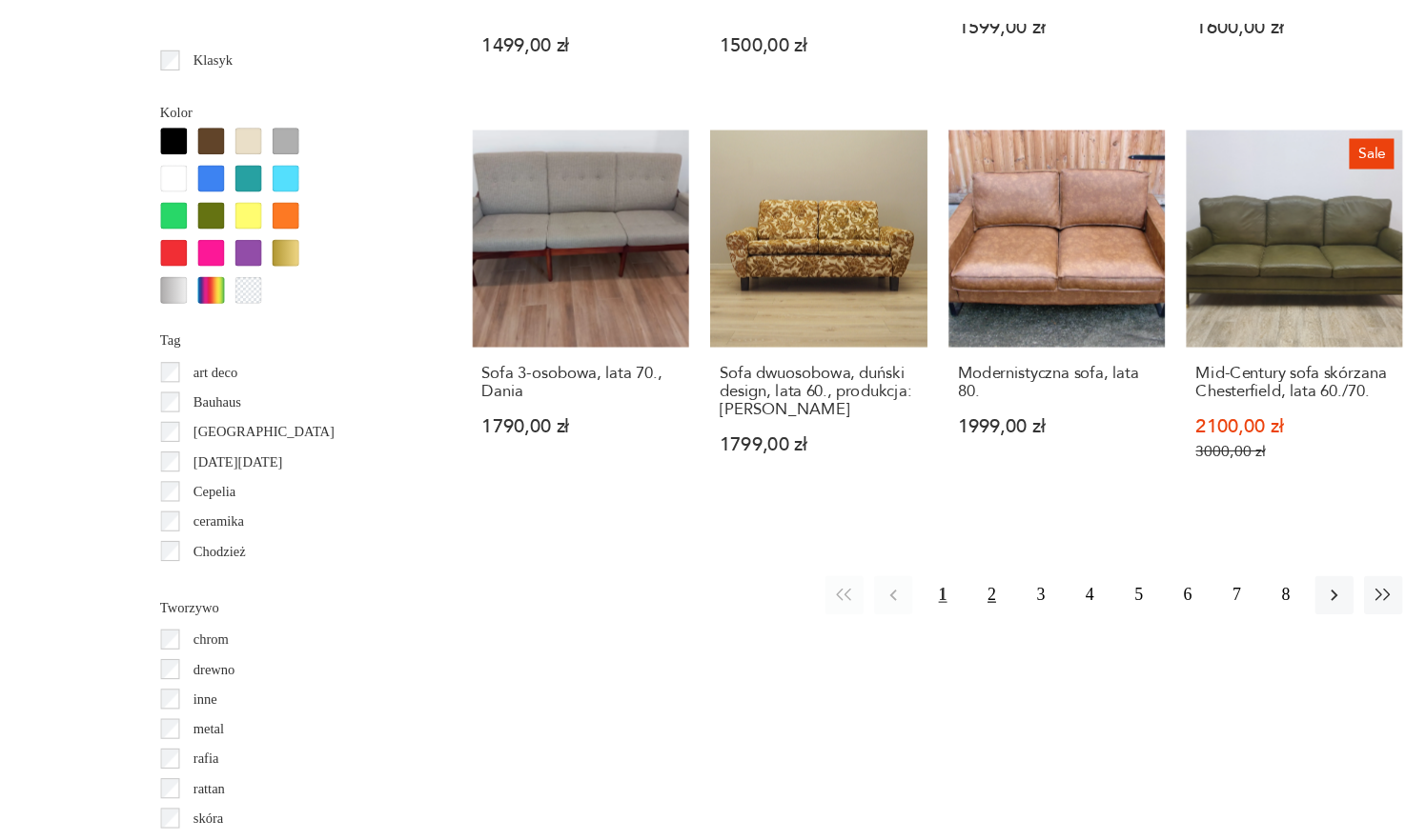
click at [884, 604] on button "2" at bounding box center [901, 621] width 35 height 35
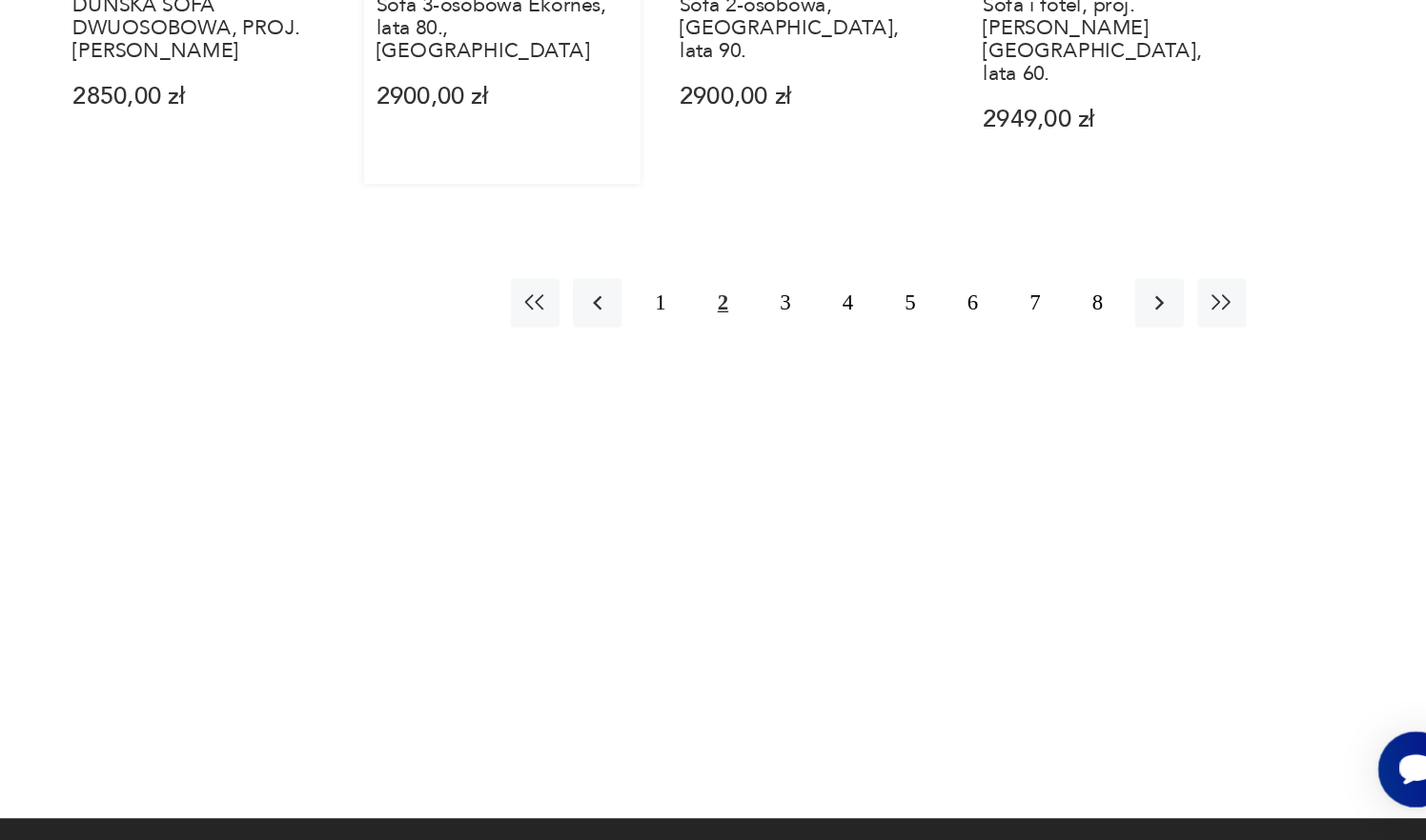
scroll to position [1956, 0]
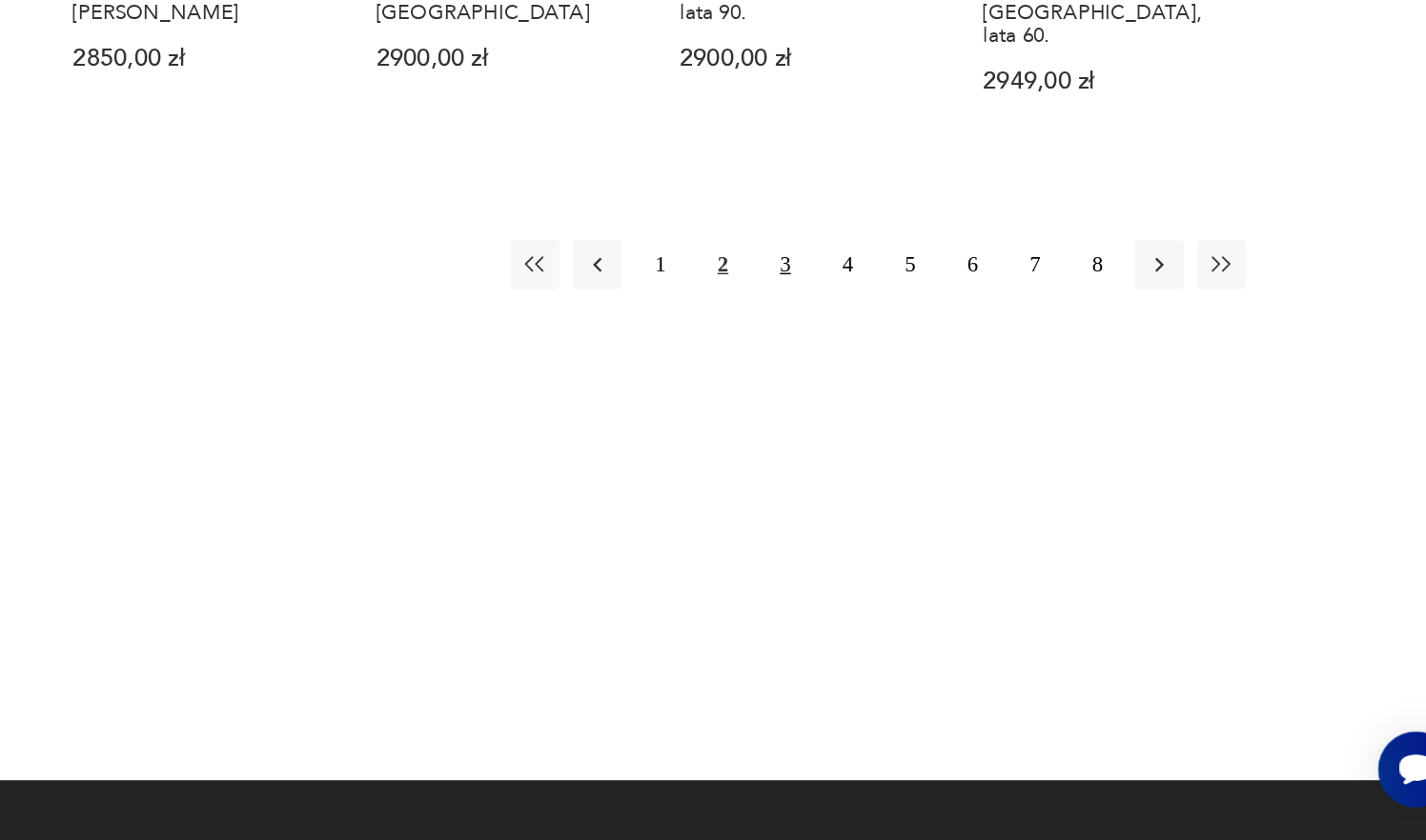
click at [927, 419] on button "3" at bounding box center [944, 436] width 35 height 35
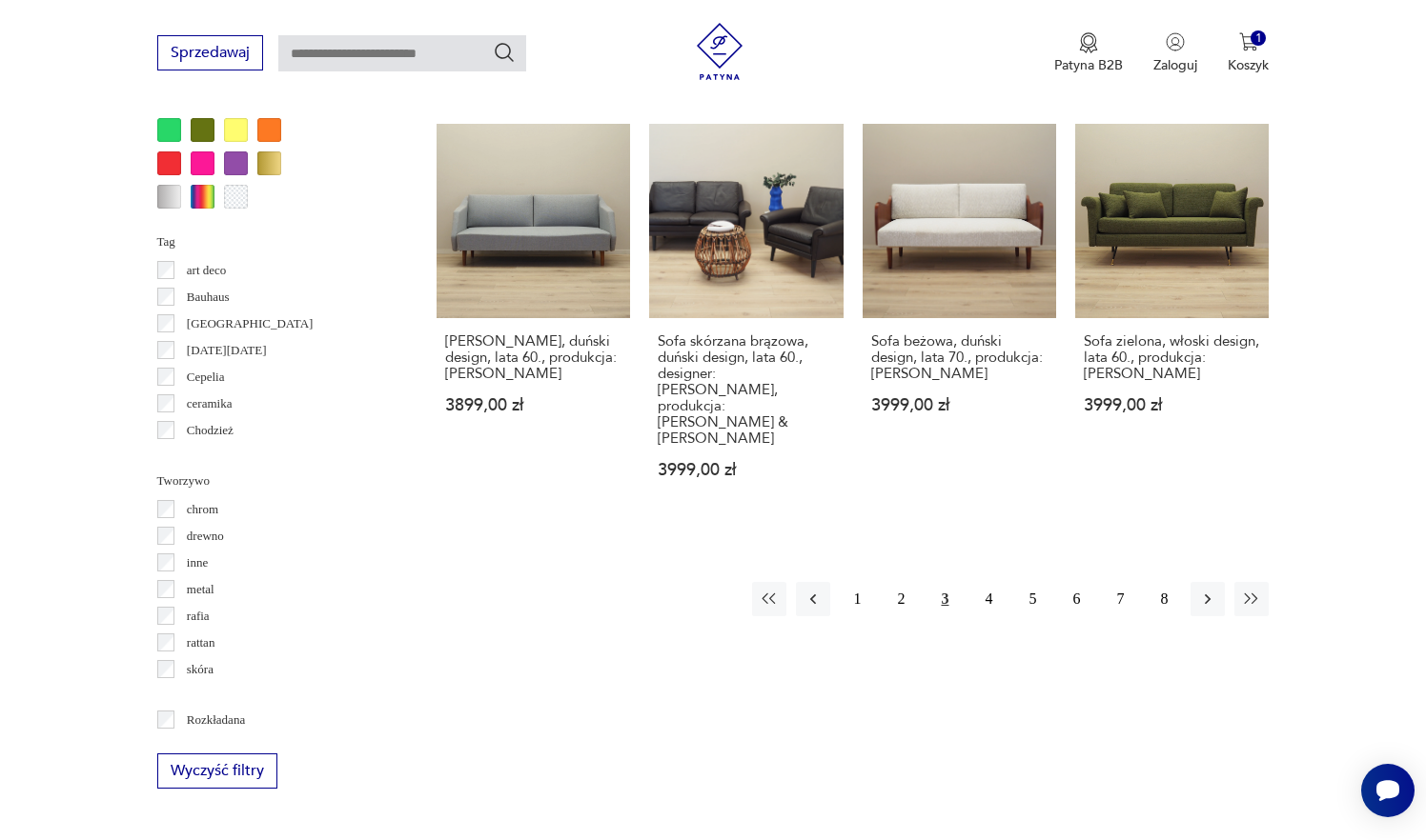
scroll to position [1876, 0]
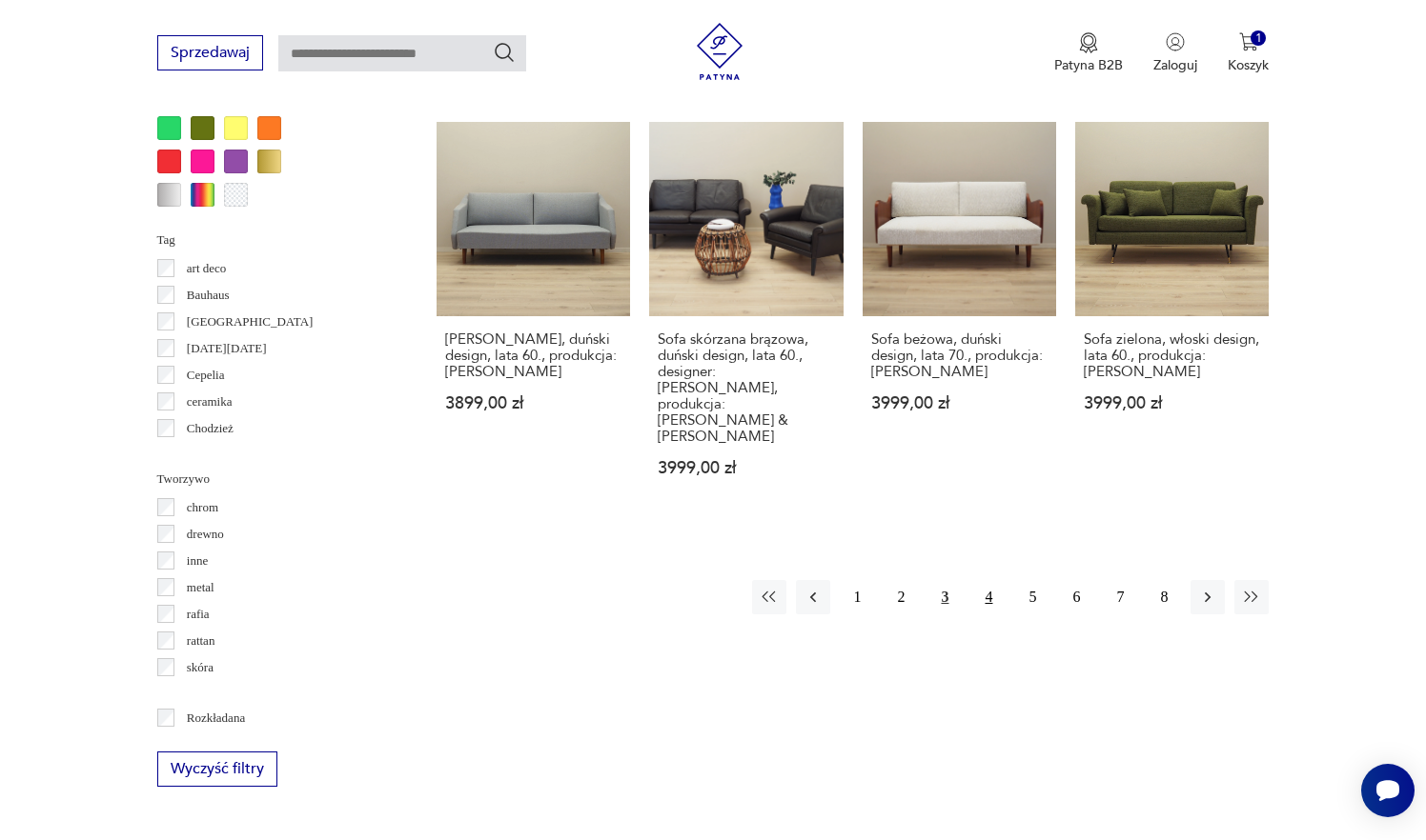
click at [993, 581] on button "4" at bounding box center [988, 597] width 35 height 35
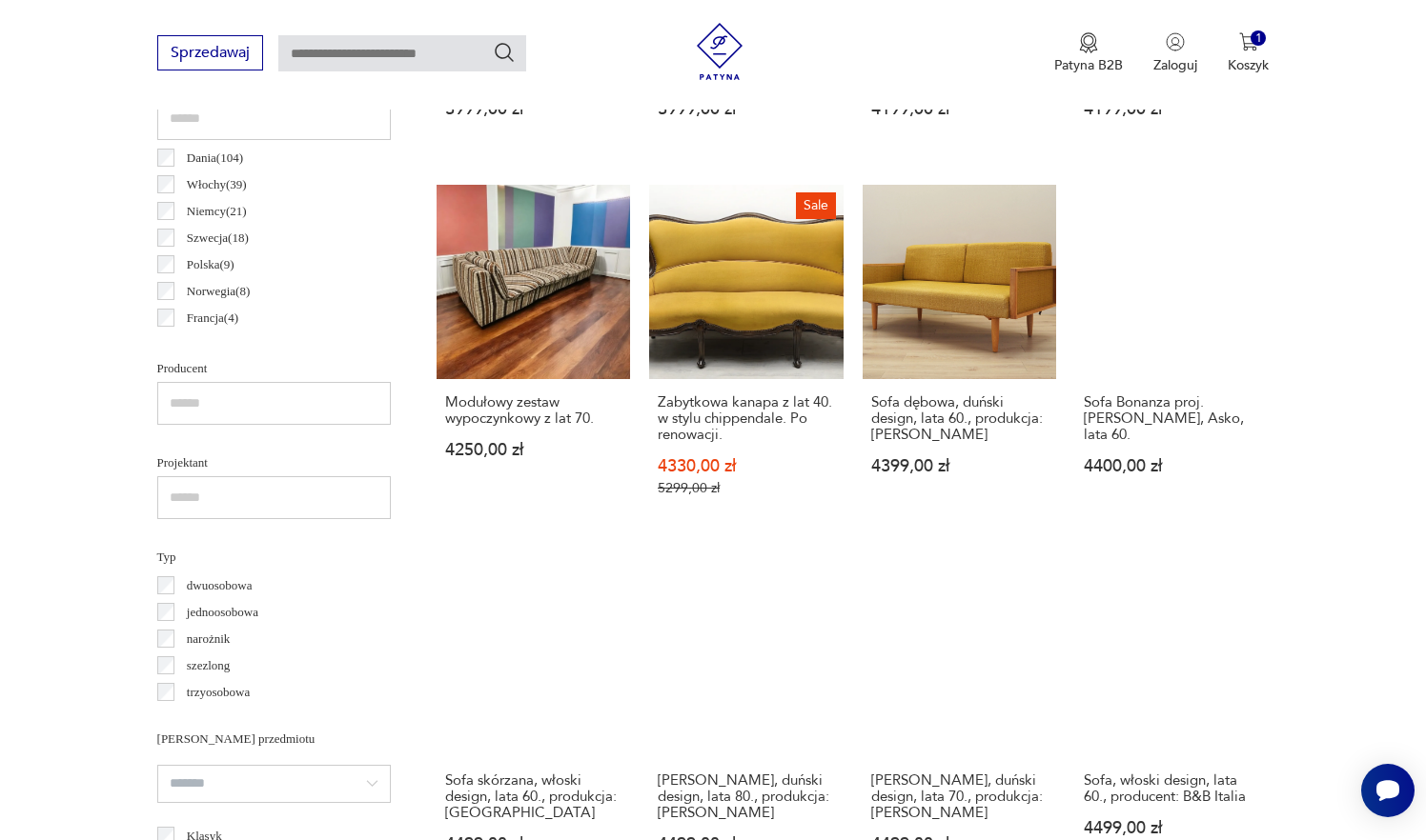
scroll to position [1031, 0]
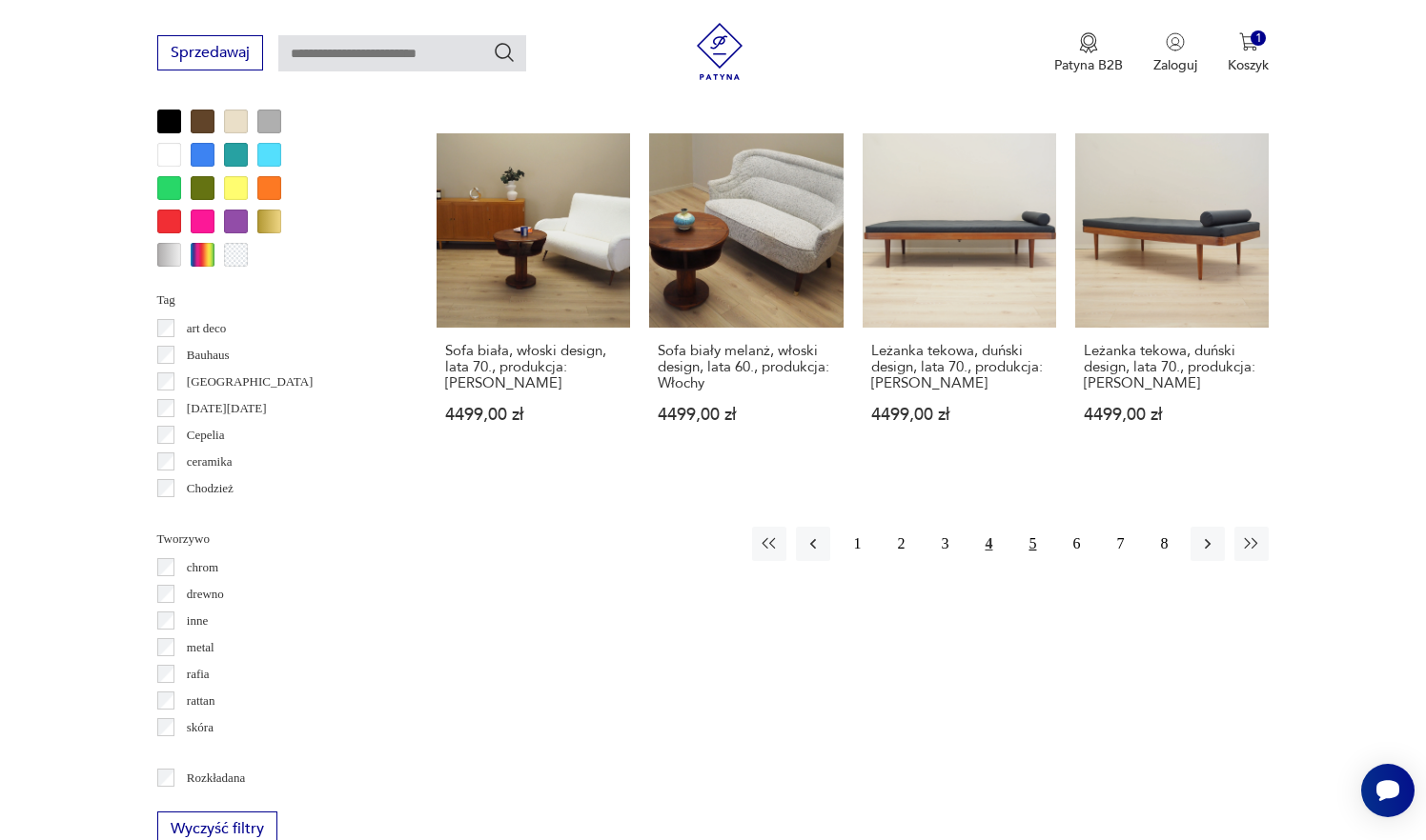
click at [1030, 561] on button "5" at bounding box center [1032, 544] width 35 height 35
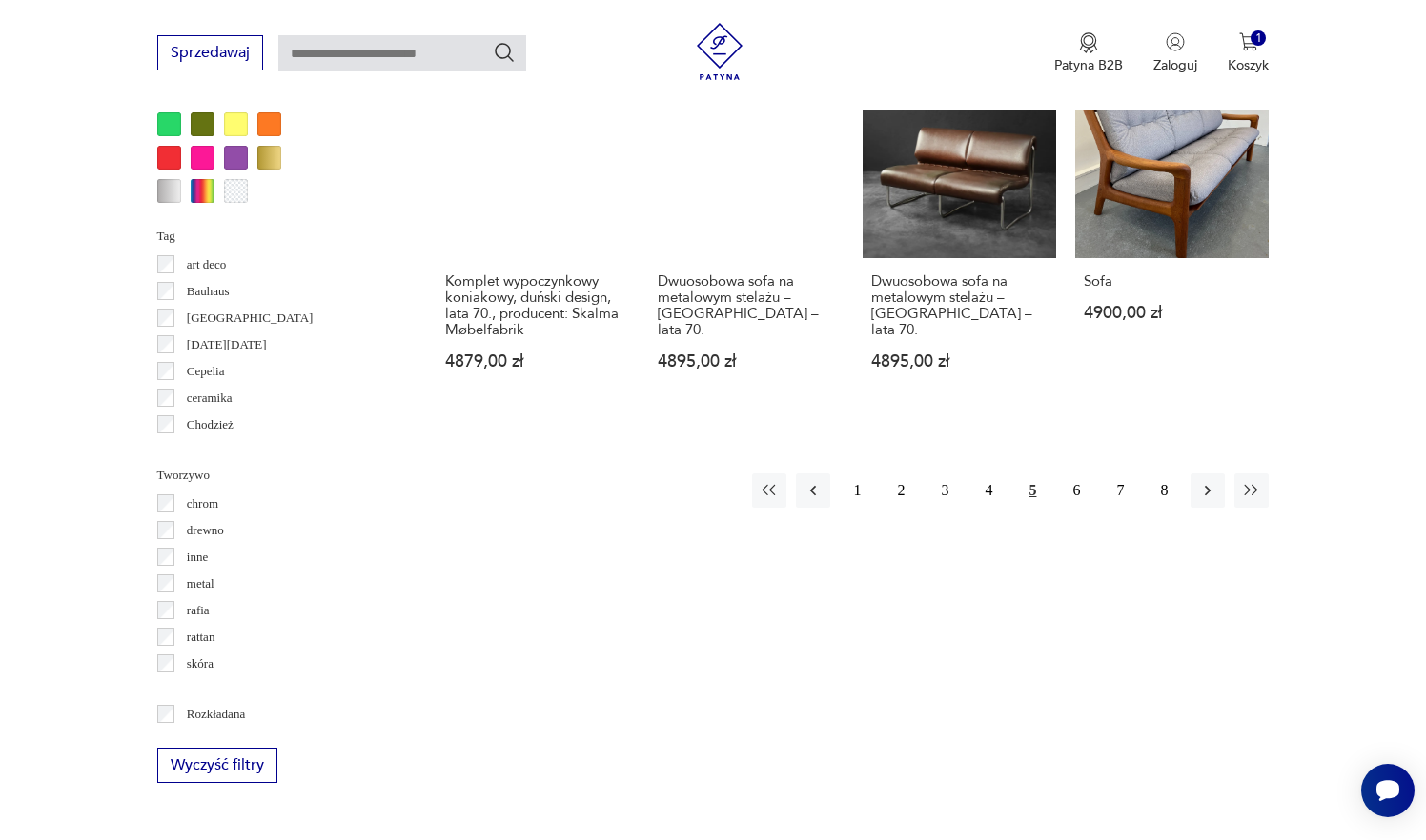
scroll to position [1890, 0]
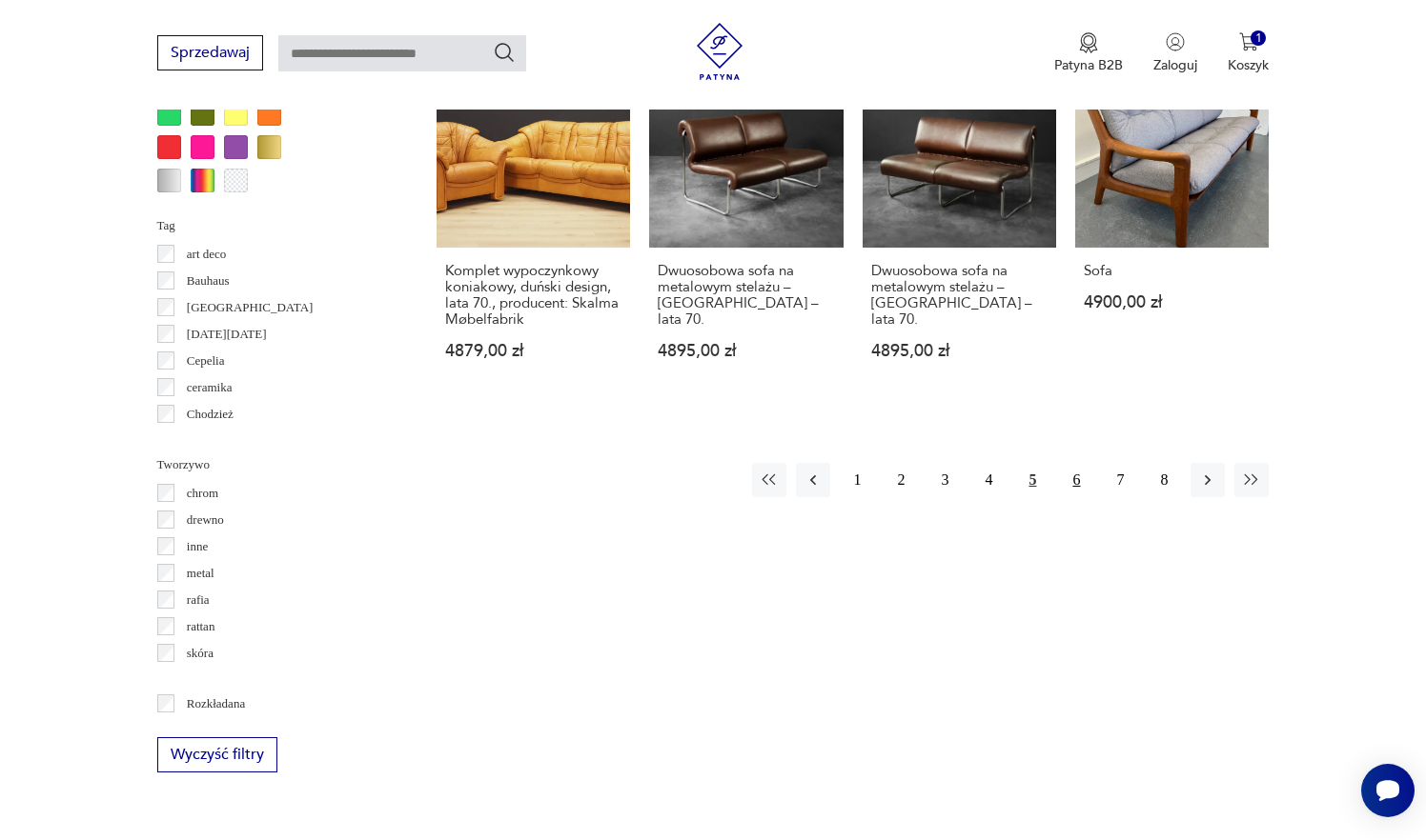
click at [1070, 497] on button "6" at bounding box center [1075, 480] width 35 height 35
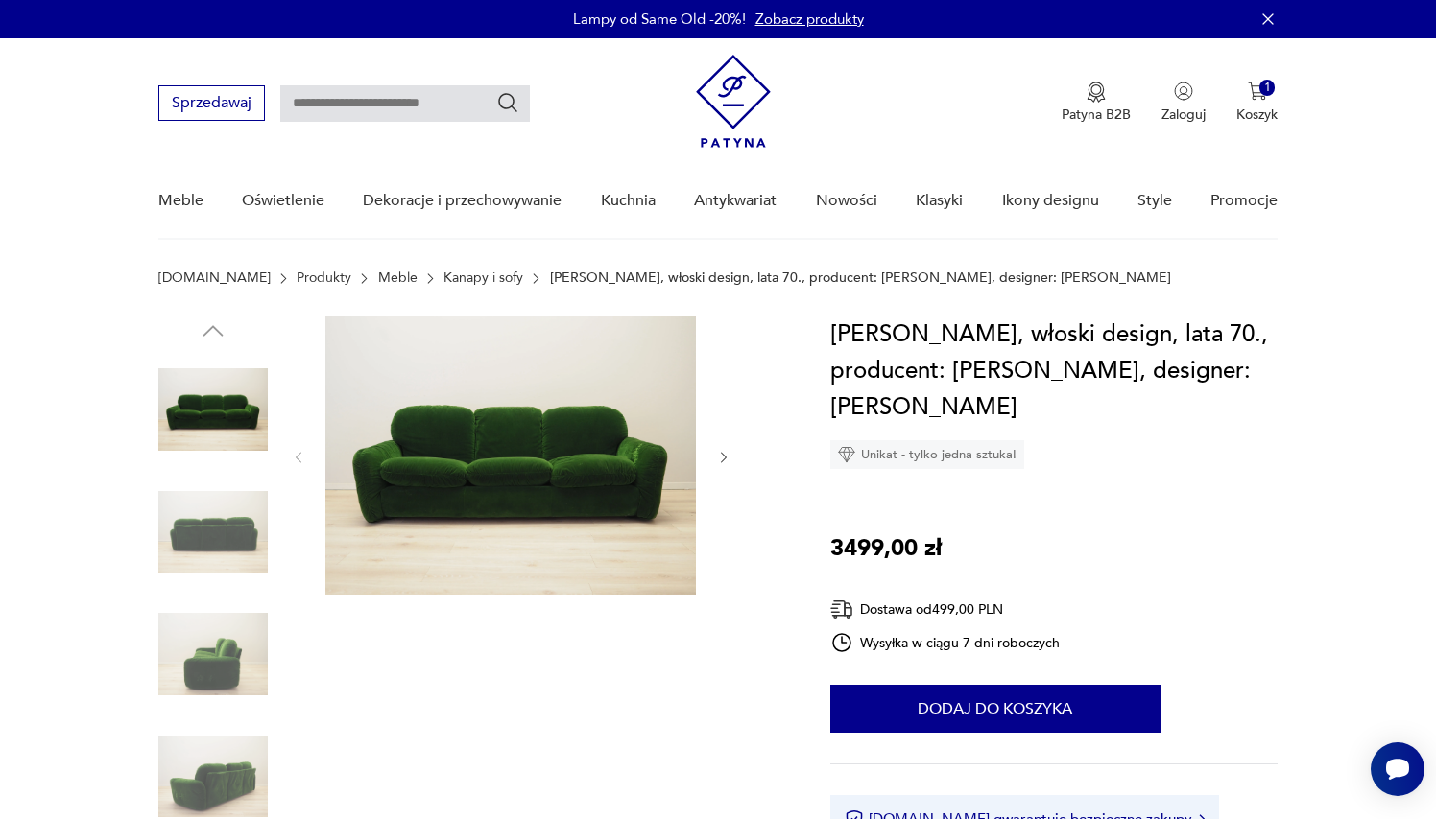
click at [202, 543] on img at bounding box center [212, 532] width 109 height 109
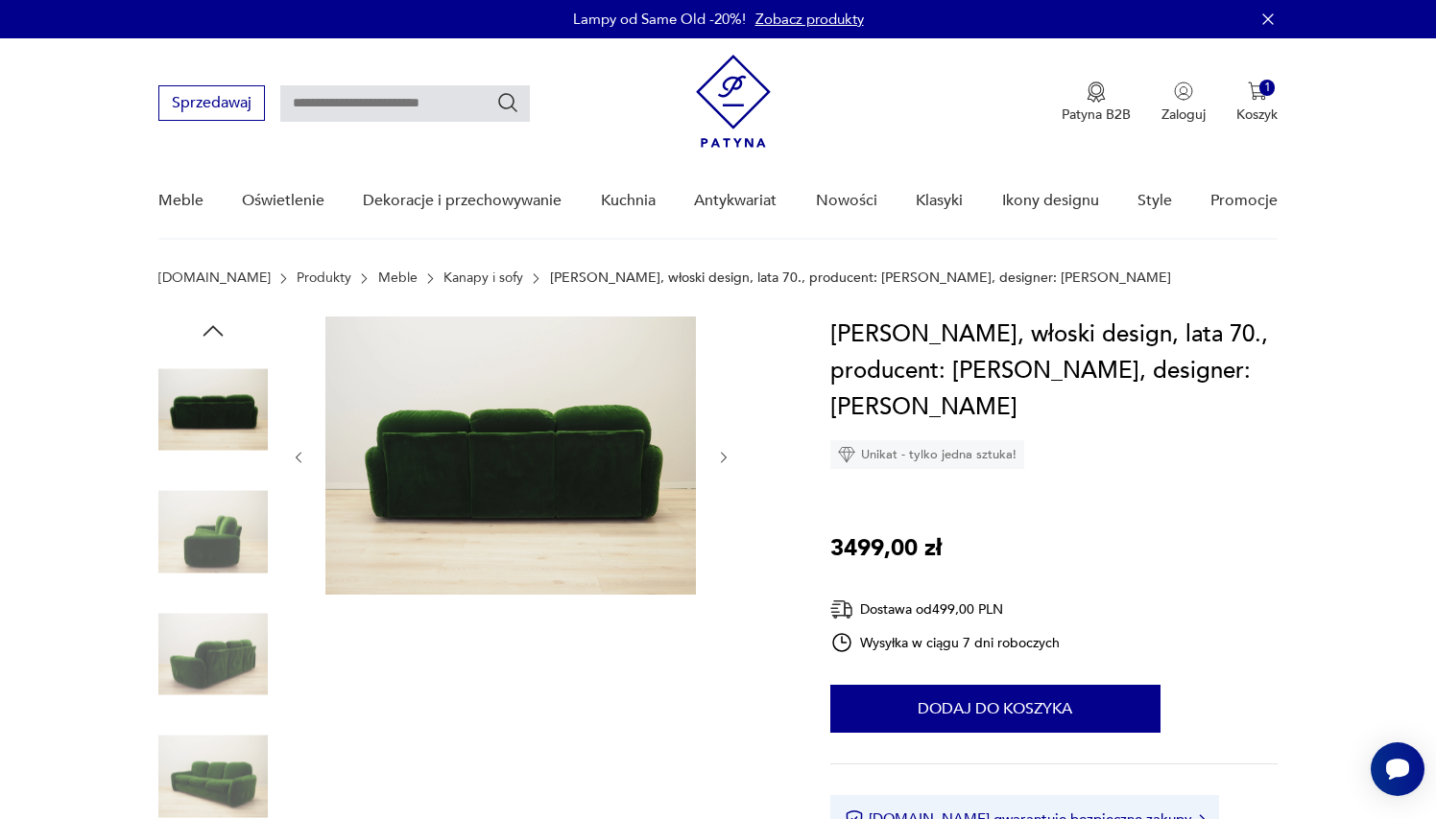
click at [207, 630] on img at bounding box center [212, 654] width 109 height 109
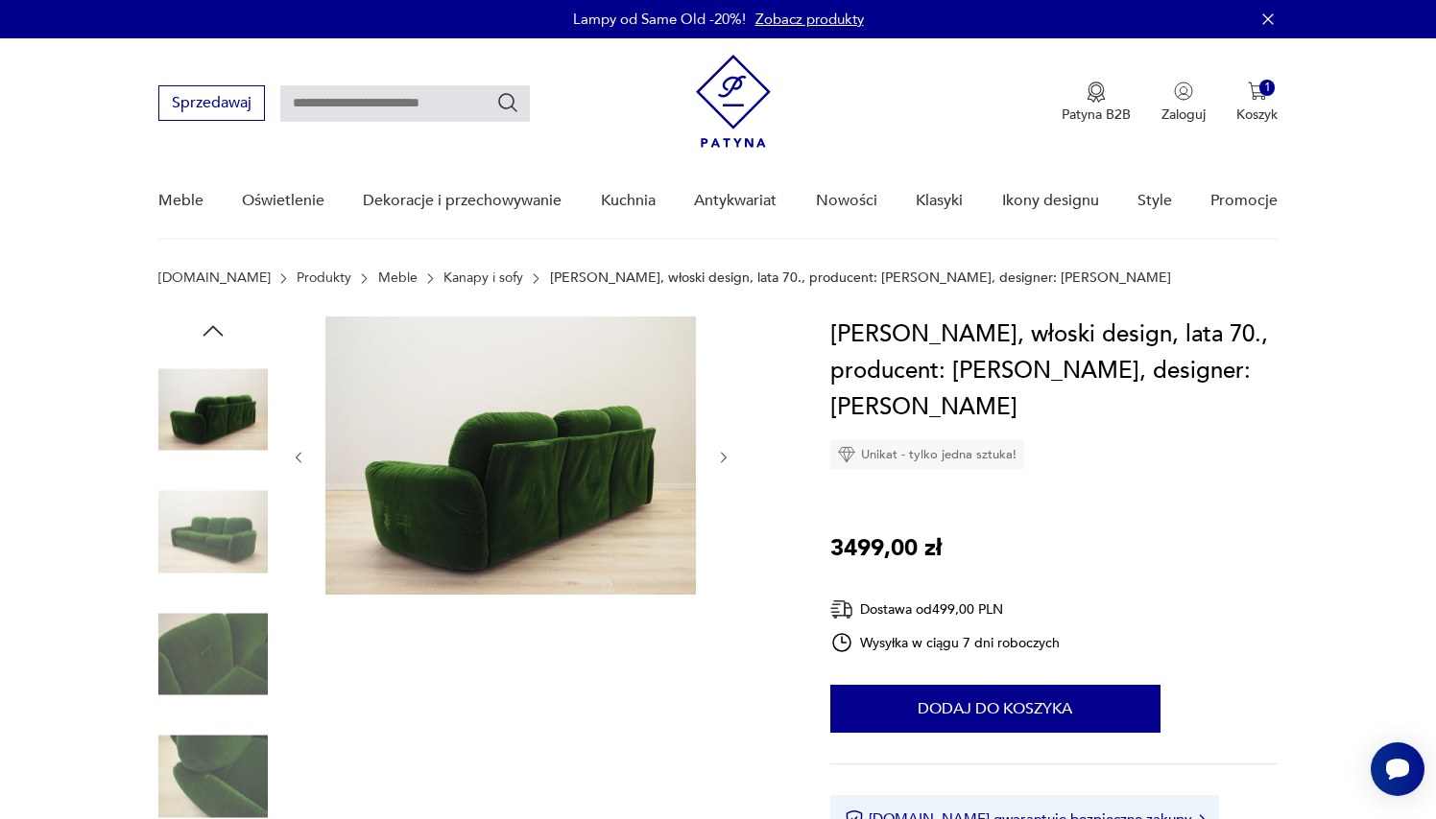
click at [207, 630] on img at bounding box center [212, 654] width 109 height 109
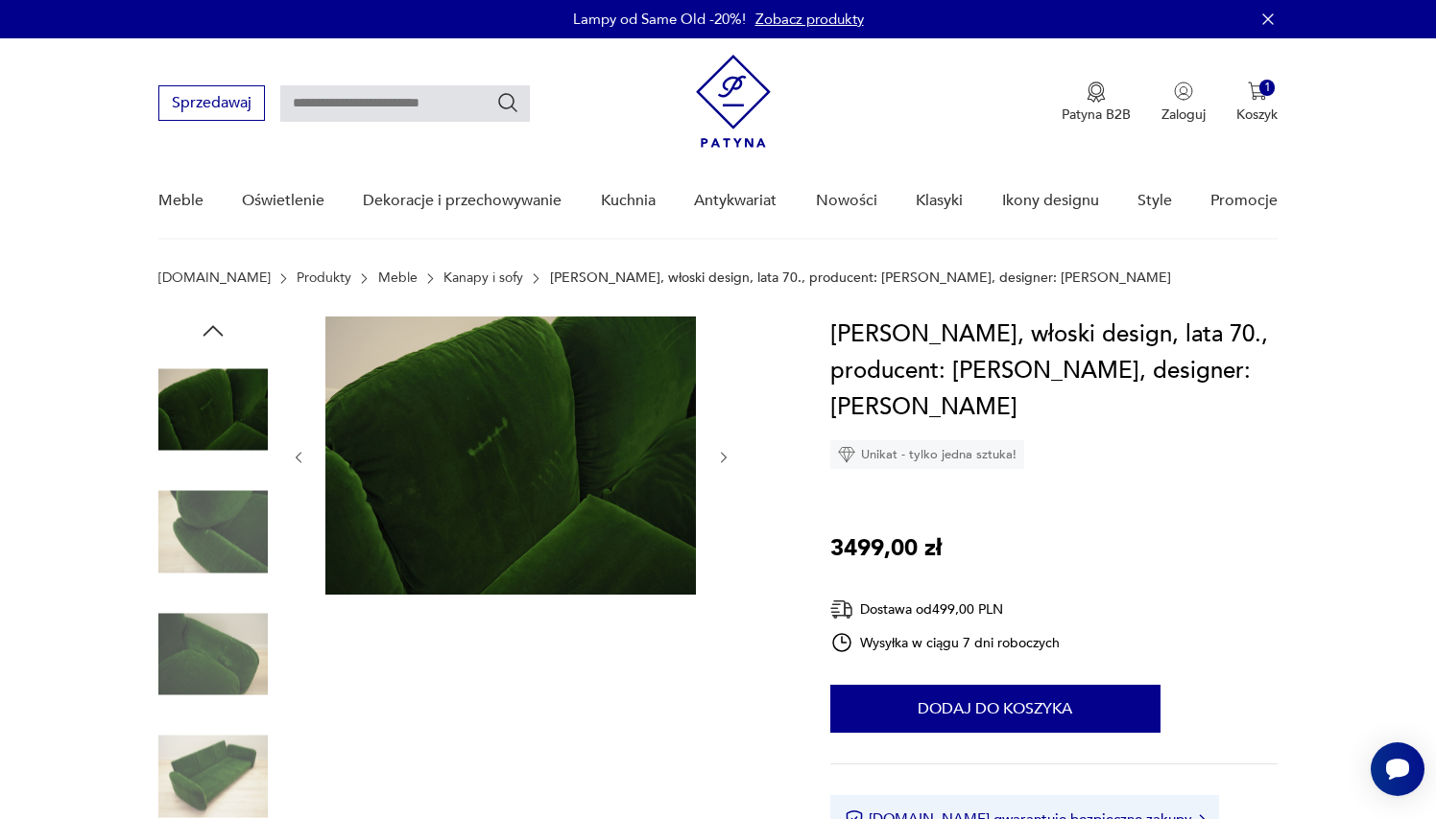
click at [159, 683] on img at bounding box center [212, 654] width 109 height 109
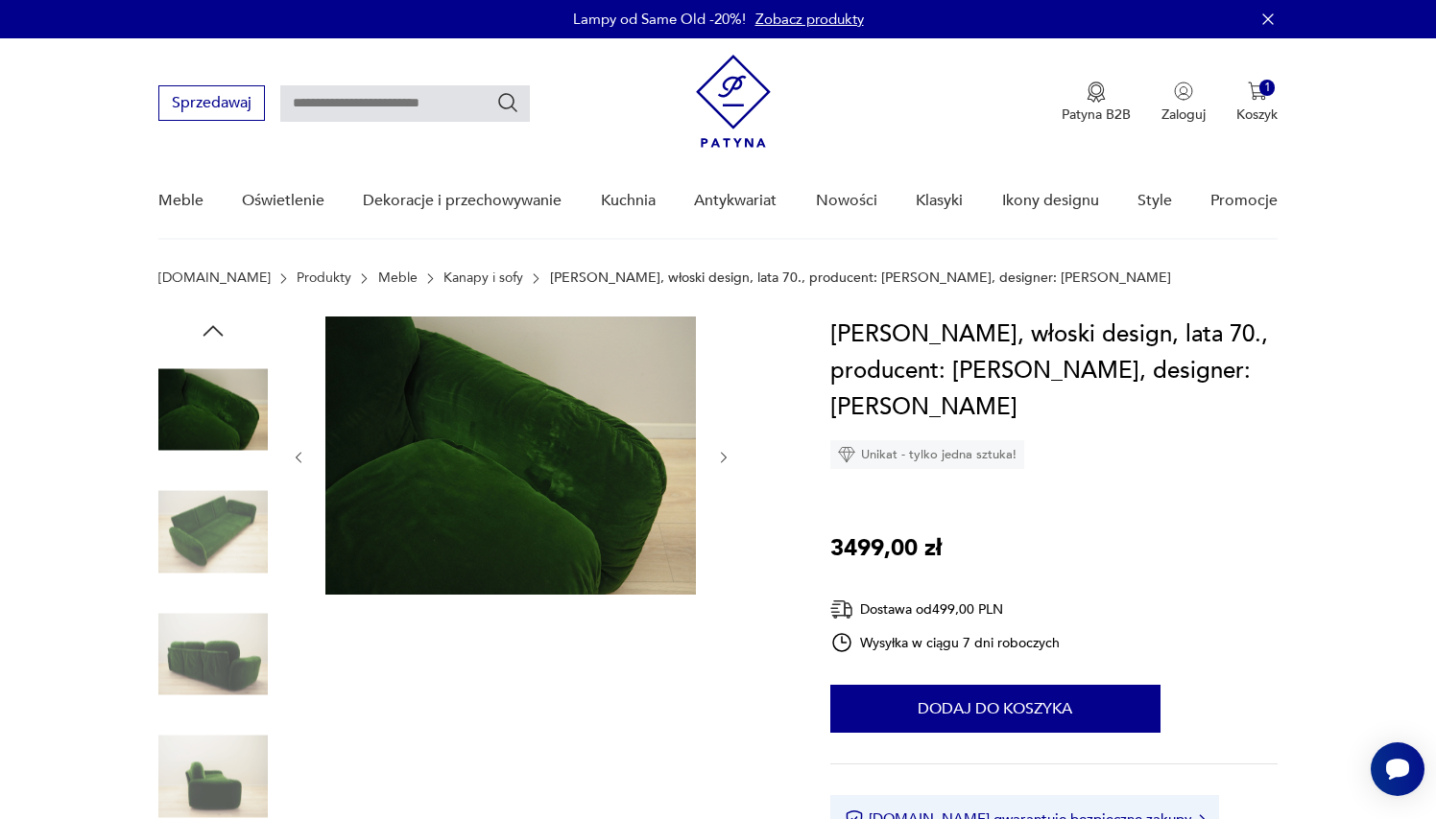
click at [176, 669] on img at bounding box center [212, 654] width 109 height 109
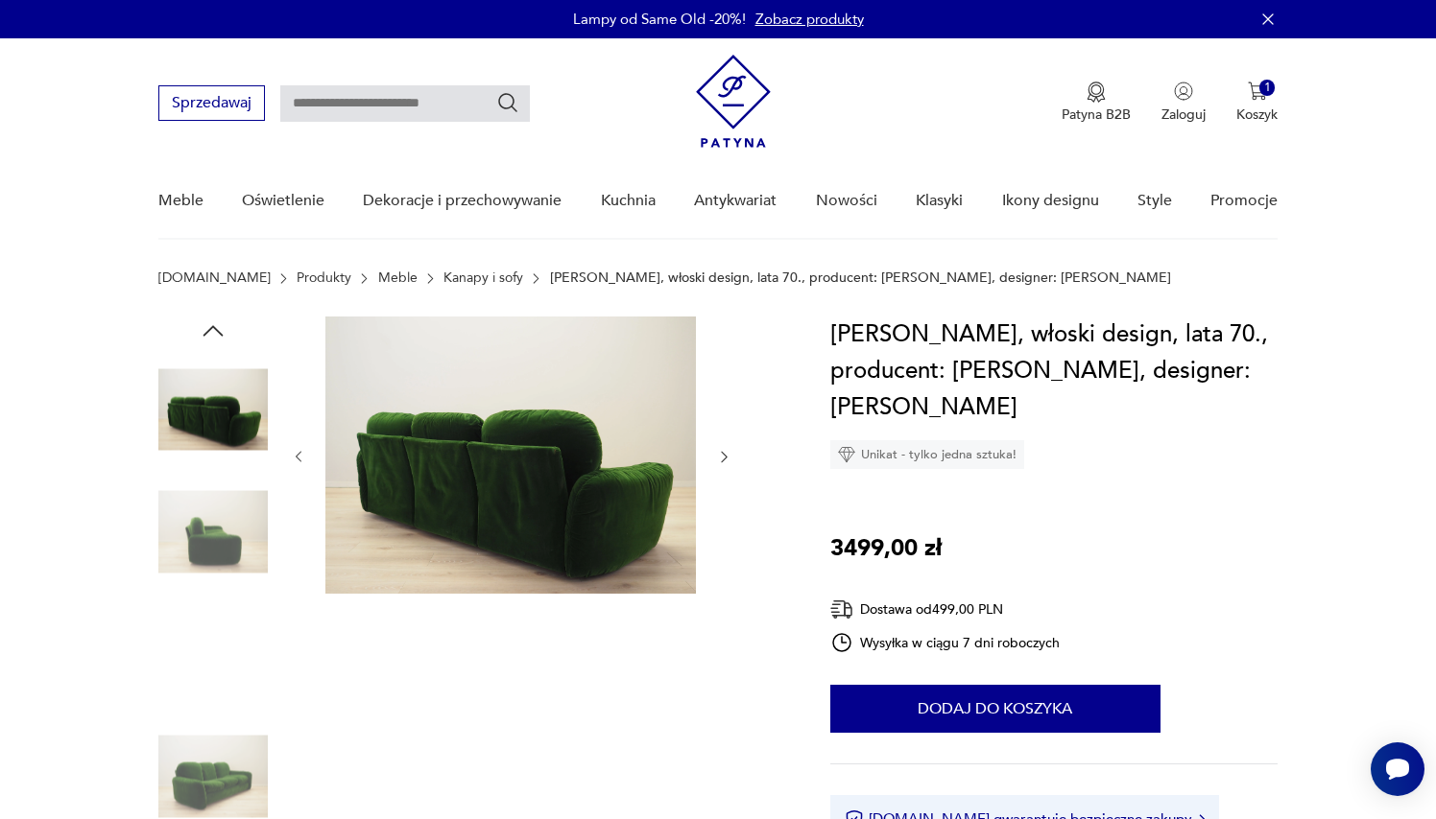
click at [201, 740] on img at bounding box center [212, 777] width 109 height 109
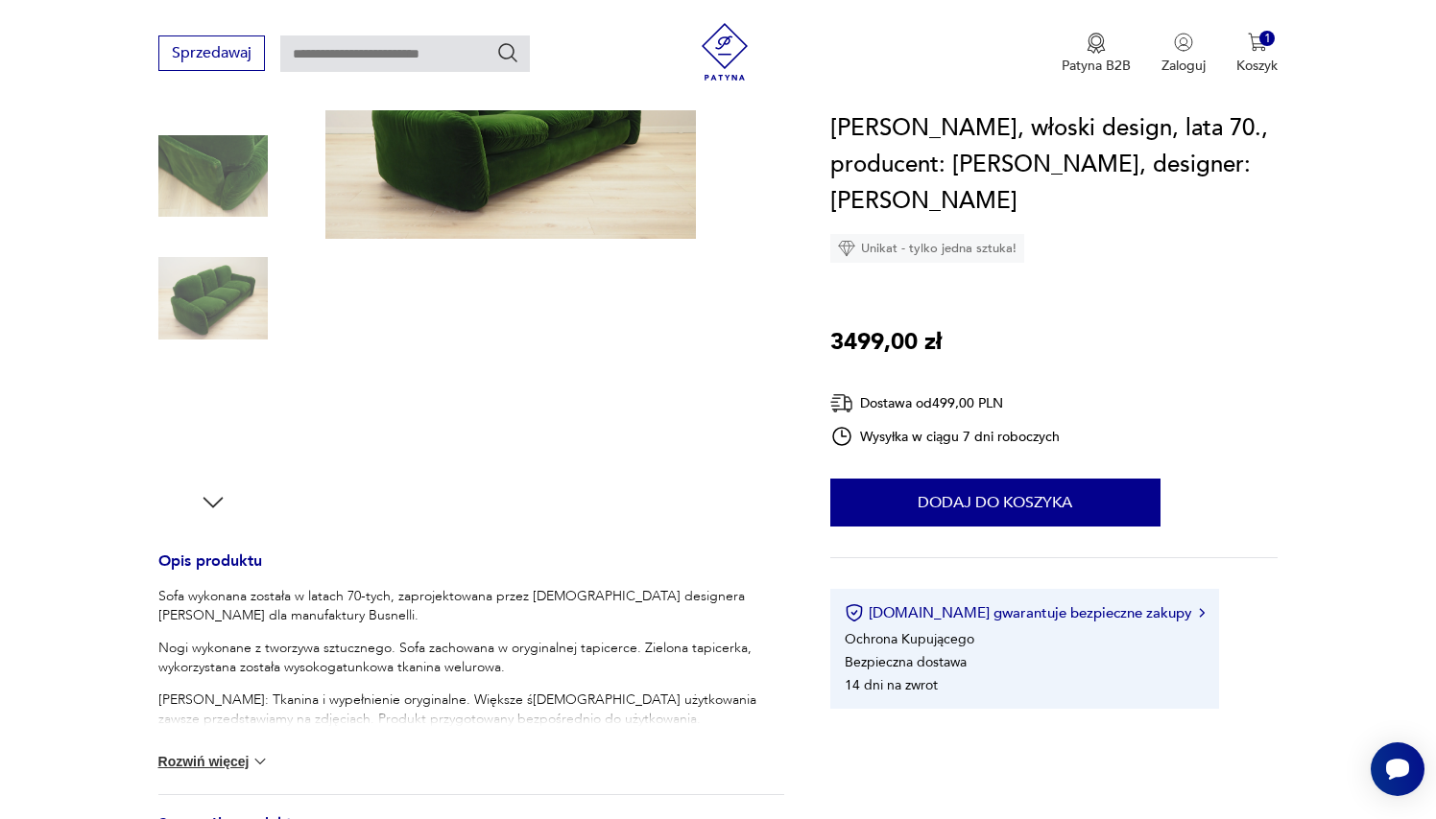
scroll to position [362, 0]
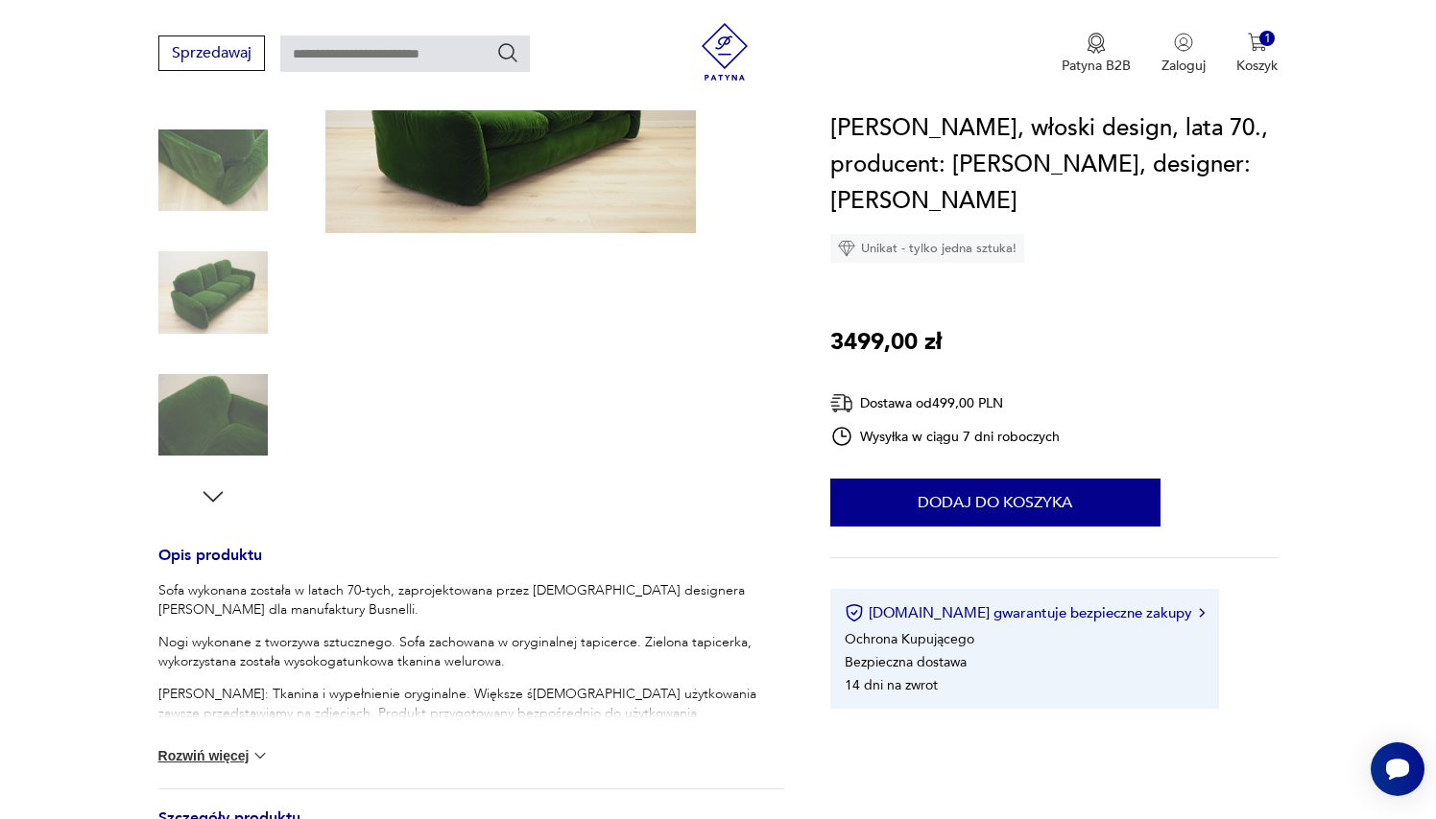
click at [211, 498] on icon "button" at bounding box center [213, 497] width 29 height 29
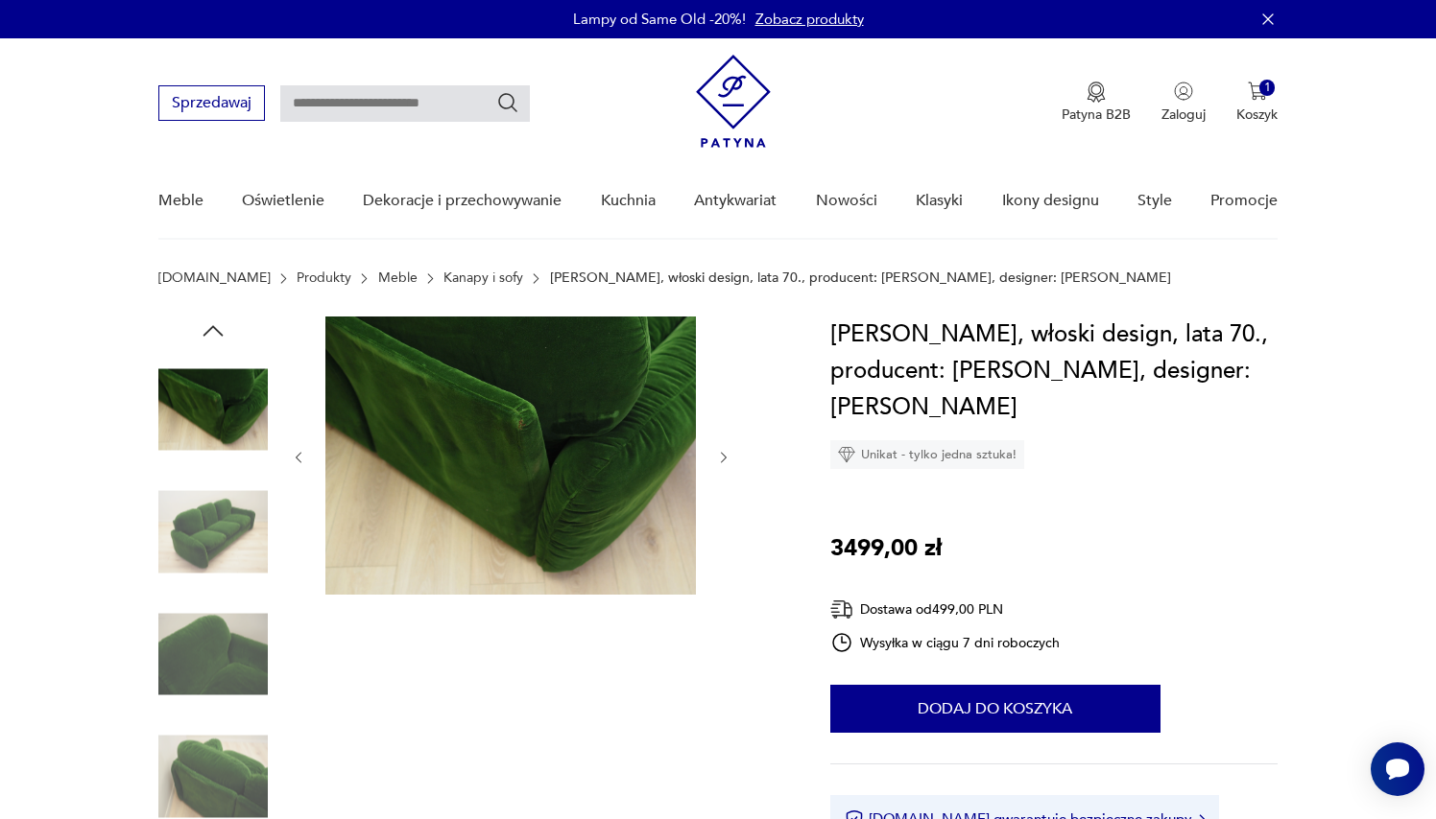
scroll to position [0, 0]
click at [225, 522] on img at bounding box center [212, 532] width 109 height 109
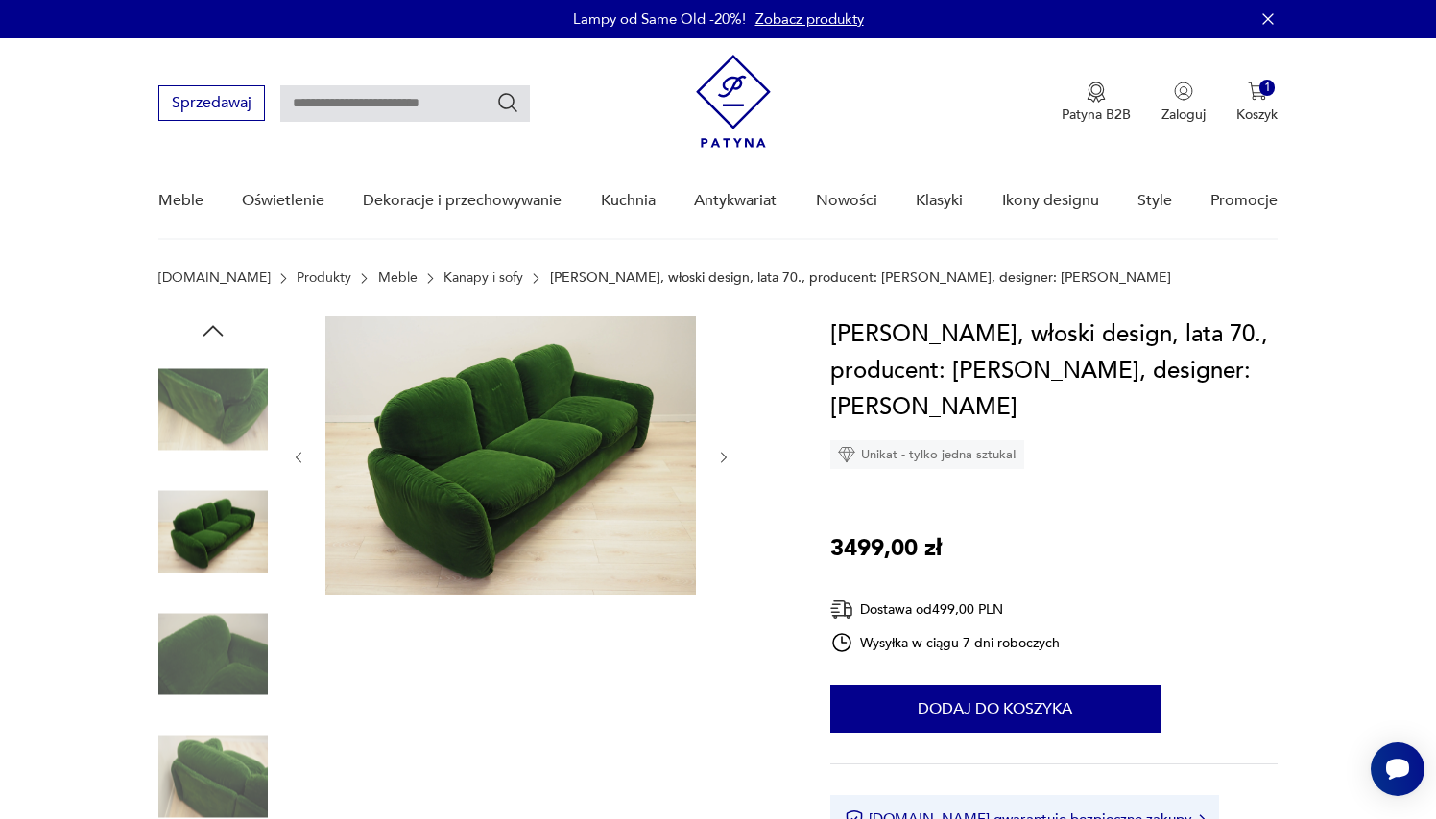
click at [468, 494] on img at bounding box center [510, 456] width 370 height 278
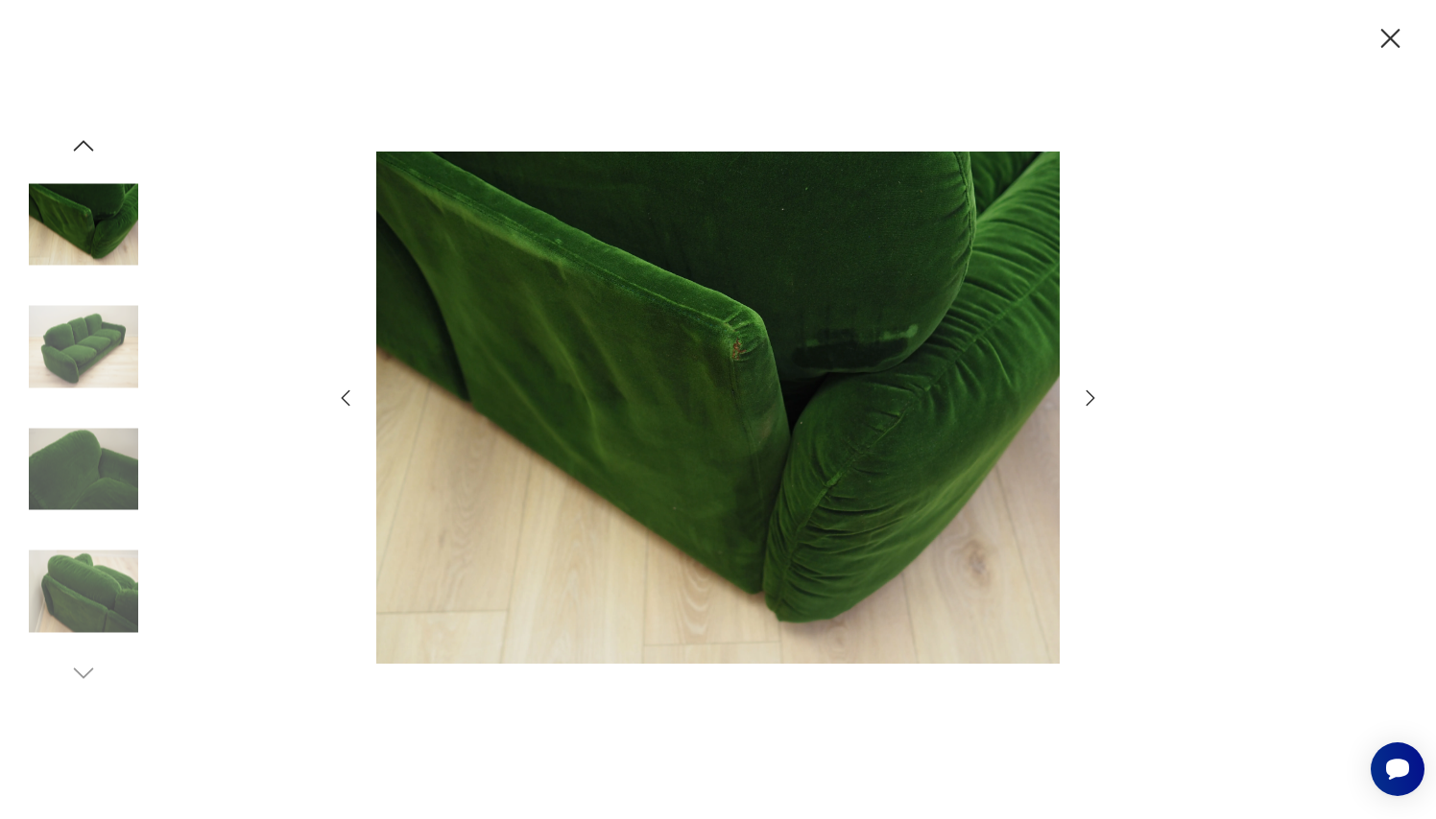
click at [1084, 401] on icon "button" at bounding box center [1090, 398] width 23 height 23
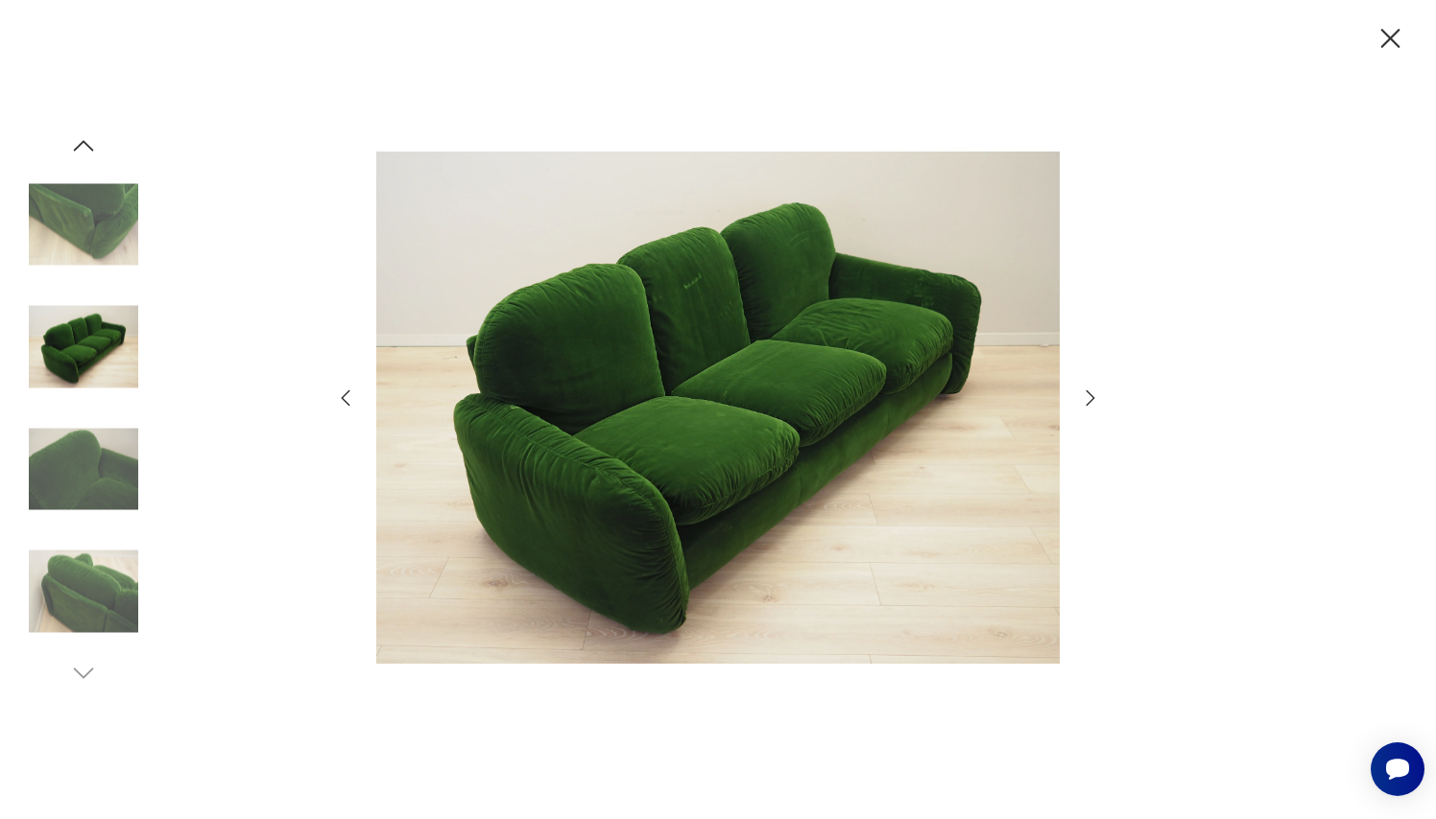
click at [1396, 35] on icon "button" at bounding box center [1390, 39] width 34 height 34
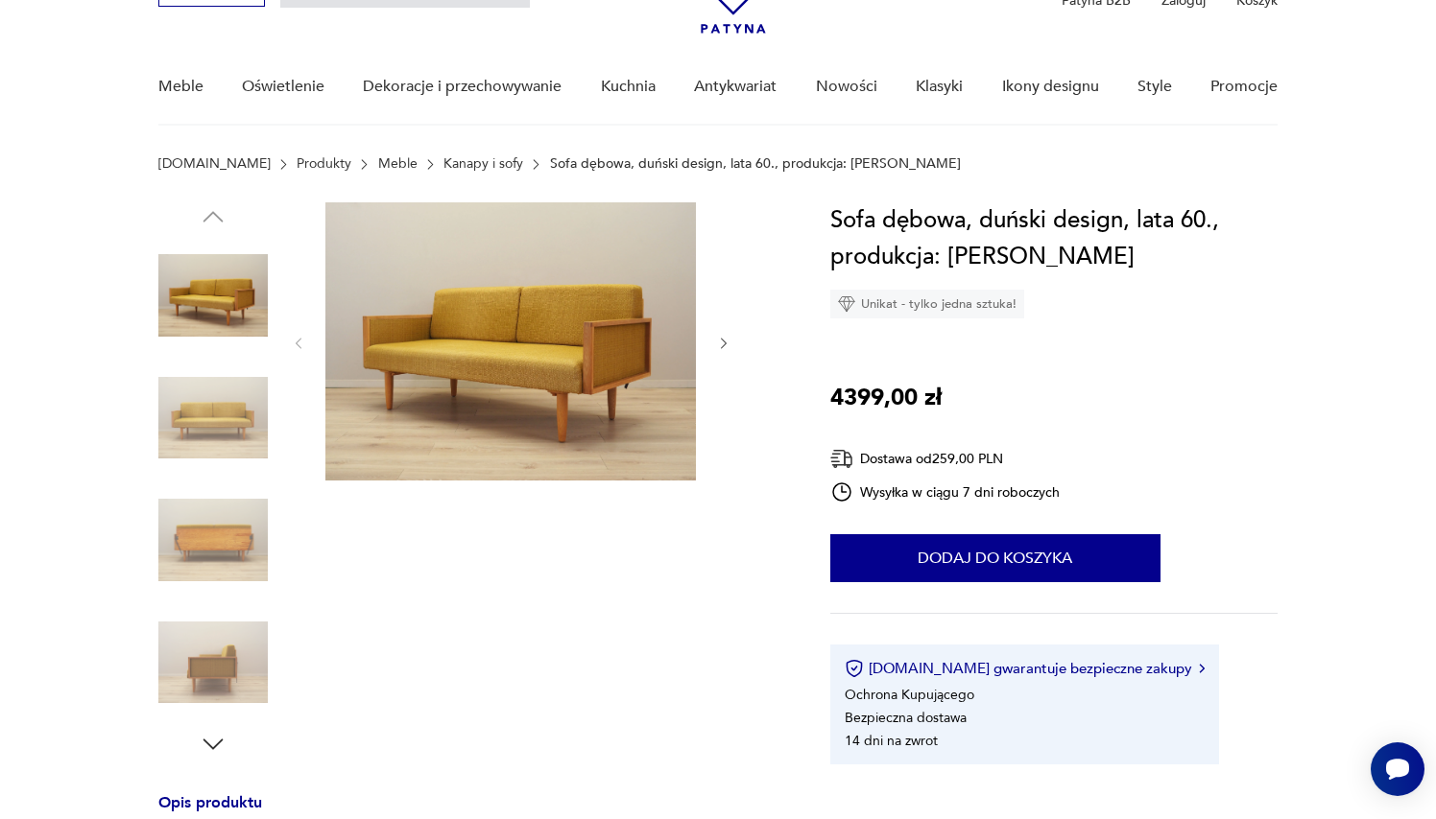
scroll to position [132, 0]
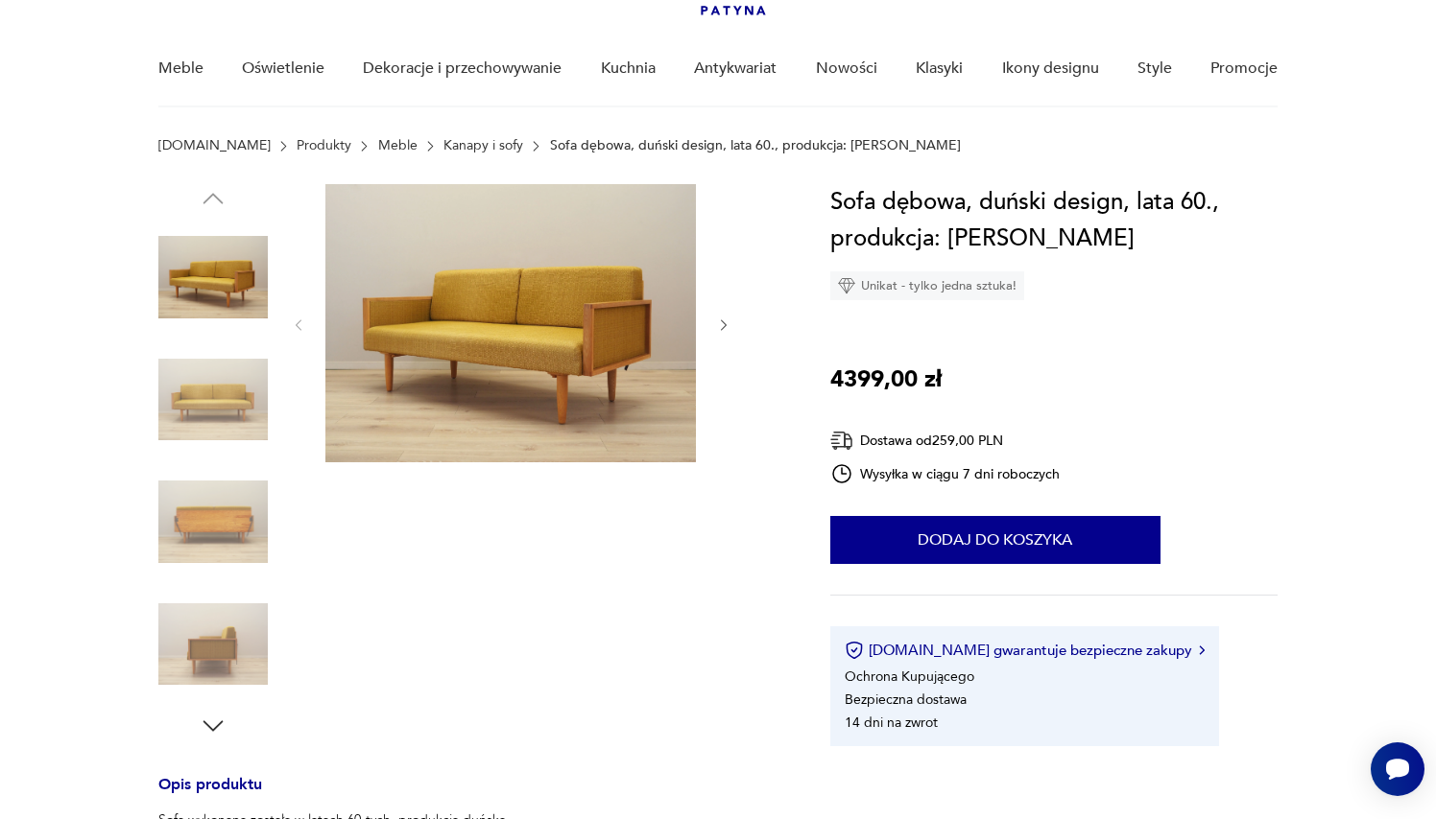
click at [202, 396] on img at bounding box center [212, 399] width 109 height 109
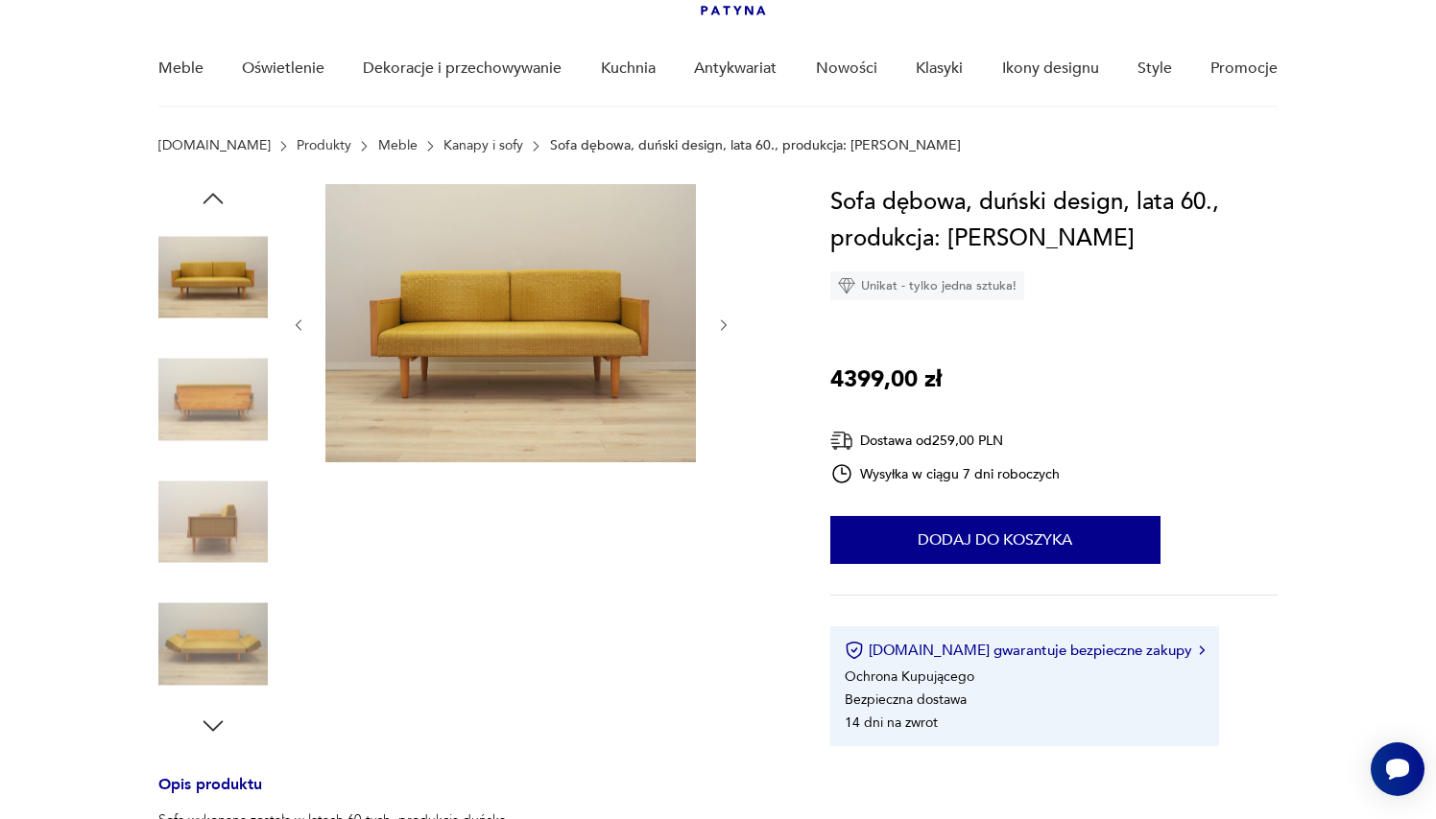
click at [209, 421] on img at bounding box center [212, 399] width 109 height 109
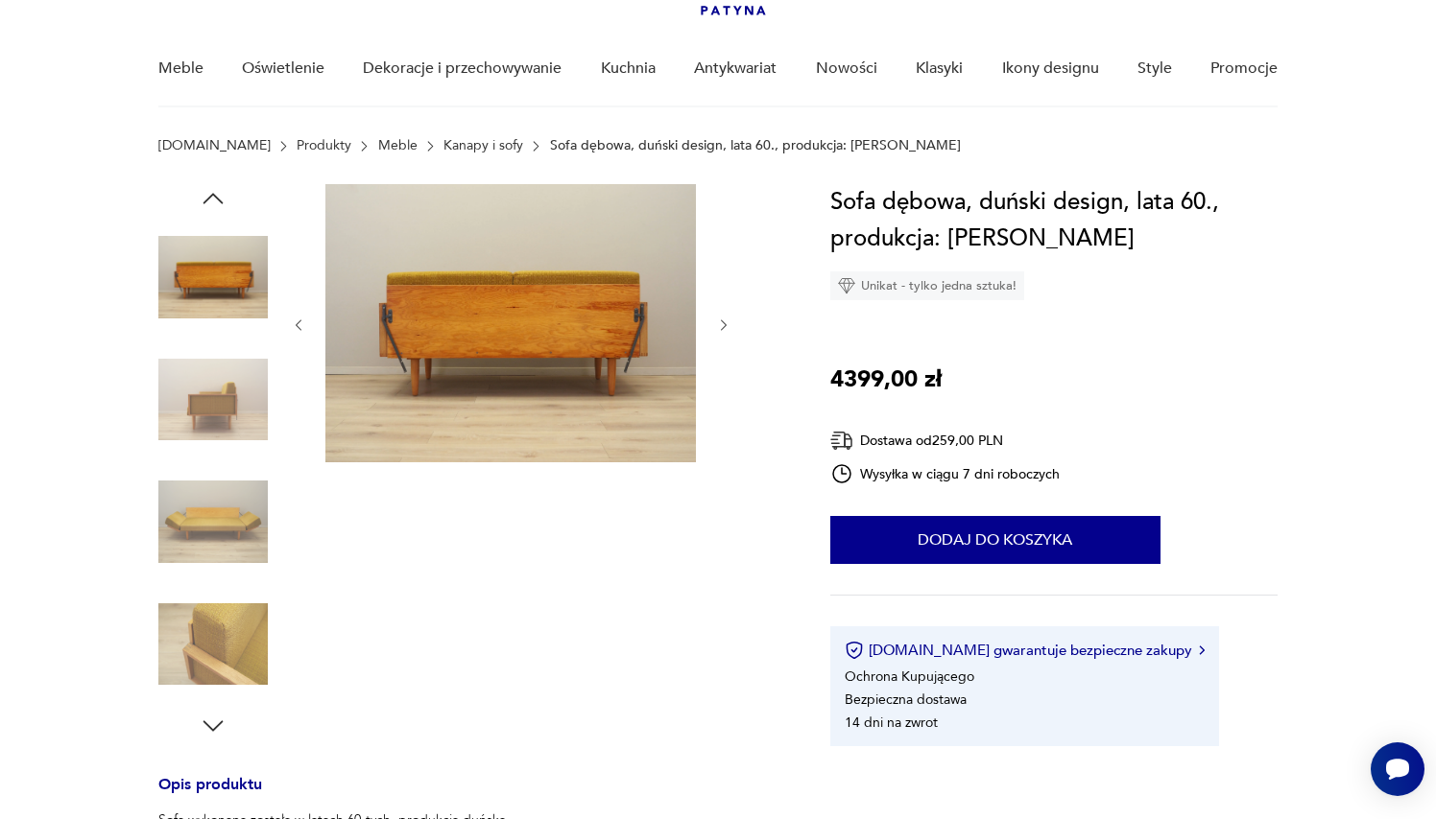
click at [209, 432] on img at bounding box center [212, 399] width 109 height 109
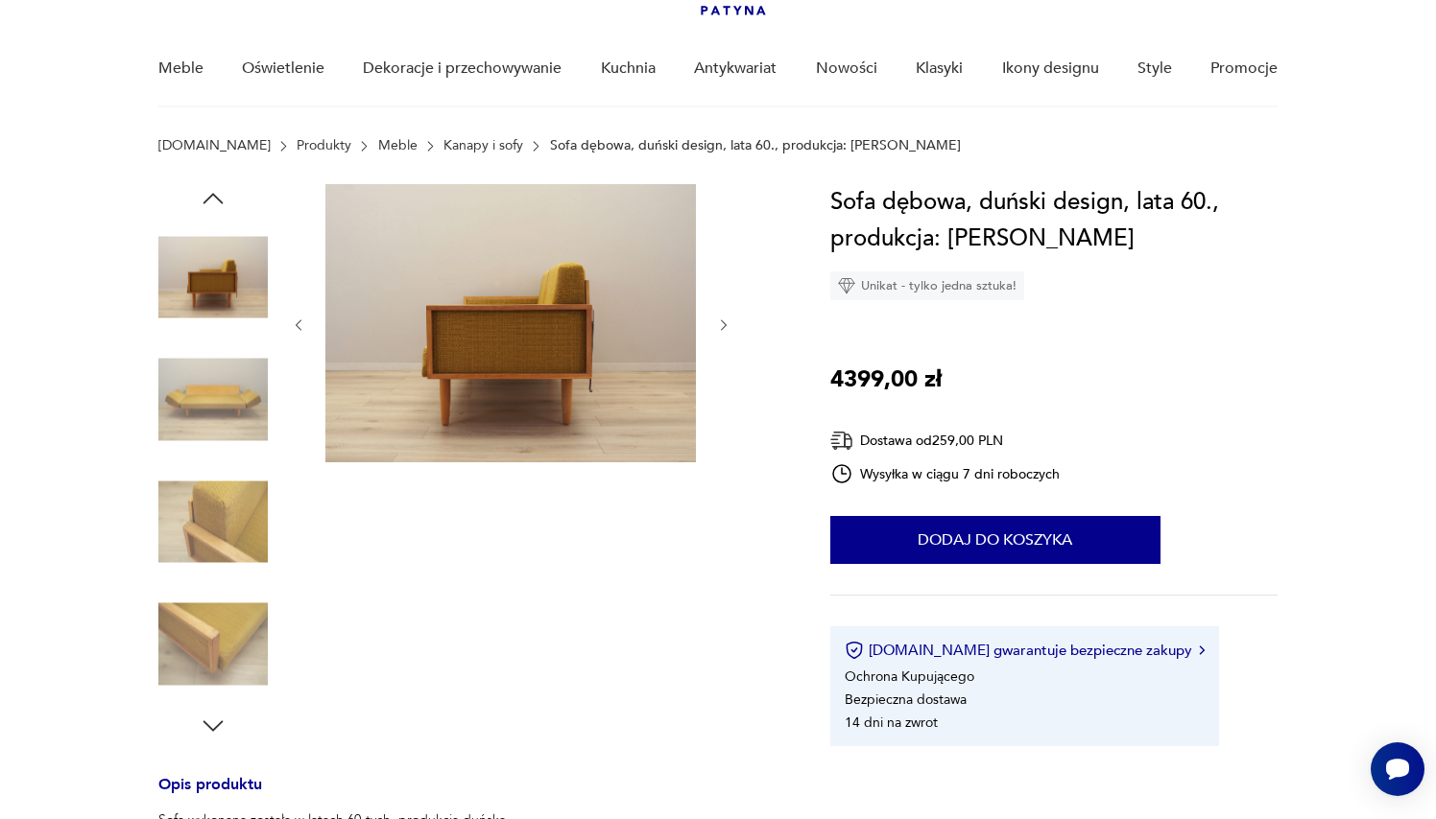
click at [240, 285] on img at bounding box center [212, 277] width 109 height 109
click at [224, 391] on img at bounding box center [212, 399] width 109 height 109
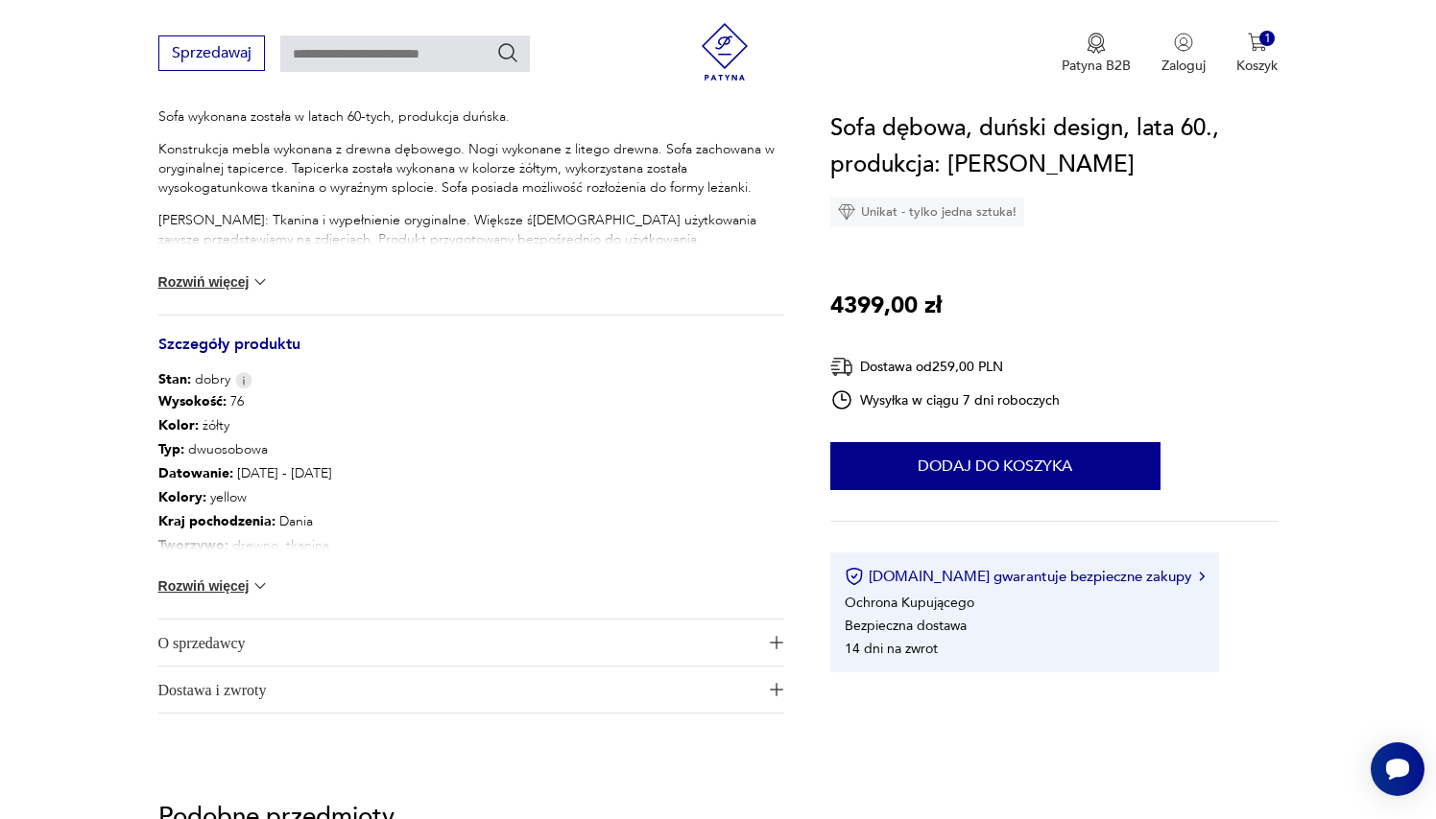
scroll to position [843, 0]
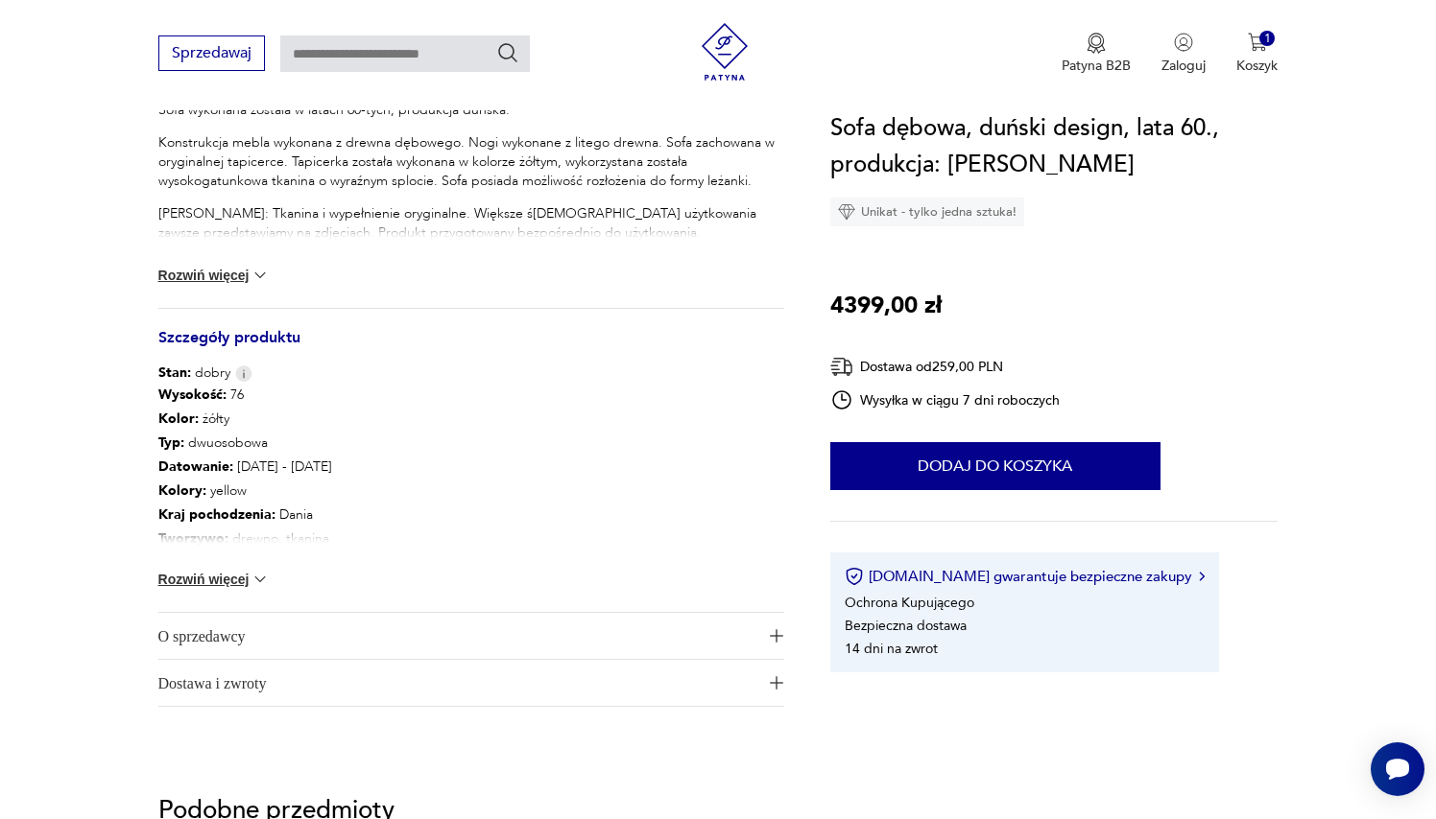
click at [265, 578] on img at bounding box center [259, 579] width 19 height 19
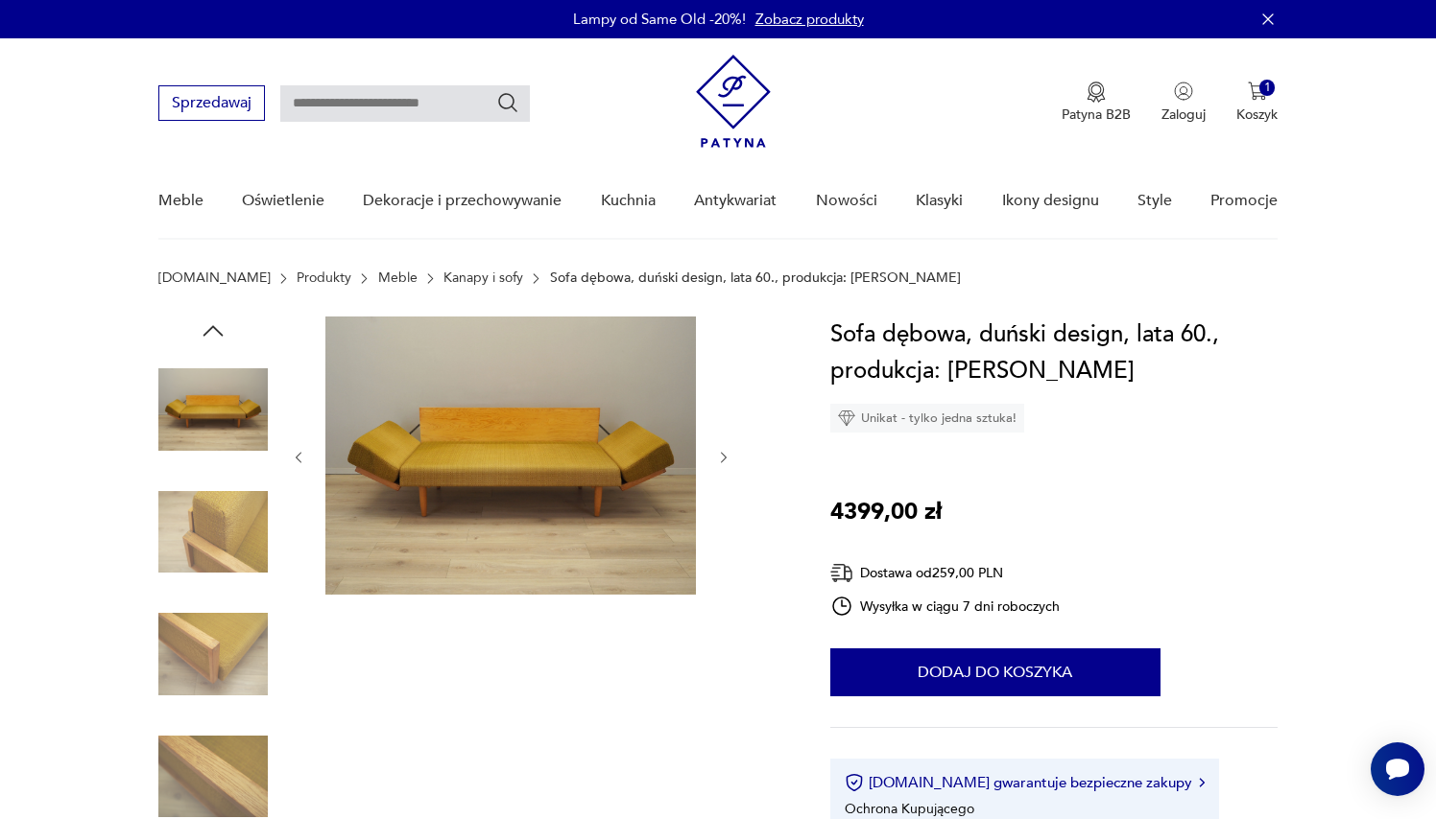
scroll to position [0, 0]
click at [213, 534] on img at bounding box center [212, 532] width 109 height 109
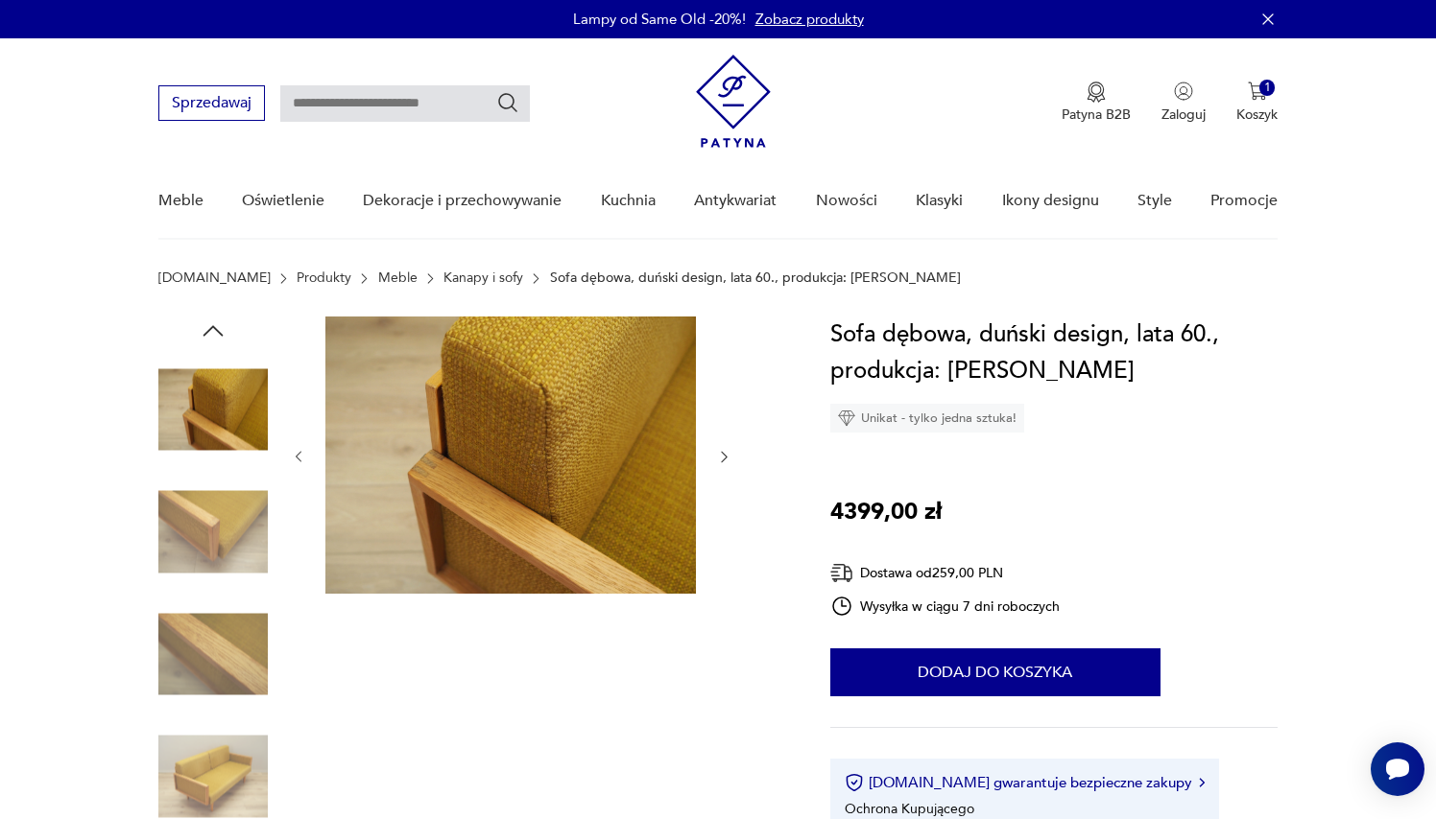
click at [269, 521] on div at bounding box center [471, 595] width 626 height 557
click at [235, 641] on img at bounding box center [212, 654] width 109 height 109
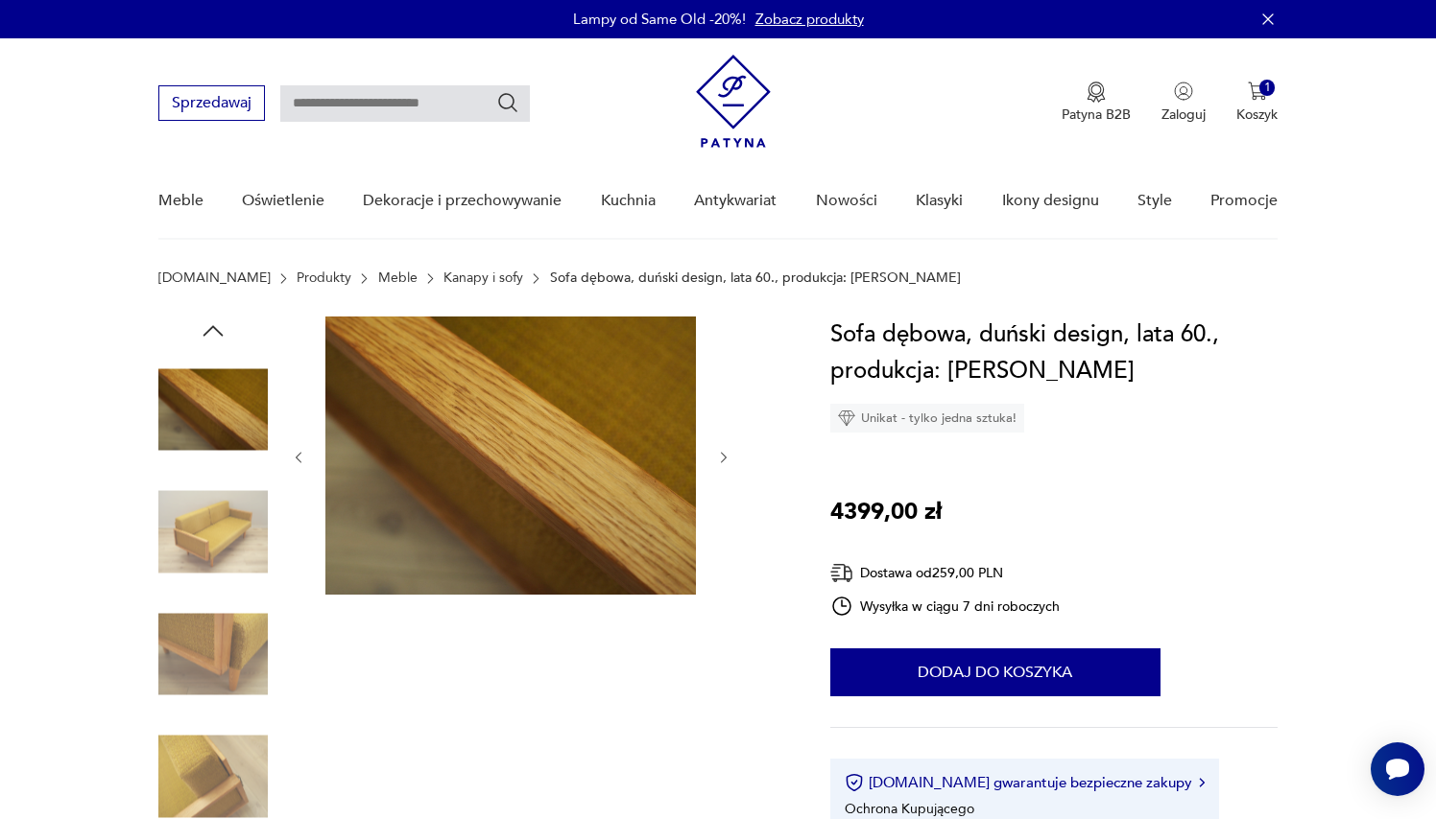
click at [210, 647] on img at bounding box center [212, 654] width 109 height 109
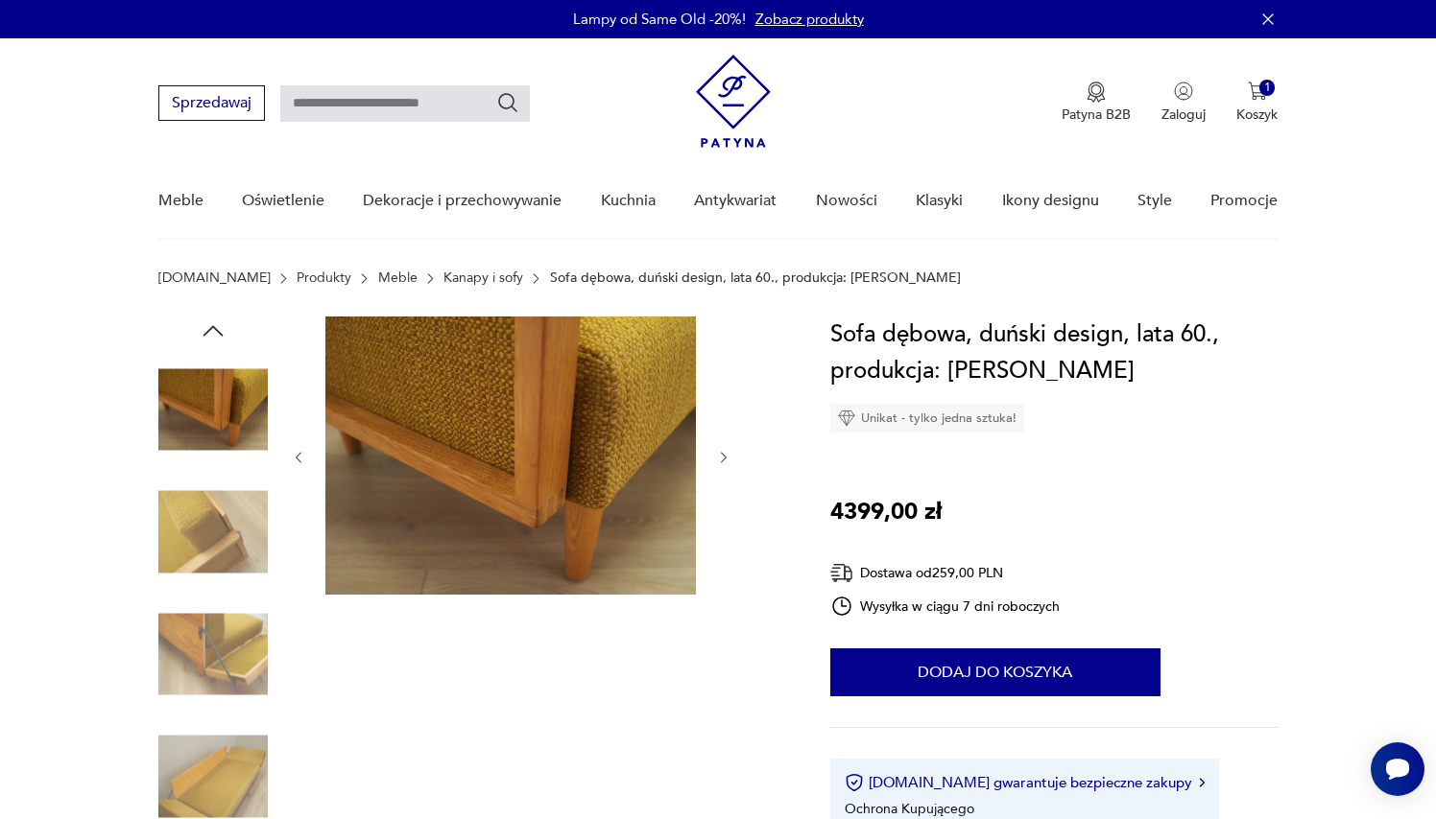
click at [210, 647] on img at bounding box center [212, 654] width 109 height 109
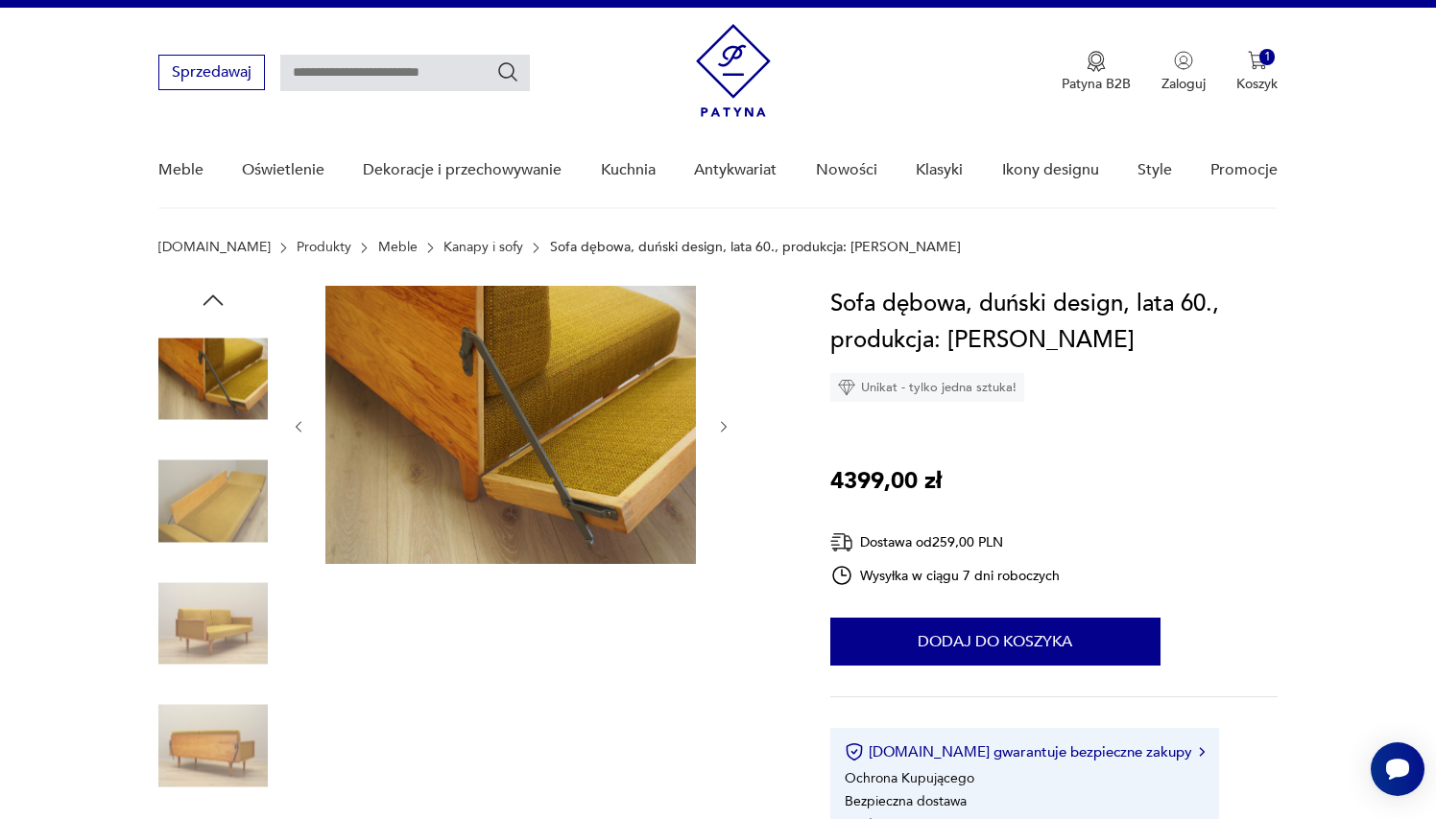
scroll to position [59, 0]
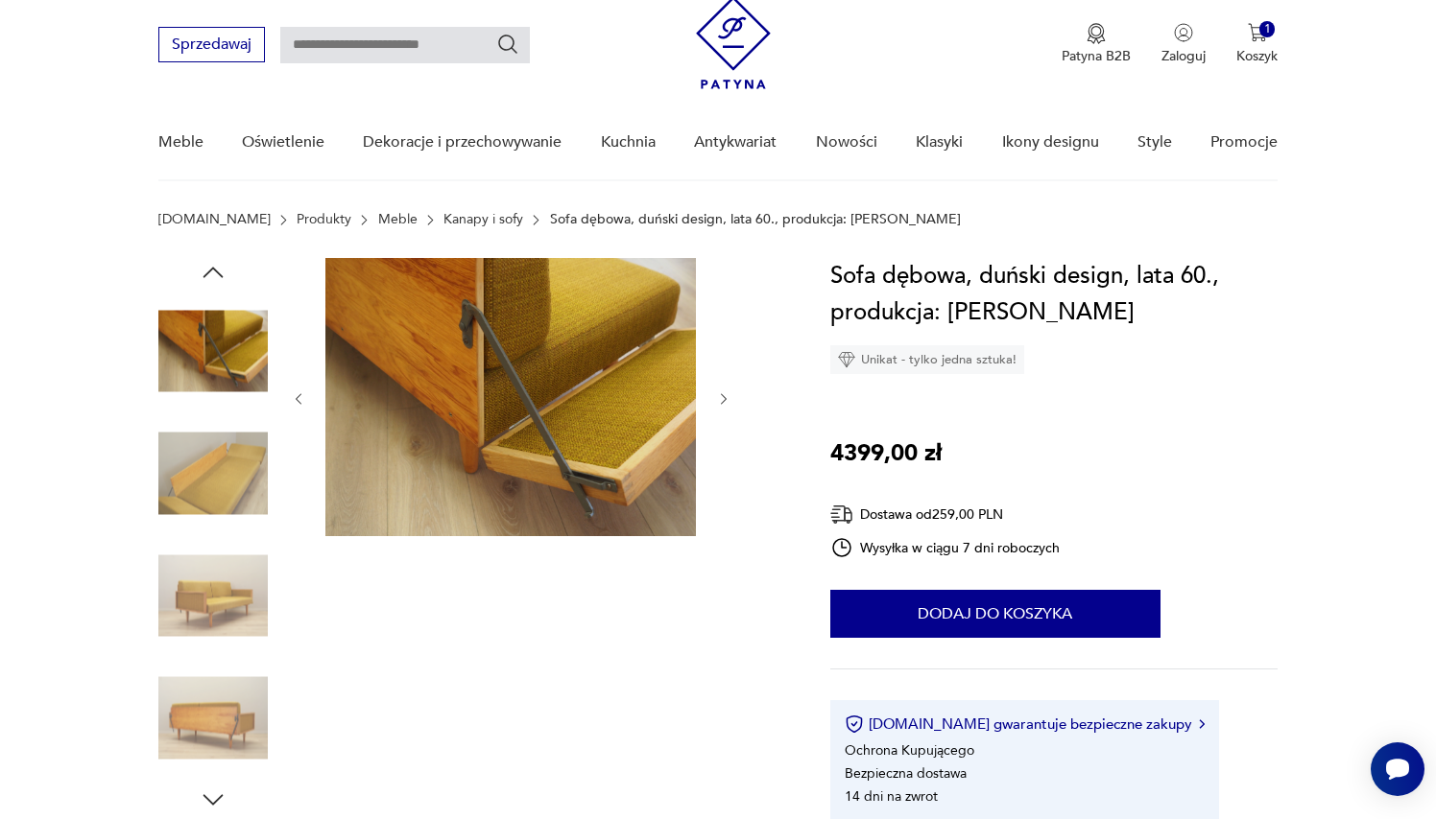
click at [211, 703] on img at bounding box center [212, 718] width 109 height 109
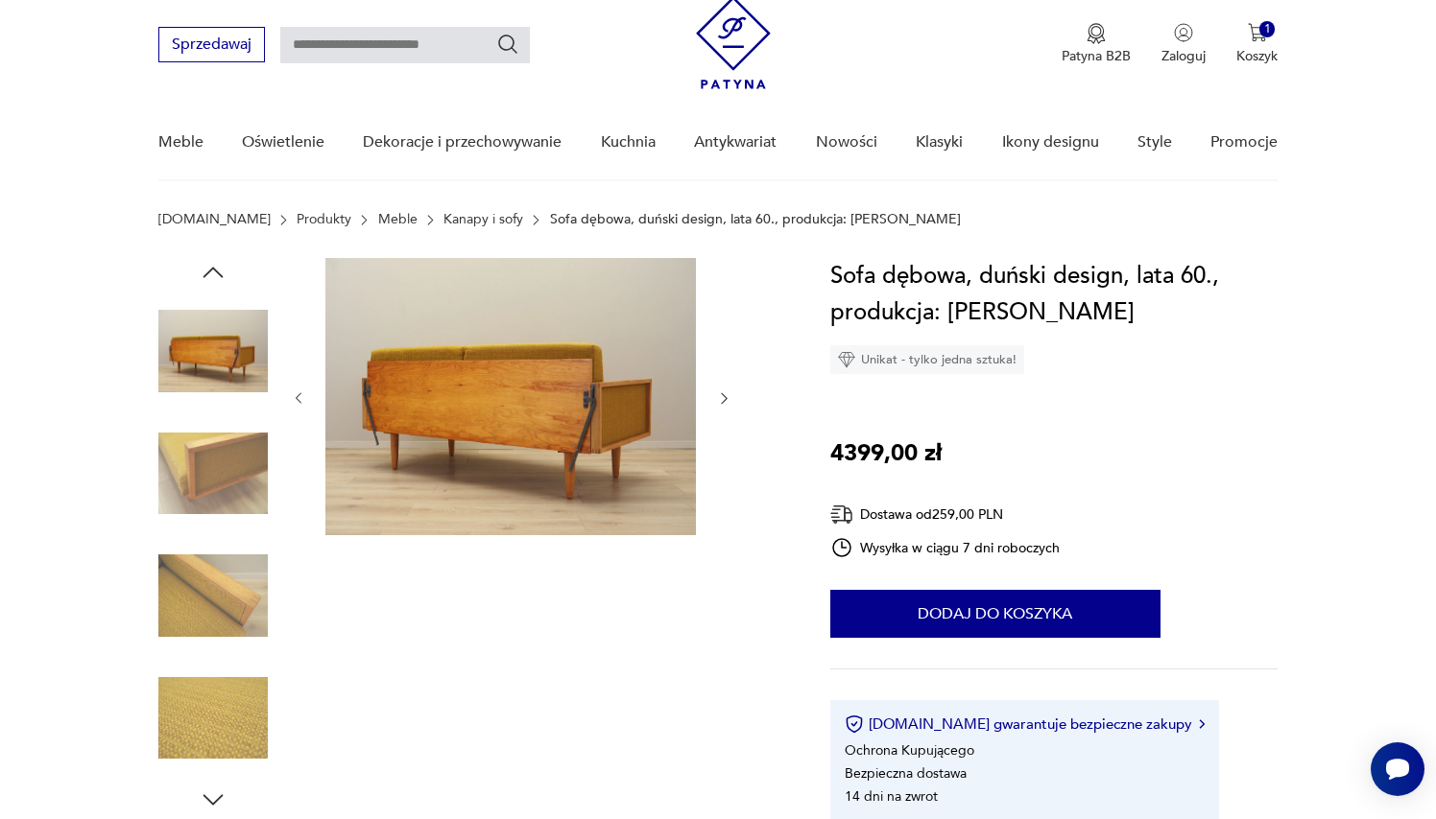
click at [207, 728] on img at bounding box center [212, 718] width 109 height 109
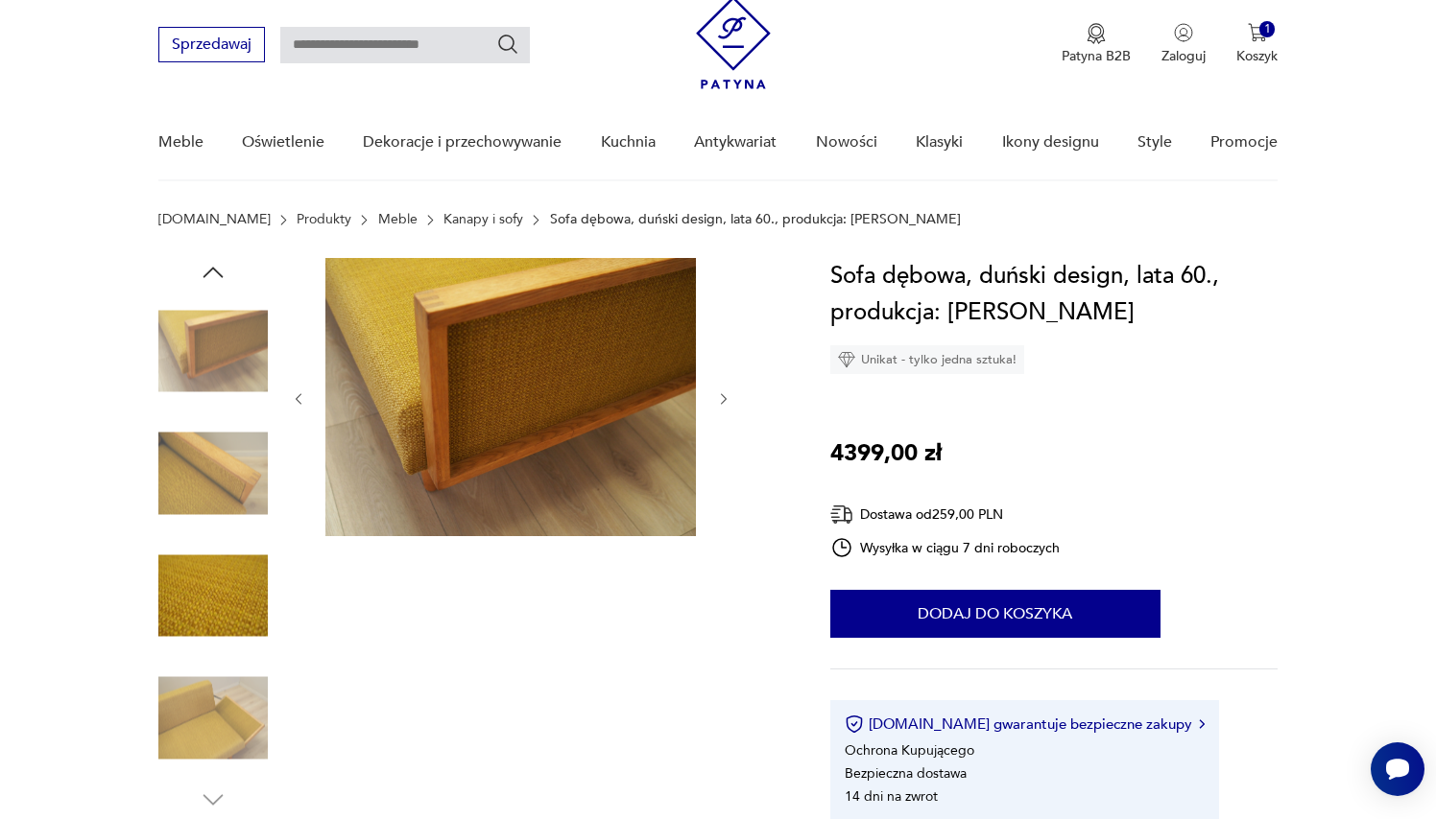
click at [206, 721] on img at bounding box center [212, 718] width 109 height 109
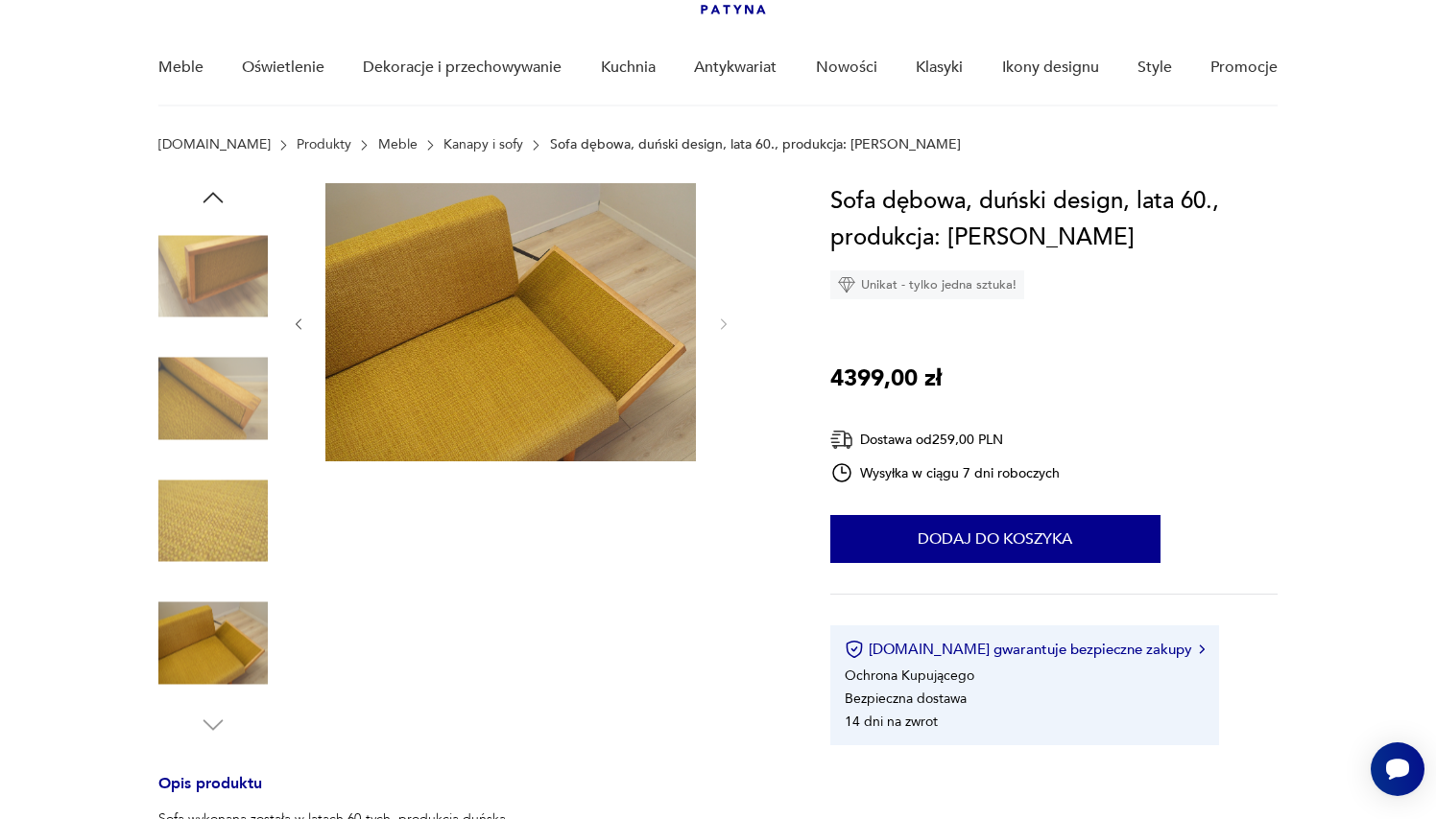
scroll to position [140, 0]
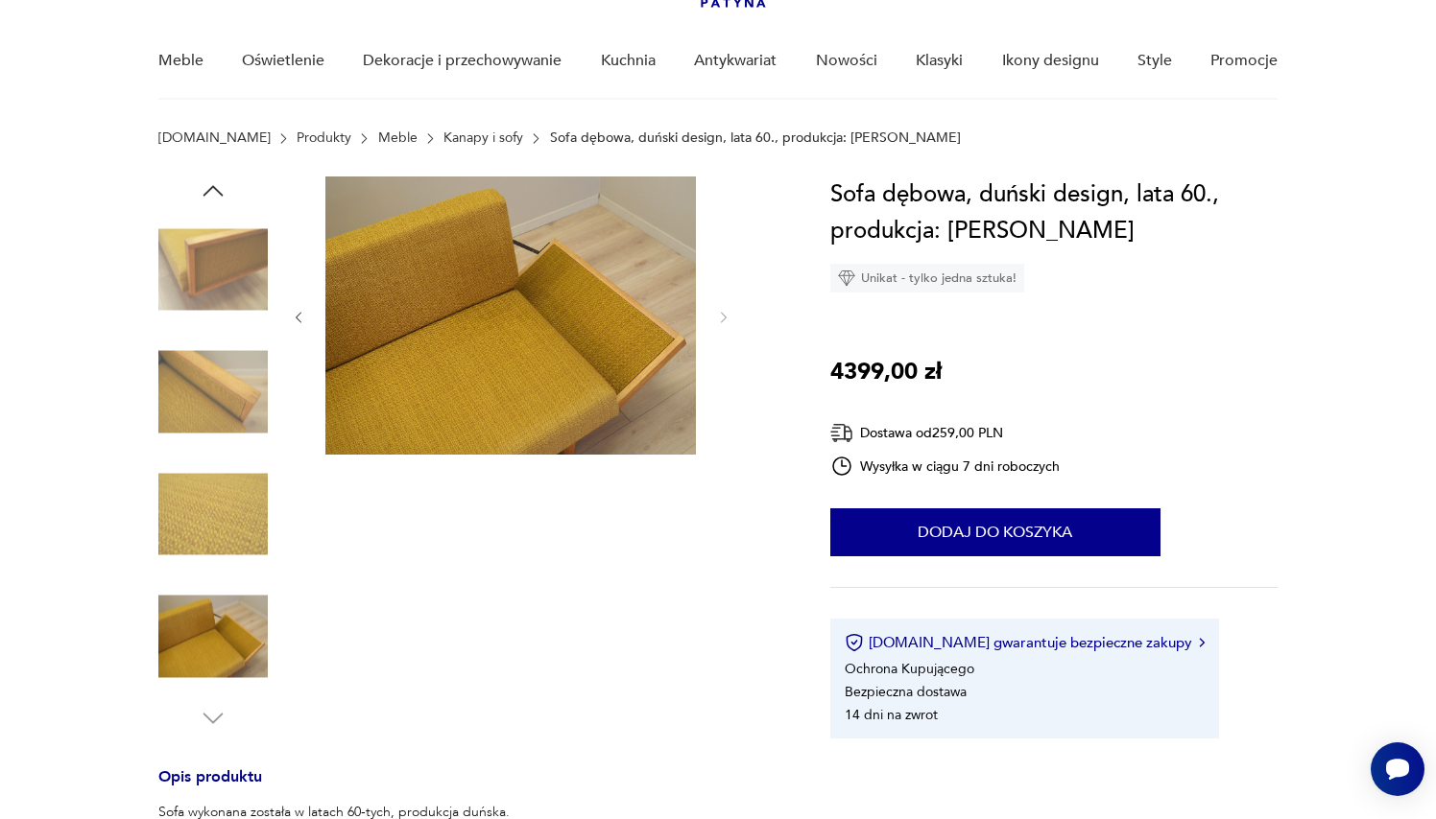
click at [221, 643] on img at bounding box center [212, 636] width 109 height 109
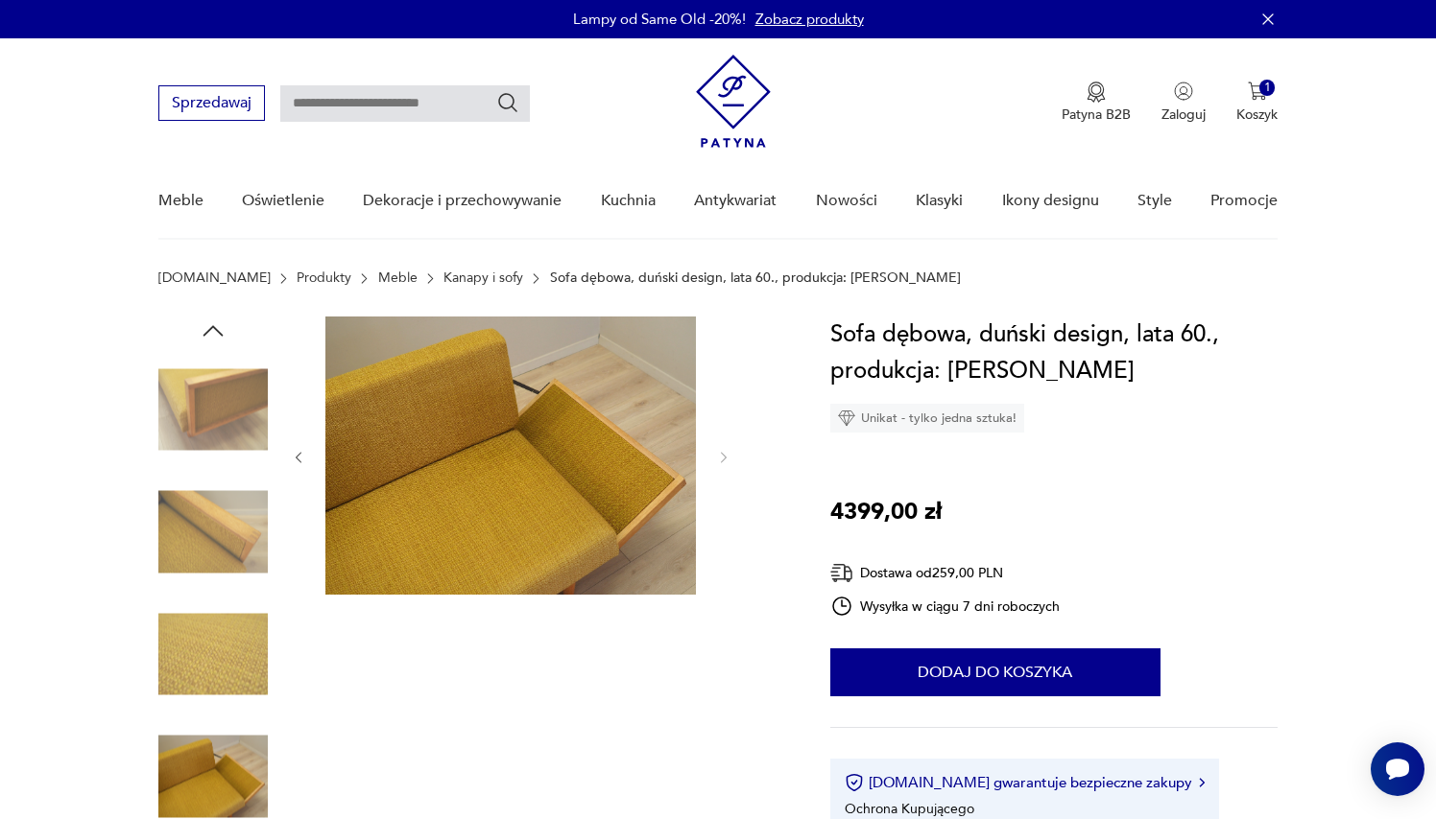
scroll to position [0, 0]
click at [209, 330] on icon "button" at bounding box center [212, 330] width 20 height 11
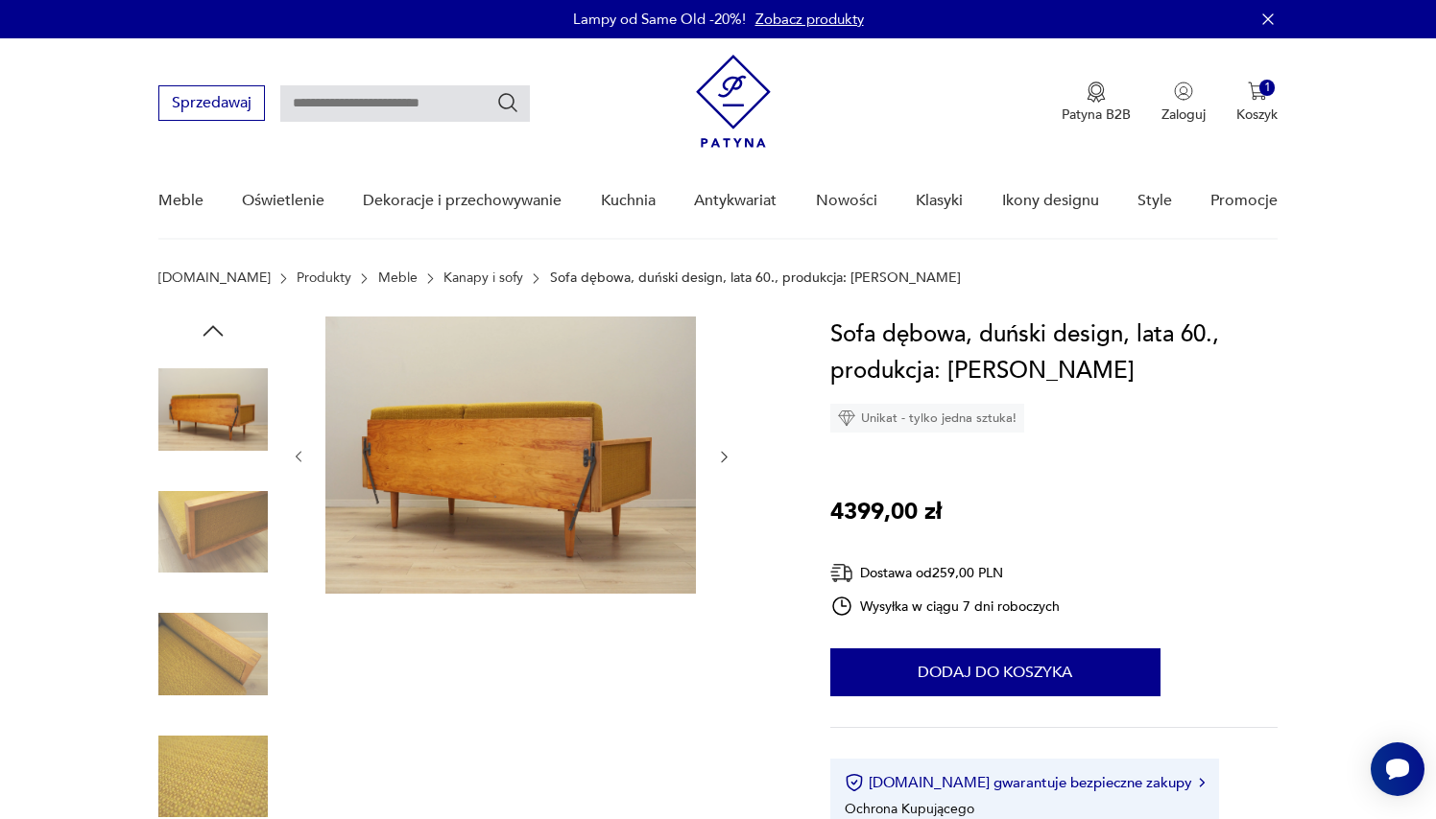
click at [209, 330] on icon "button" at bounding box center [212, 330] width 20 height 11
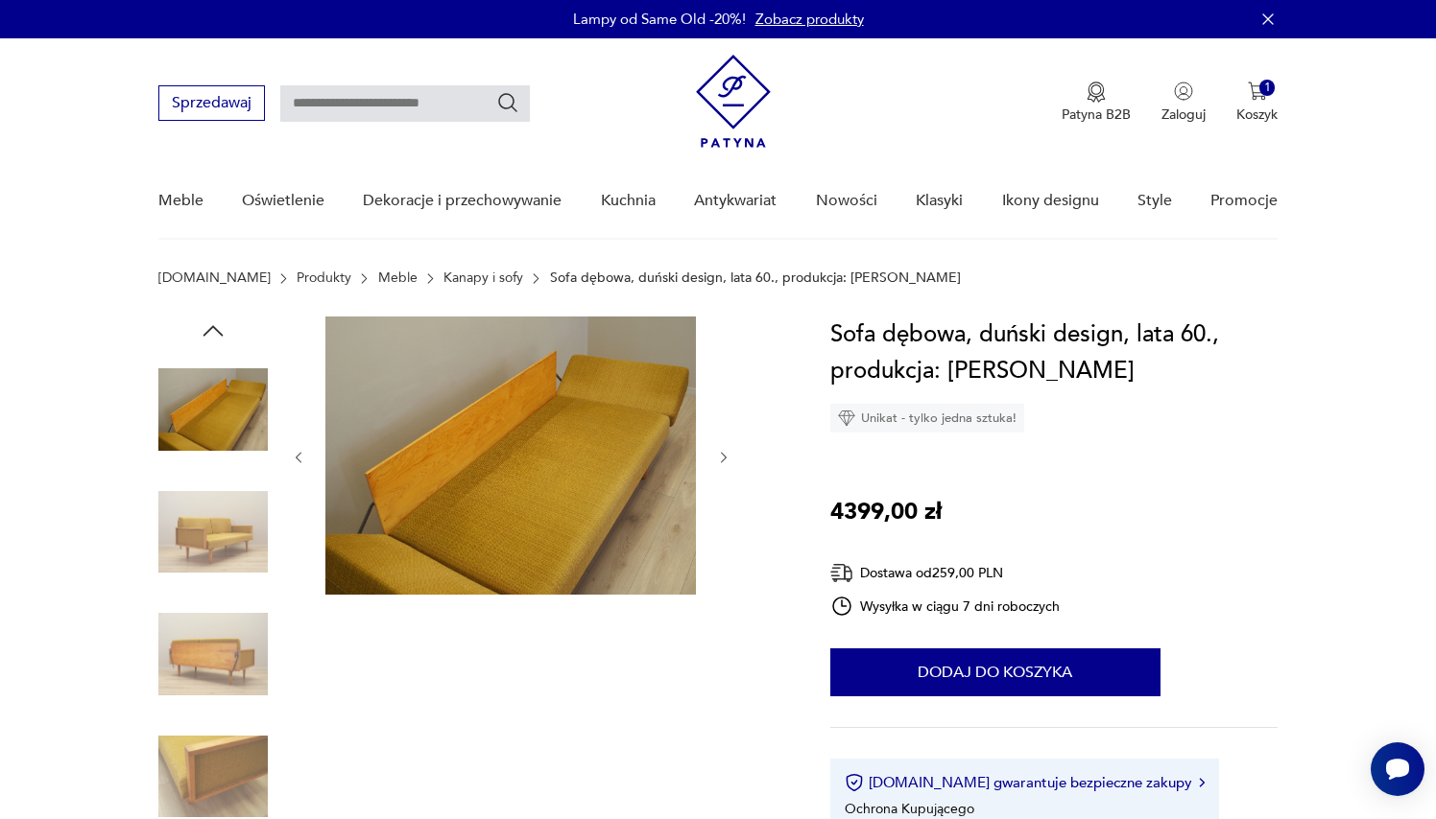
click at [209, 330] on icon "button" at bounding box center [212, 330] width 20 height 11
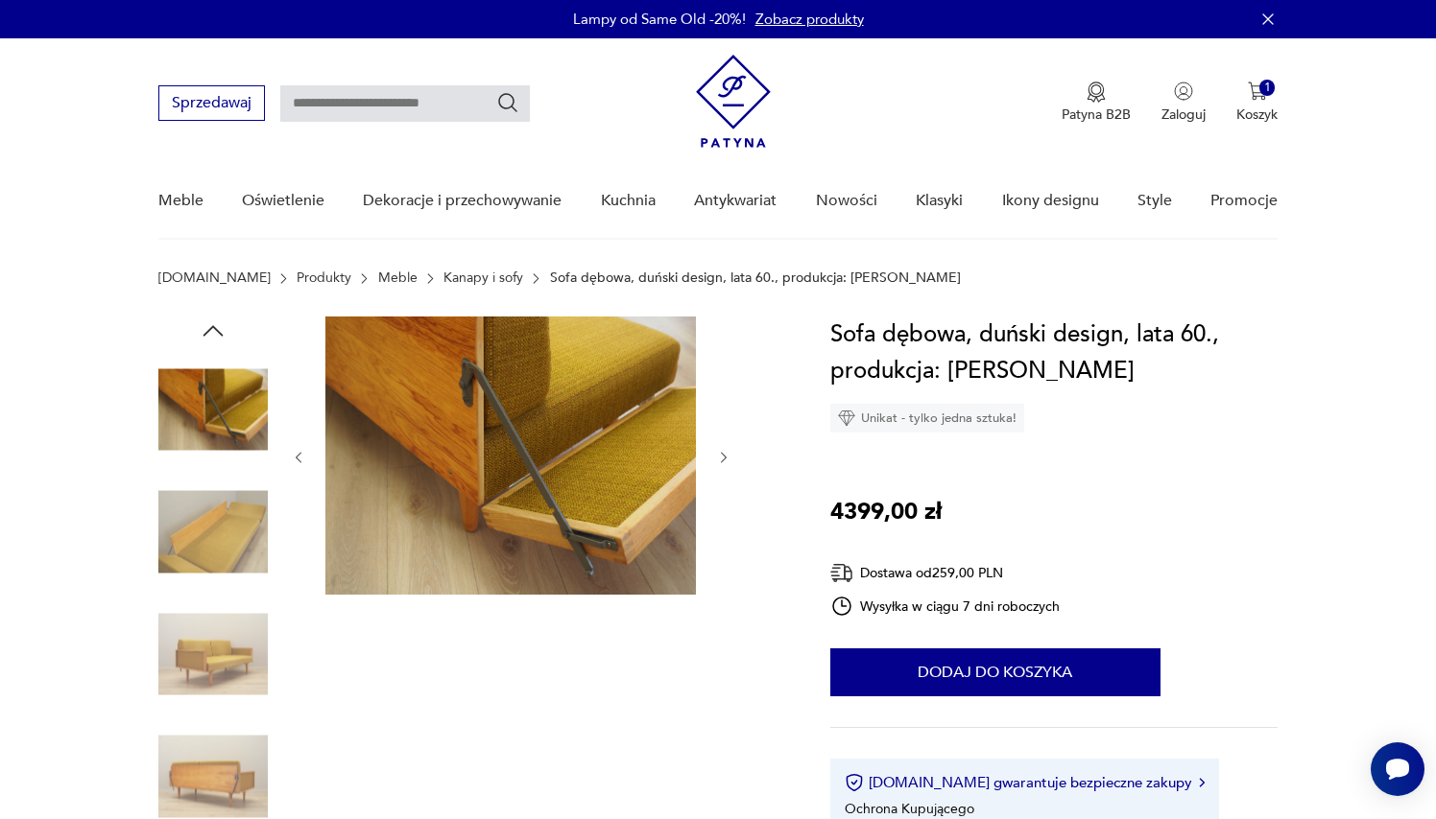
click at [209, 330] on icon "button" at bounding box center [212, 330] width 20 height 11
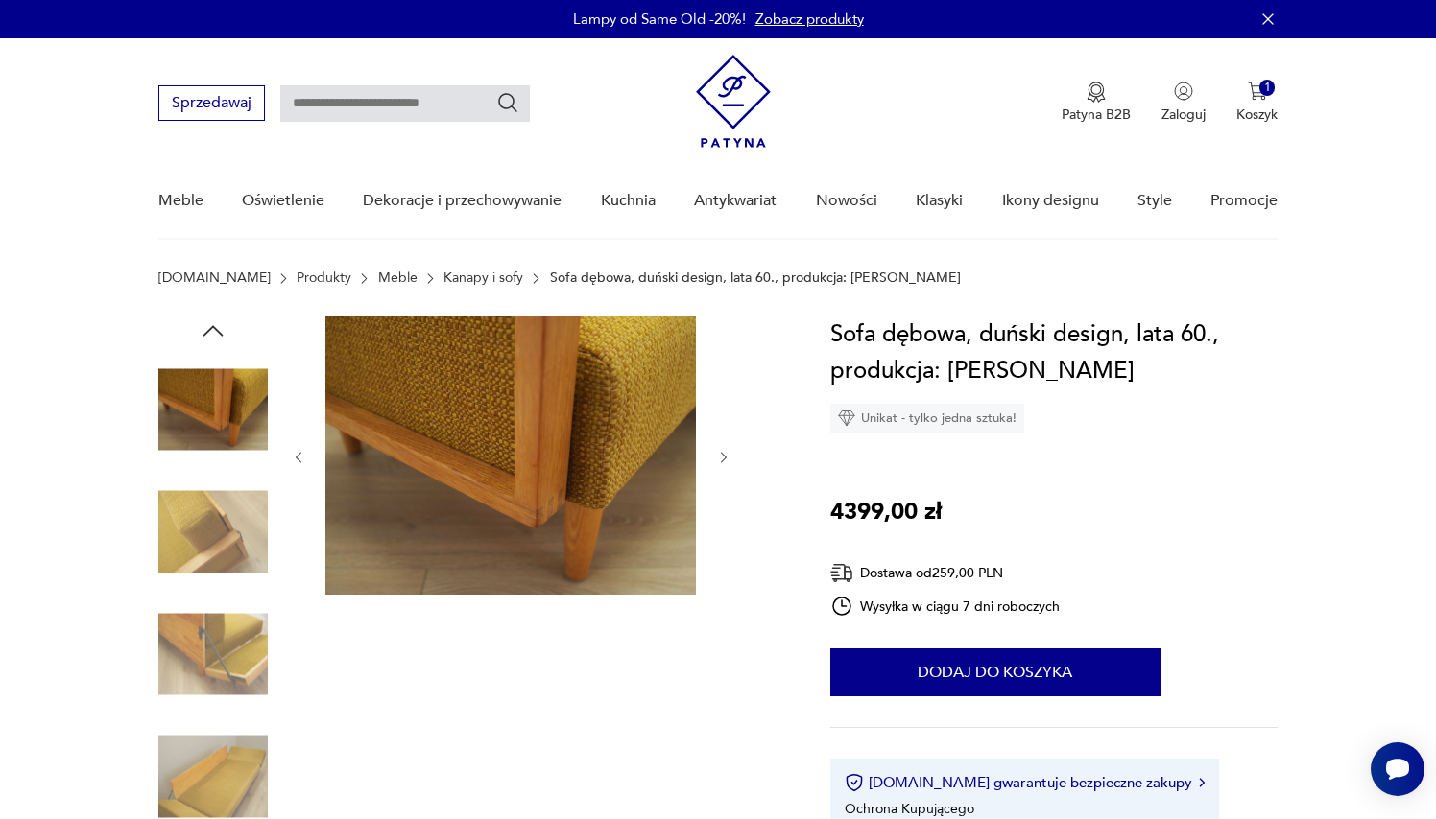
click at [209, 330] on icon "button" at bounding box center [212, 330] width 20 height 11
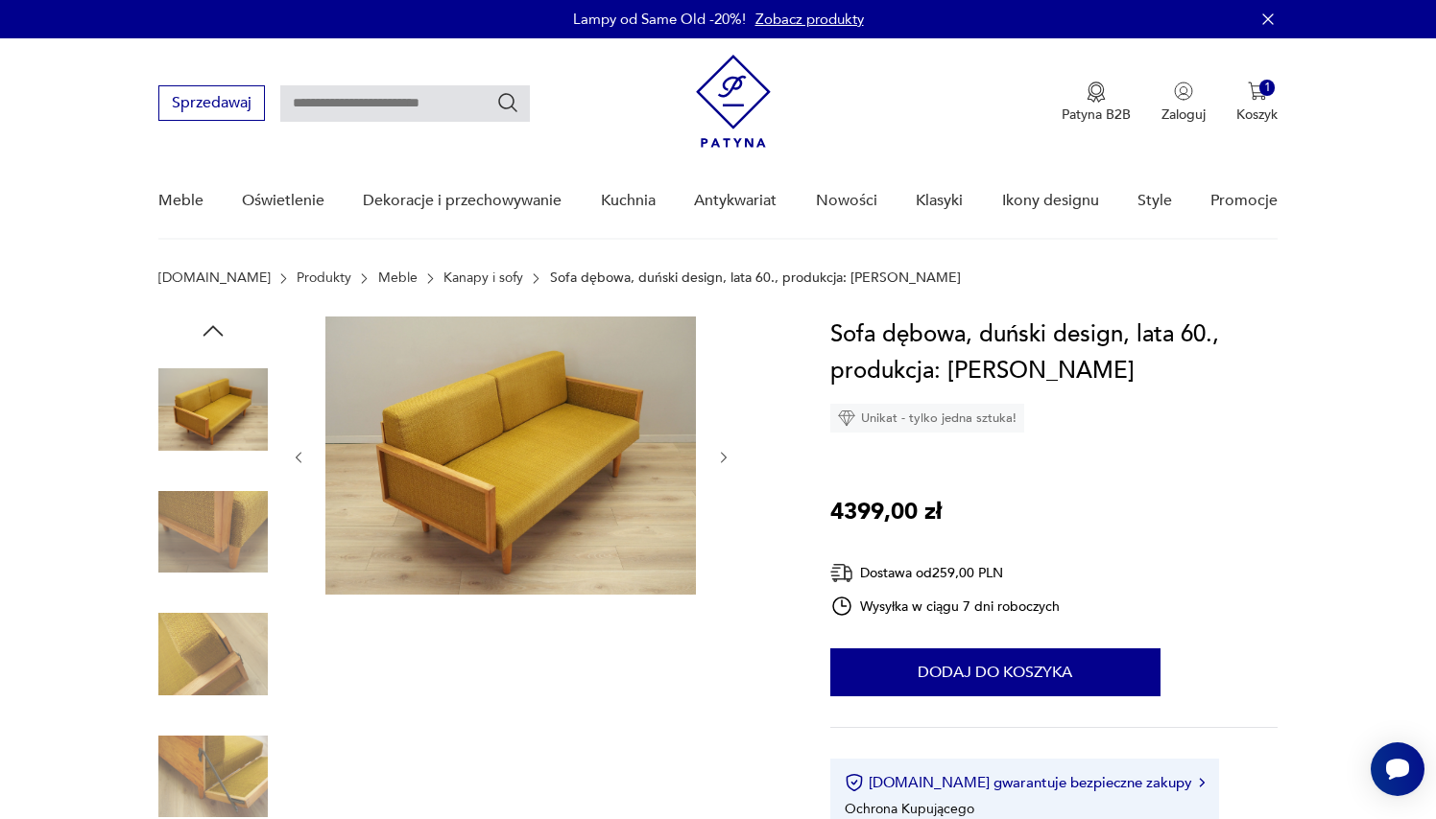
click at [209, 330] on icon "button" at bounding box center [212, 330] width 20 height 11
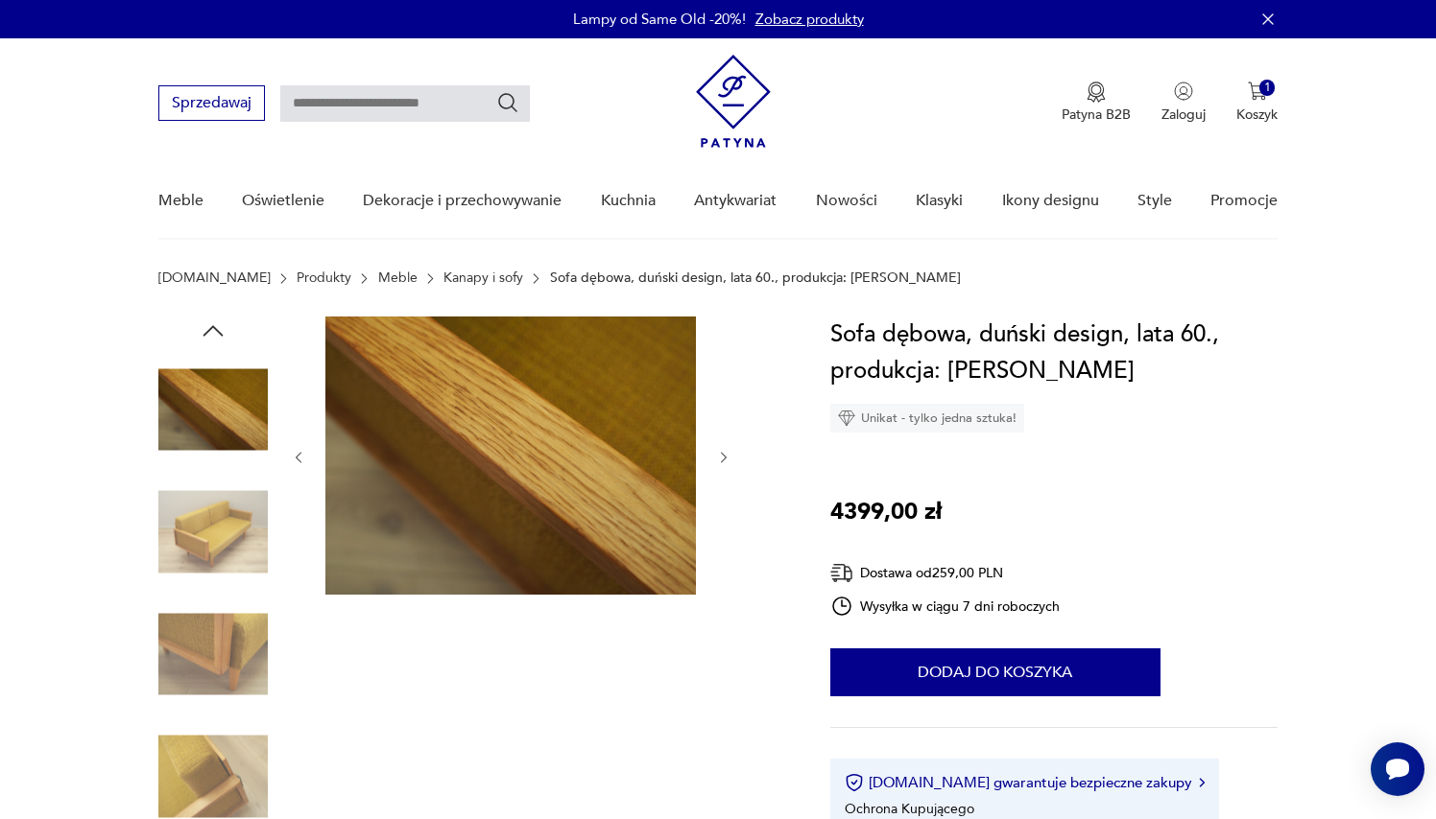
click at [209, 330] on icon "button" at bounding box center [212, 330] width 20 height 11
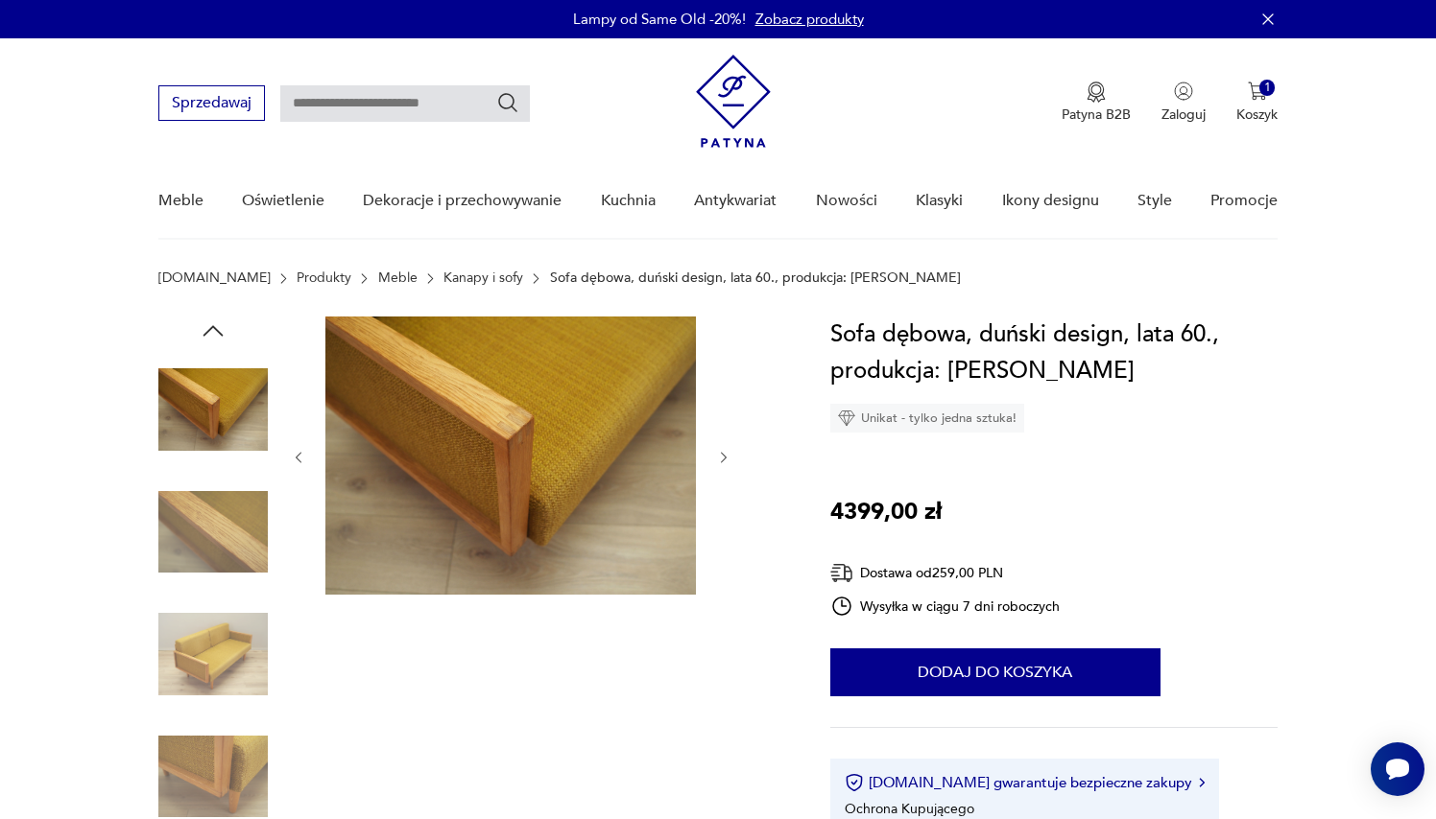
click at [209, 330] on icon "button" at bounding box center [212, 330] width 20 height 11
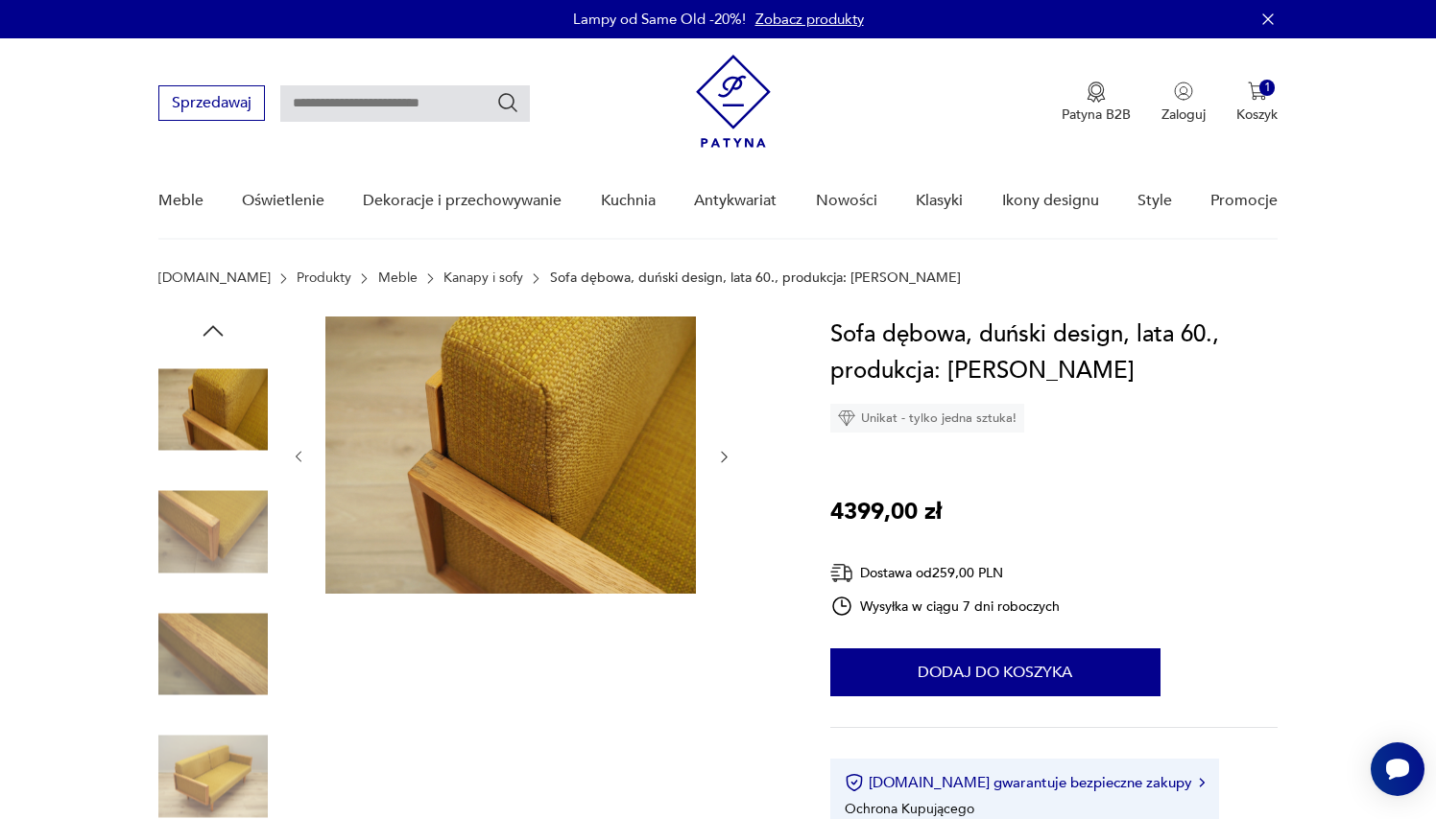
click at [209, 330] on icon "button" at bounding box center [212, 330] width 20 height 11
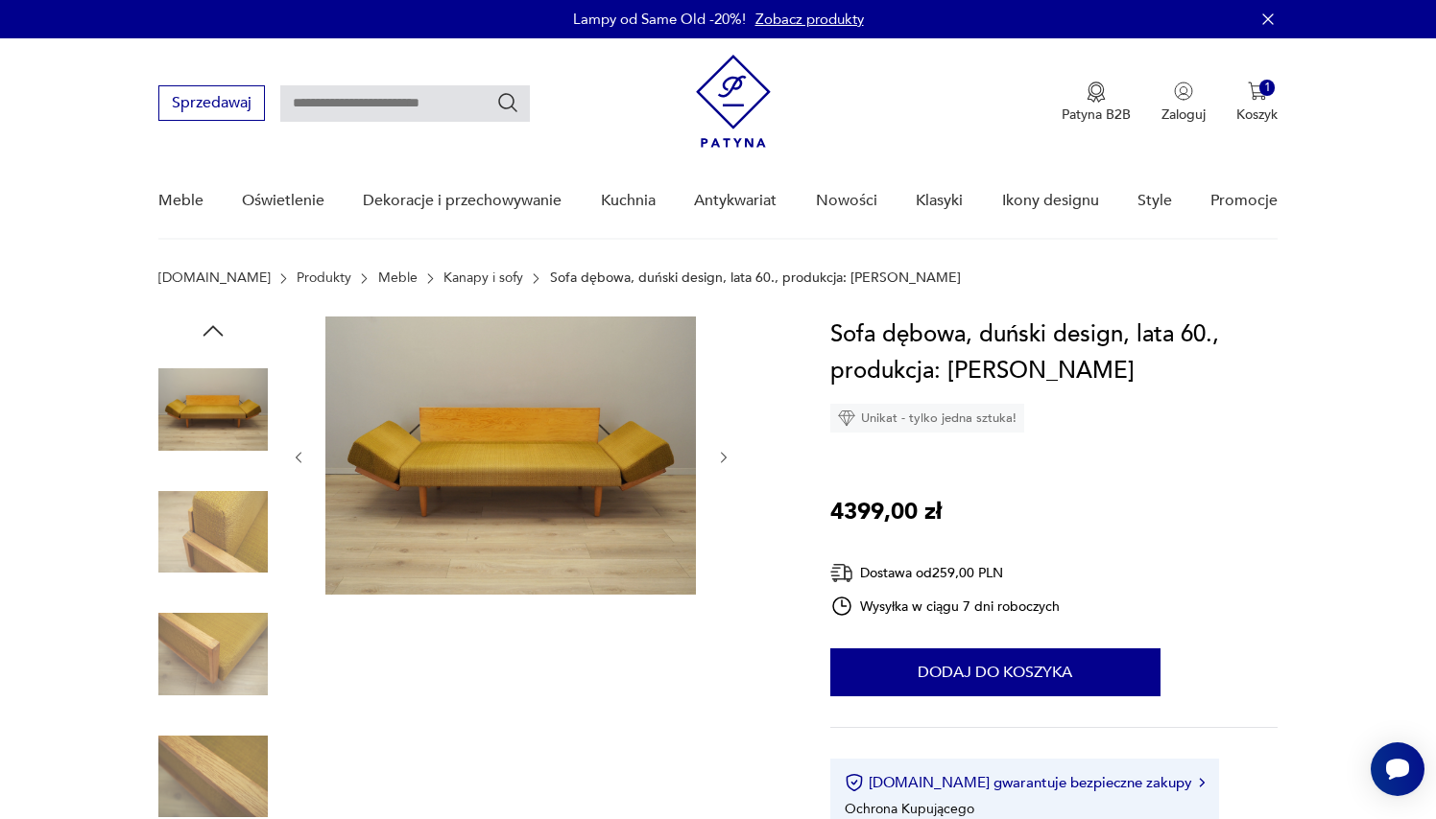
click at [209, 330] on icon "button" at bounding box center [212, 330] width 20 height 11
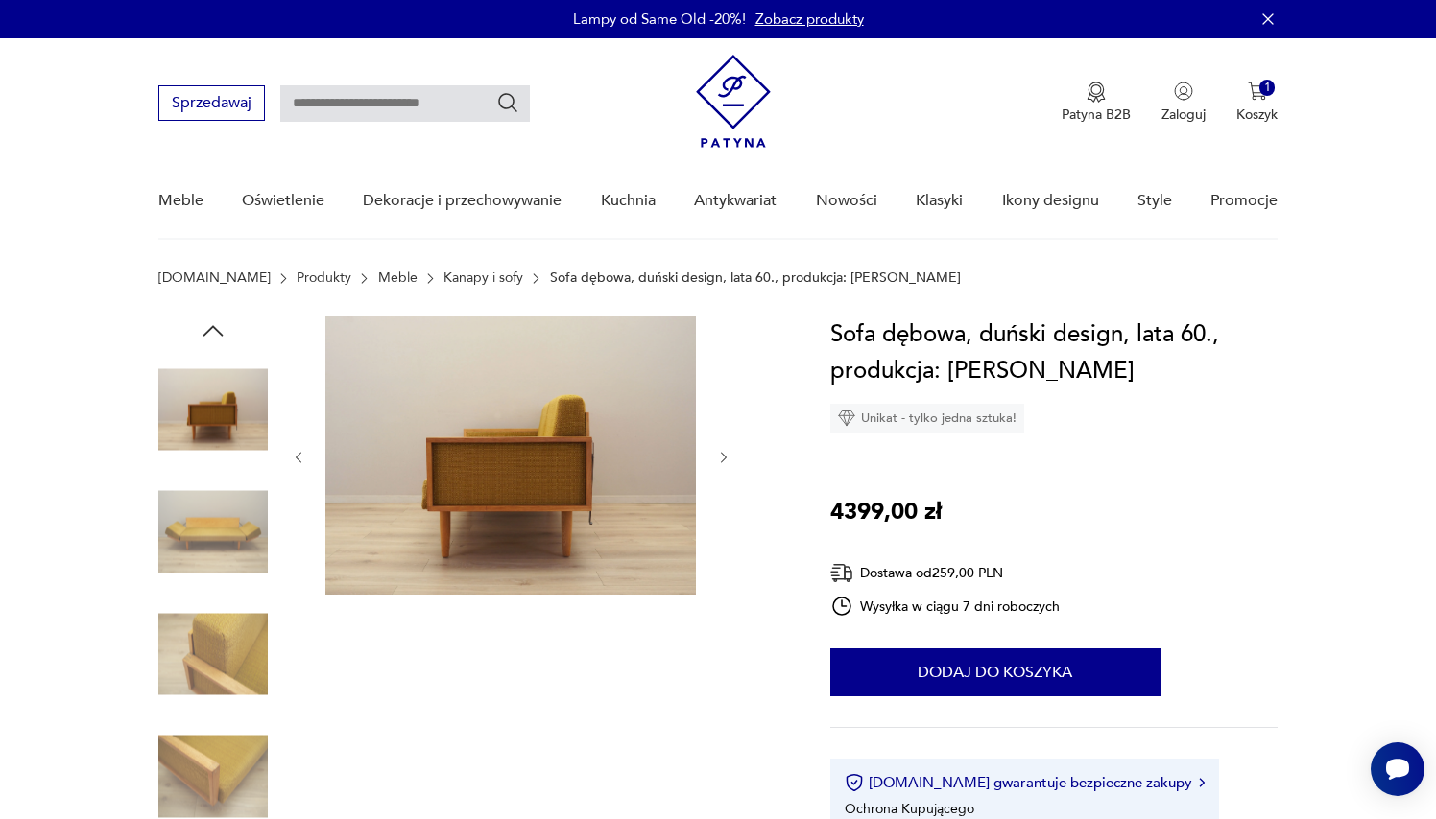
click at [209, 330] on icon "button" at bounding box center [212, 330] width 20 height 11
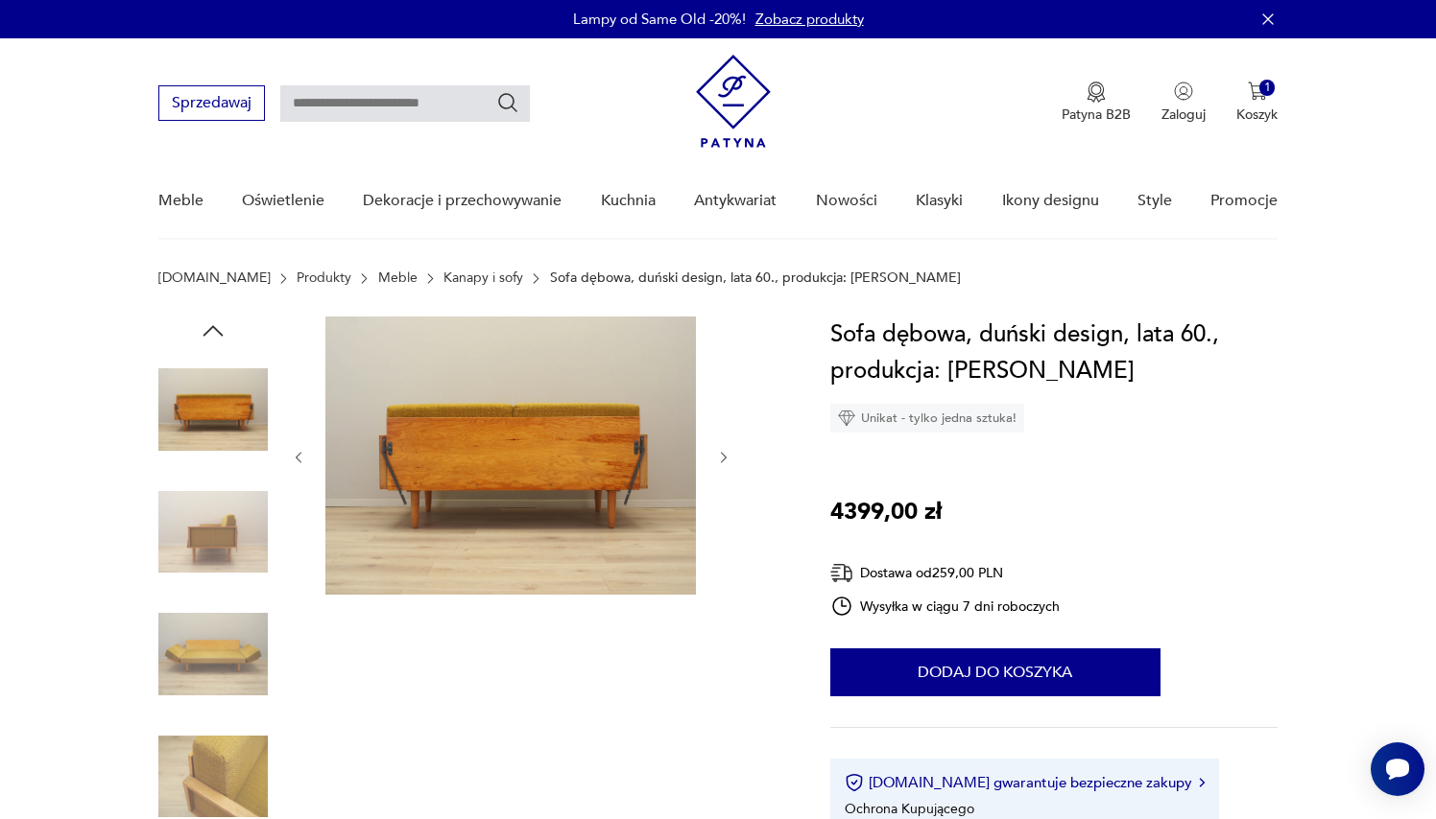
click at [207, 392] on img at bounding box center [212, 409] width 109 height 109
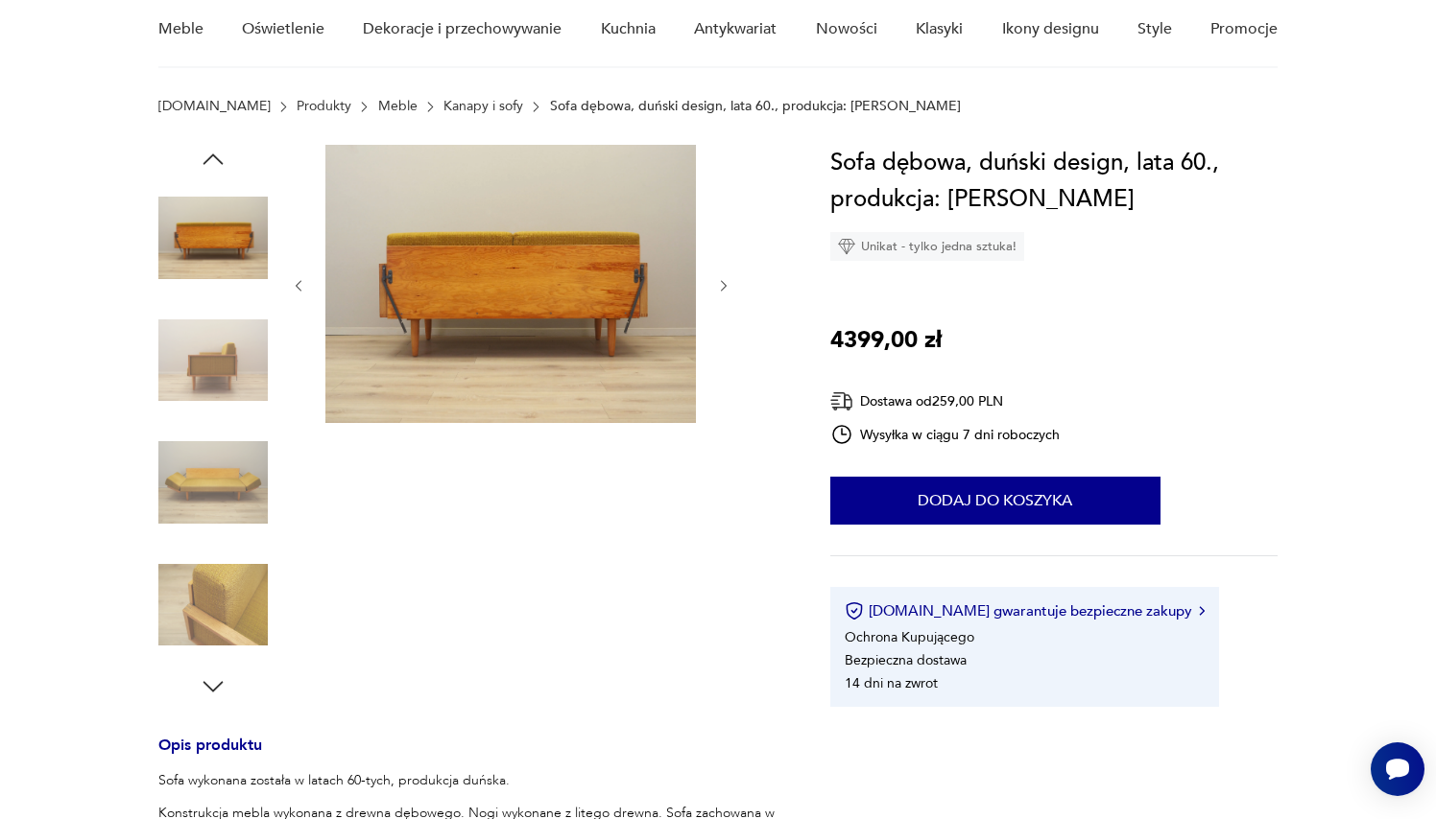
scroll to position [81, 0]
